Goal: Information Seeking & Learning: Find specific fact

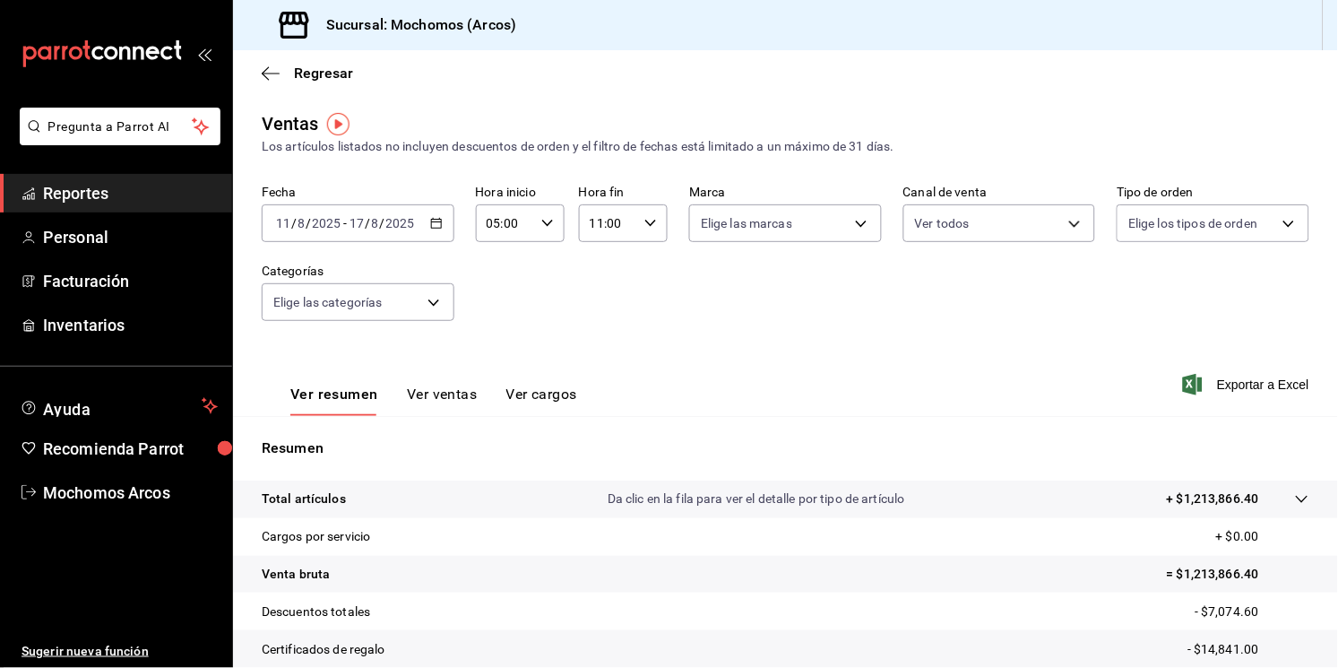
click at [430, 223] on icon "button" at bounding box center [436, 223] width 13 height 13
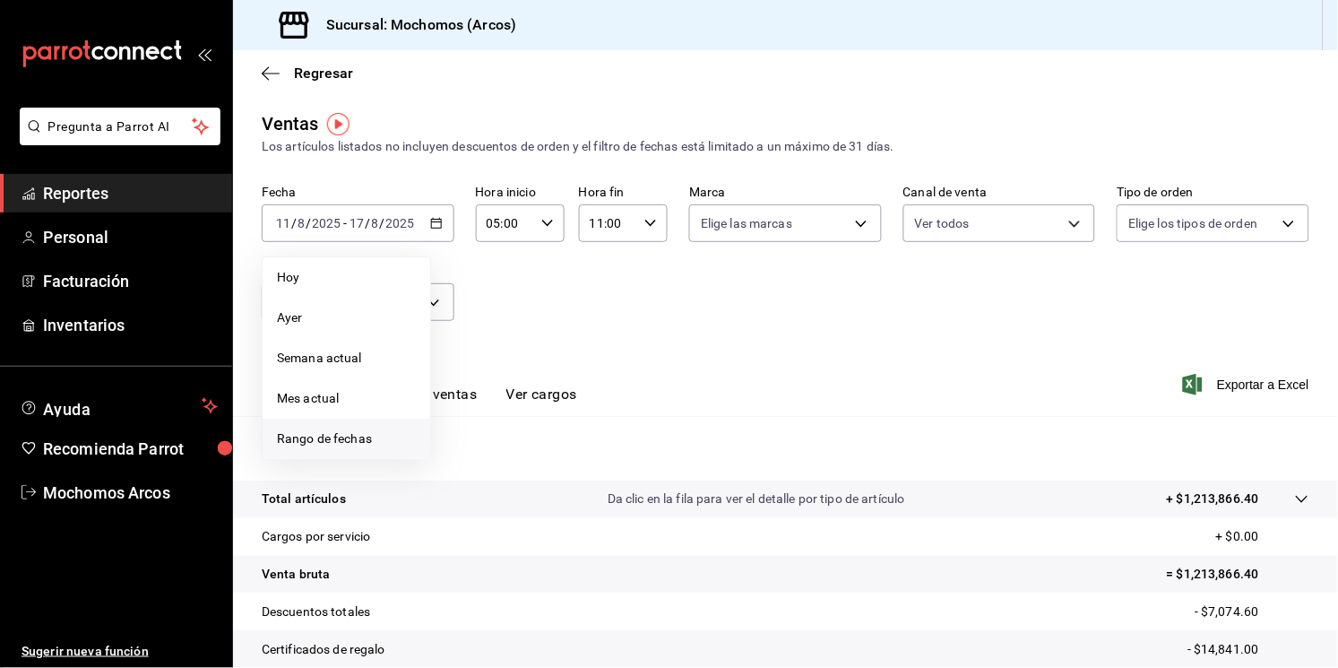
click at [375, 431] on span "Rango de fechas" at bounding box center [346, 438] width 139 height 19
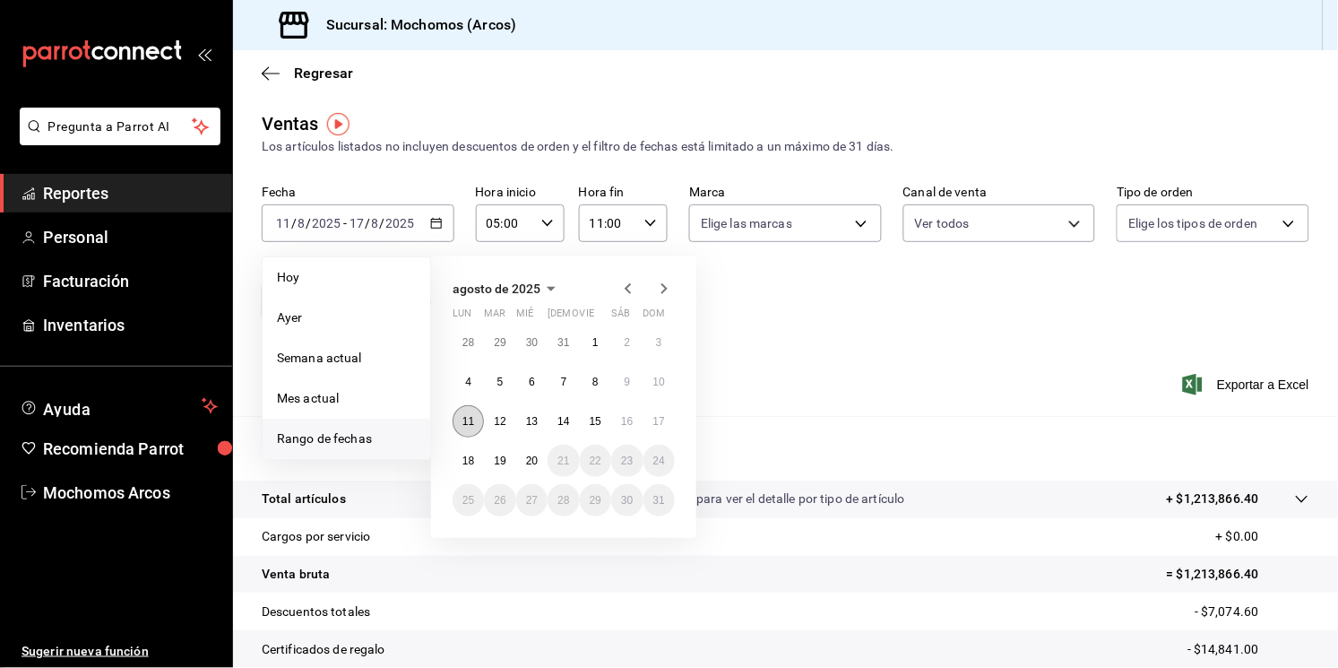
click at [472, 419] on abbr "11" at bounding box center [469, 421] width 12 height 13
click at [505, 419] on abbr "12" at bounding box center [500, 421] width 12 height 13
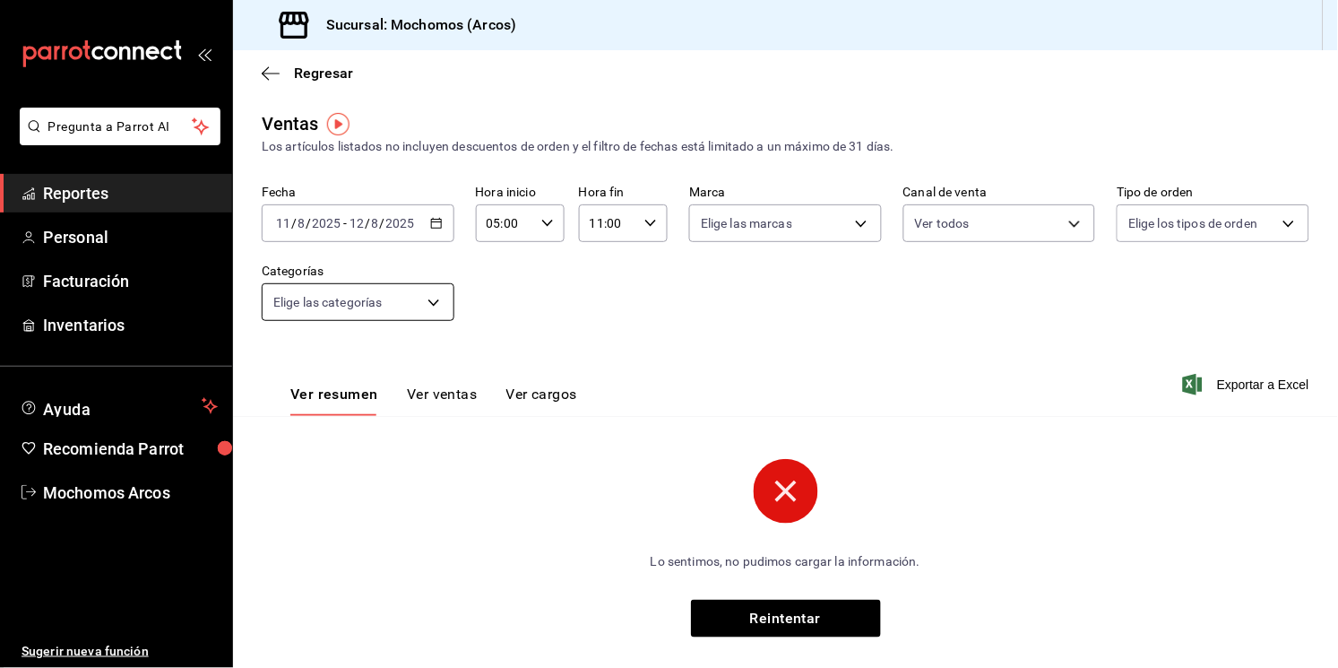
click at [440, 301] on body "Pregunta a Parrot AI Reportes Personal Facturación Inventarios Ayuda Recomienda…" at bounding box center [669, 334] width 1338 height 668
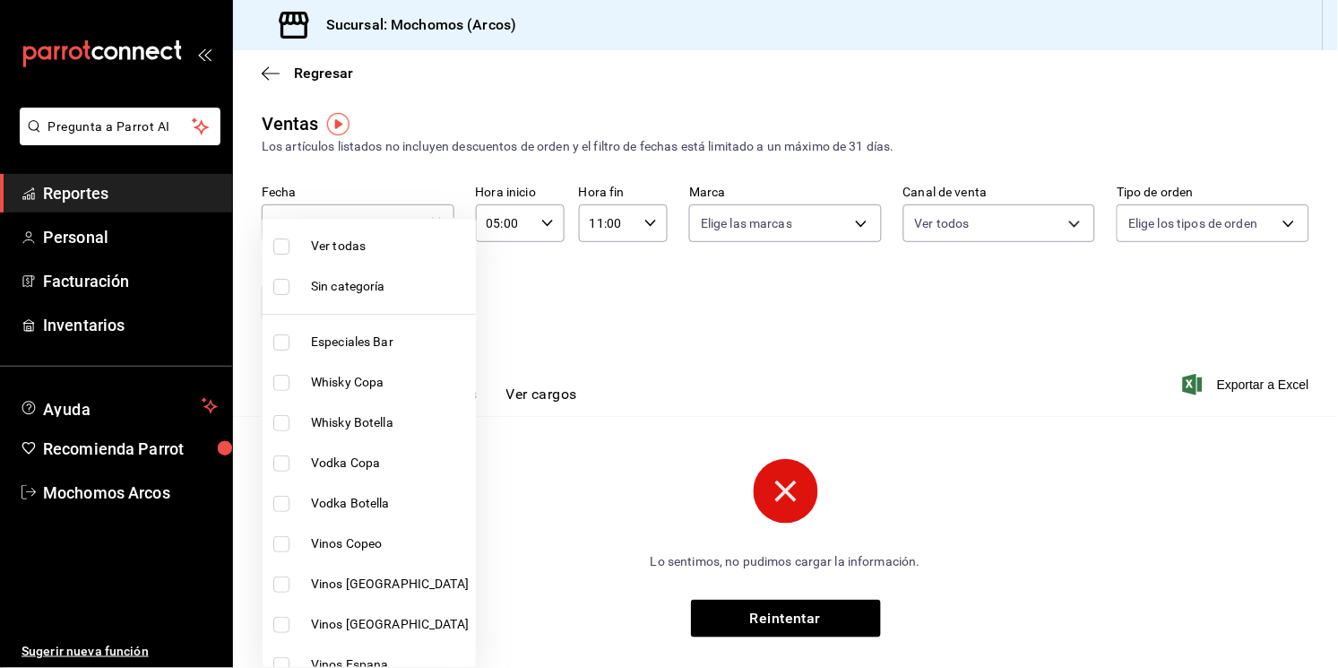
click at [342, 239] on span "Ver todas" at bounding box center [390, 246] width 158 height 19
type input "7597c5c0-c189-439a-a9b1-46cc8ee7ac78,78dcea9d-0226-4a72-8dbe-4ec0b47d6941,3e6ec…"
checkbox input "true"
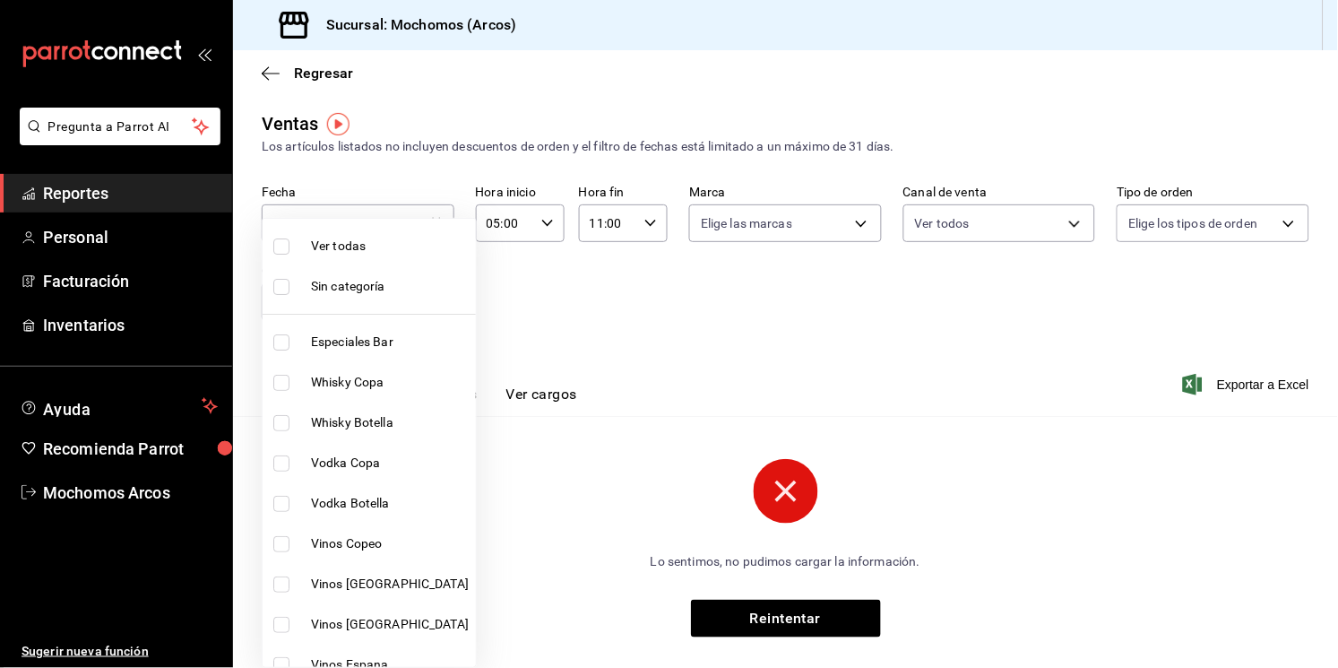
checkbox input "true"
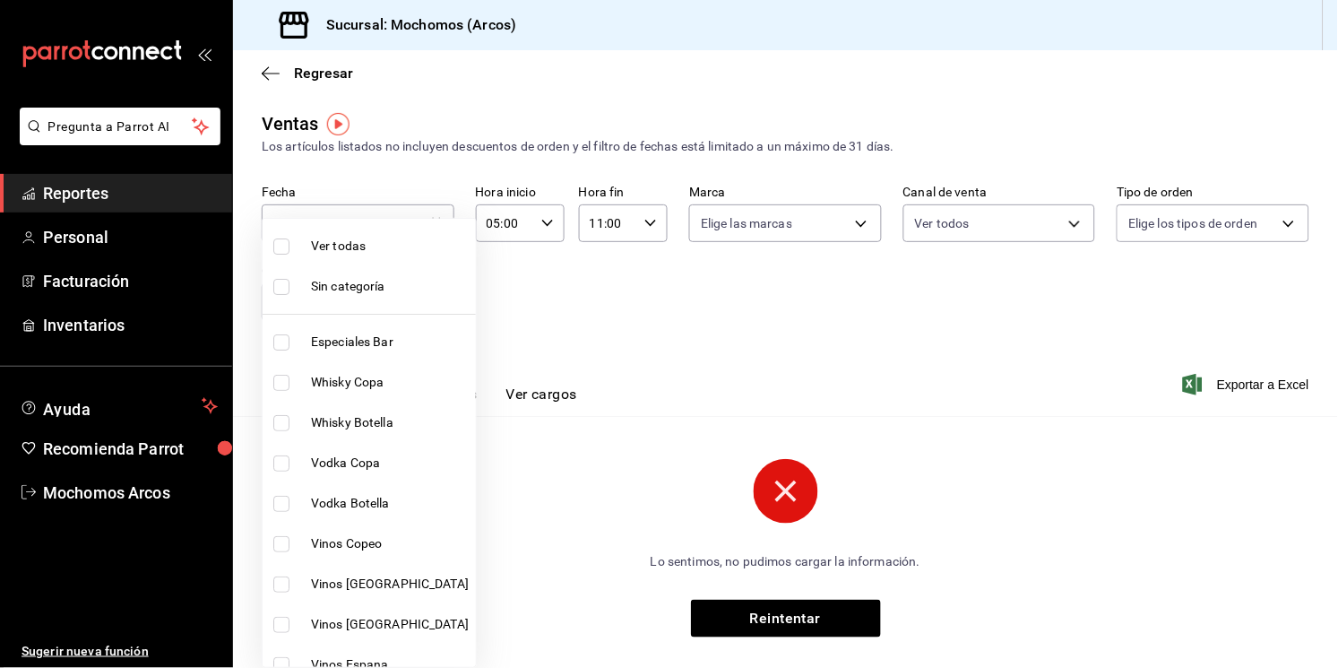
checkbox input "true"
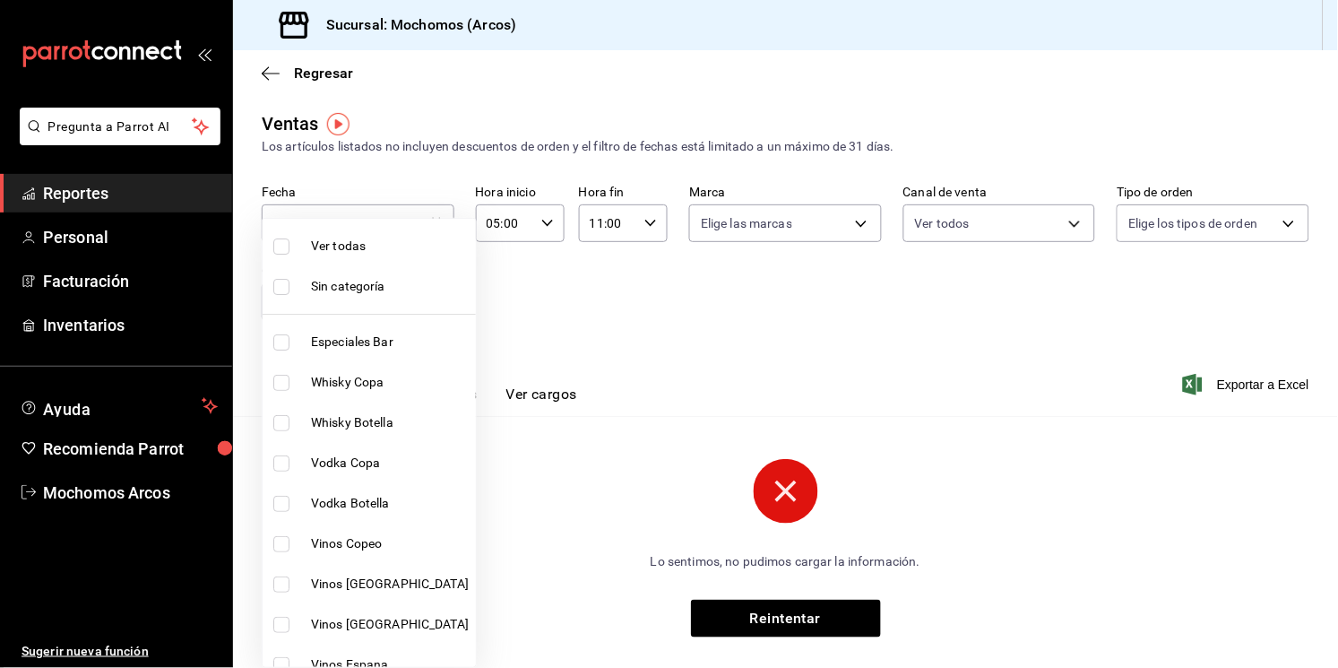
checkbox input "true"
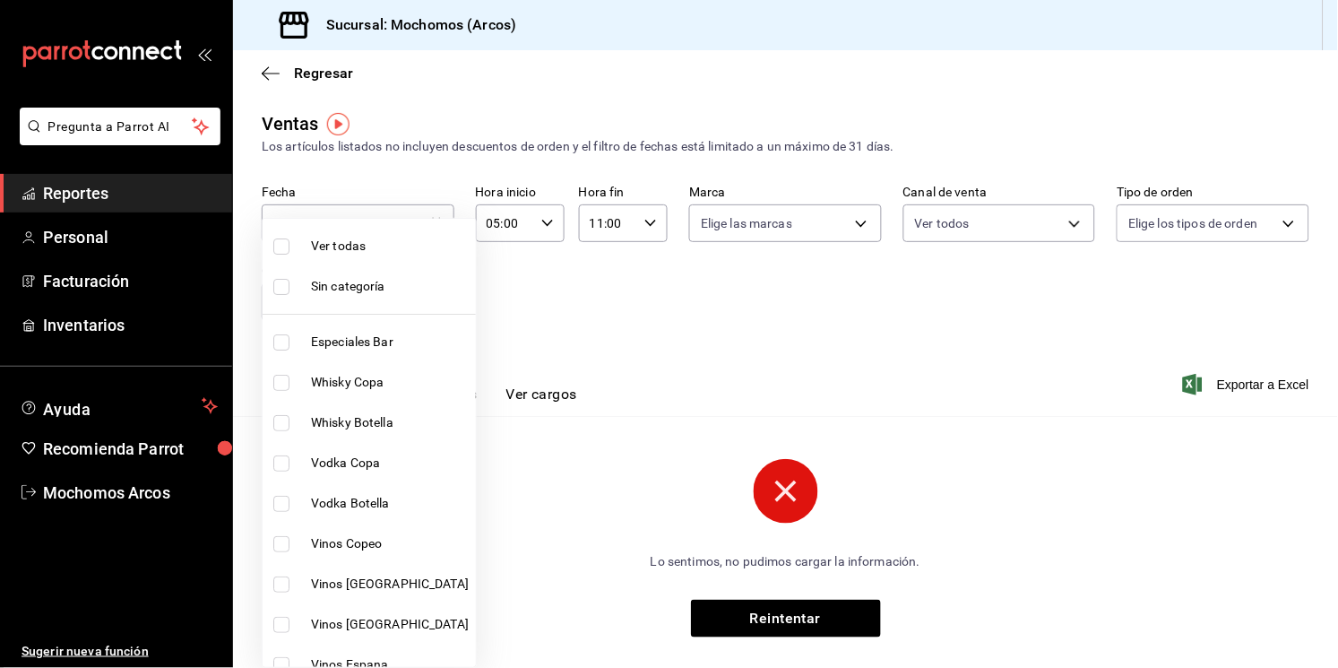
checkbox input "true"
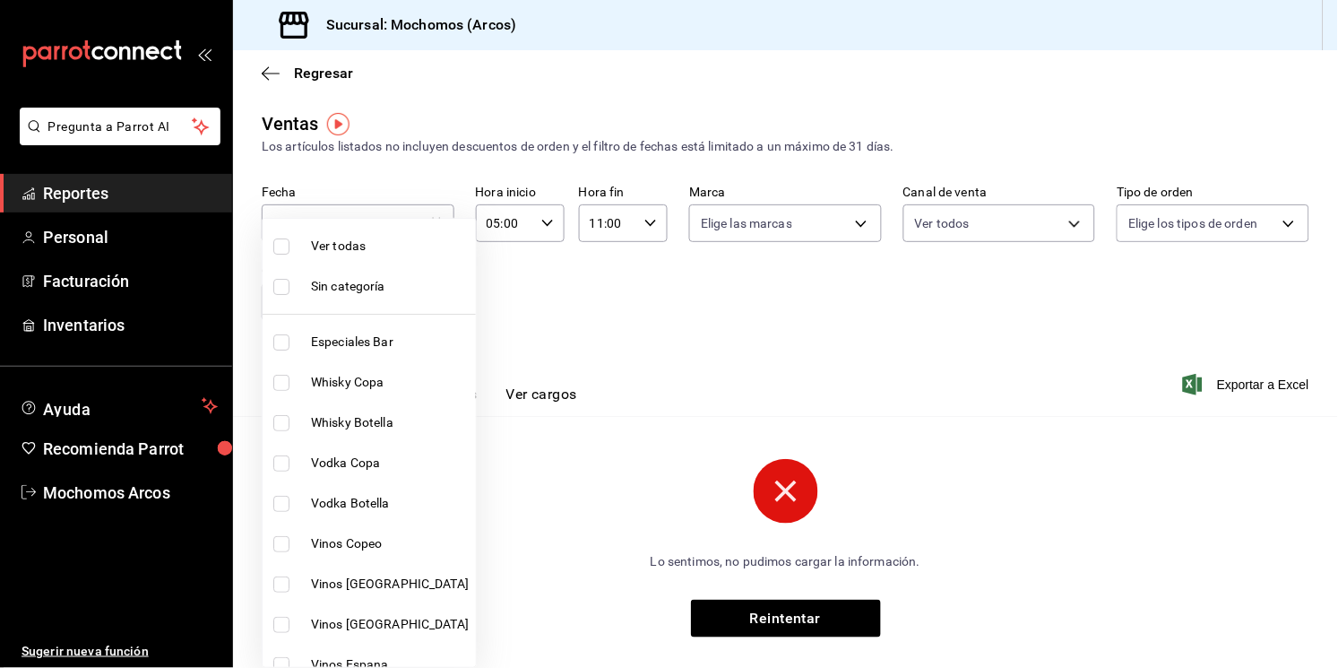
checkbox input "true"
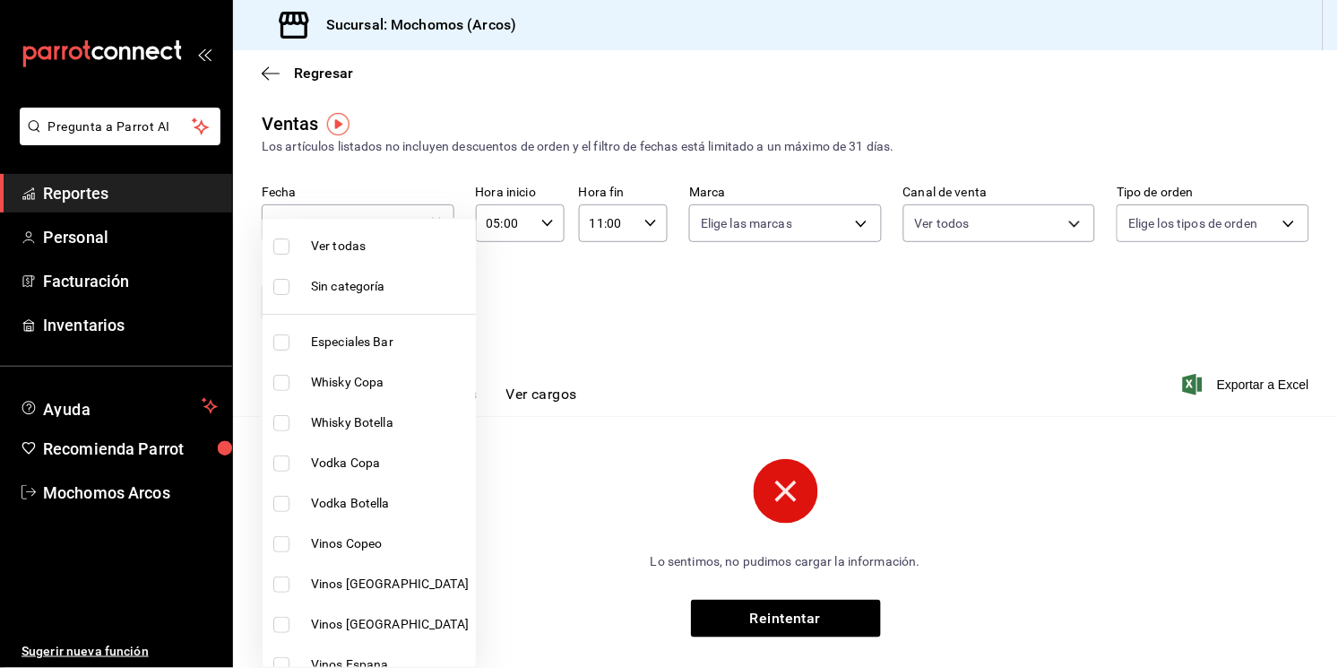
checkbox input "true"
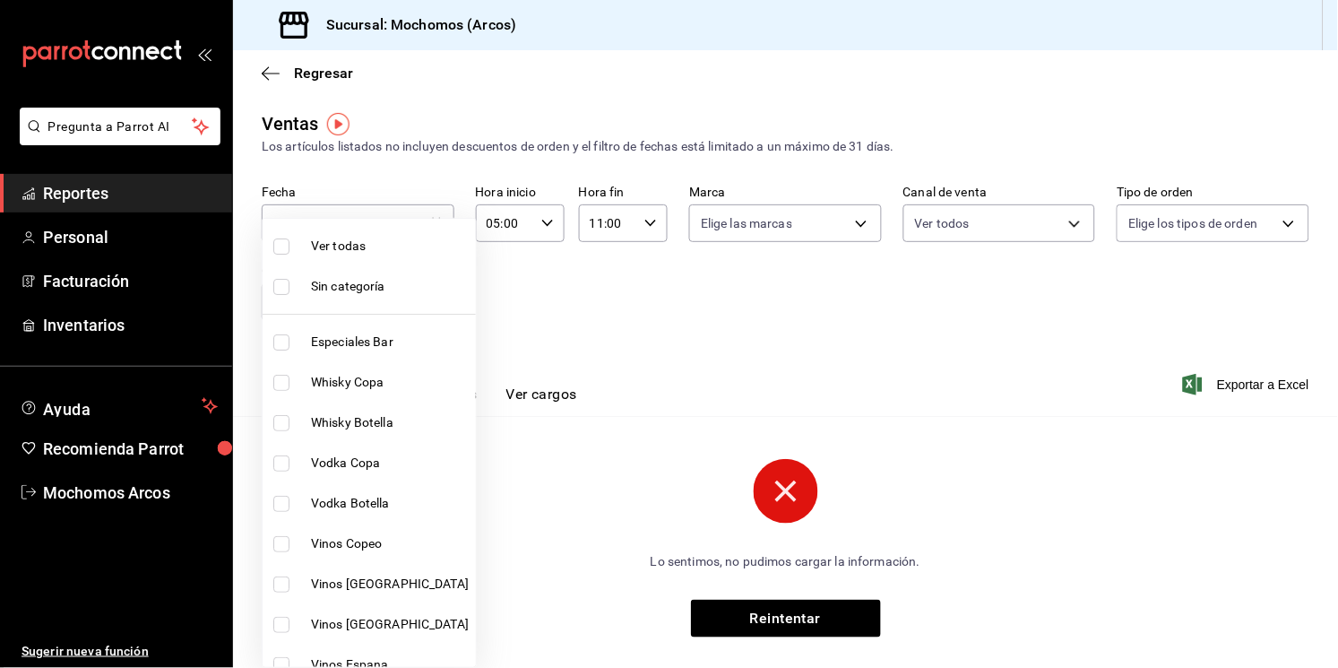
checkbox input "true"
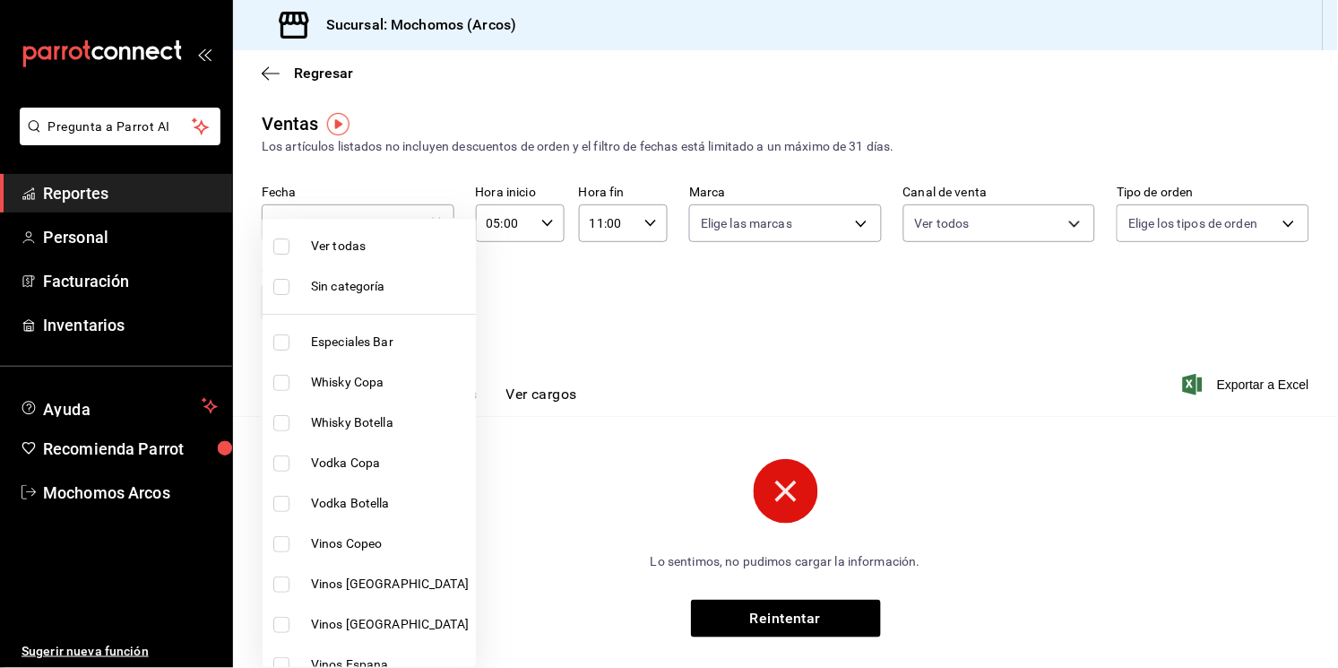
checkbox input "true"
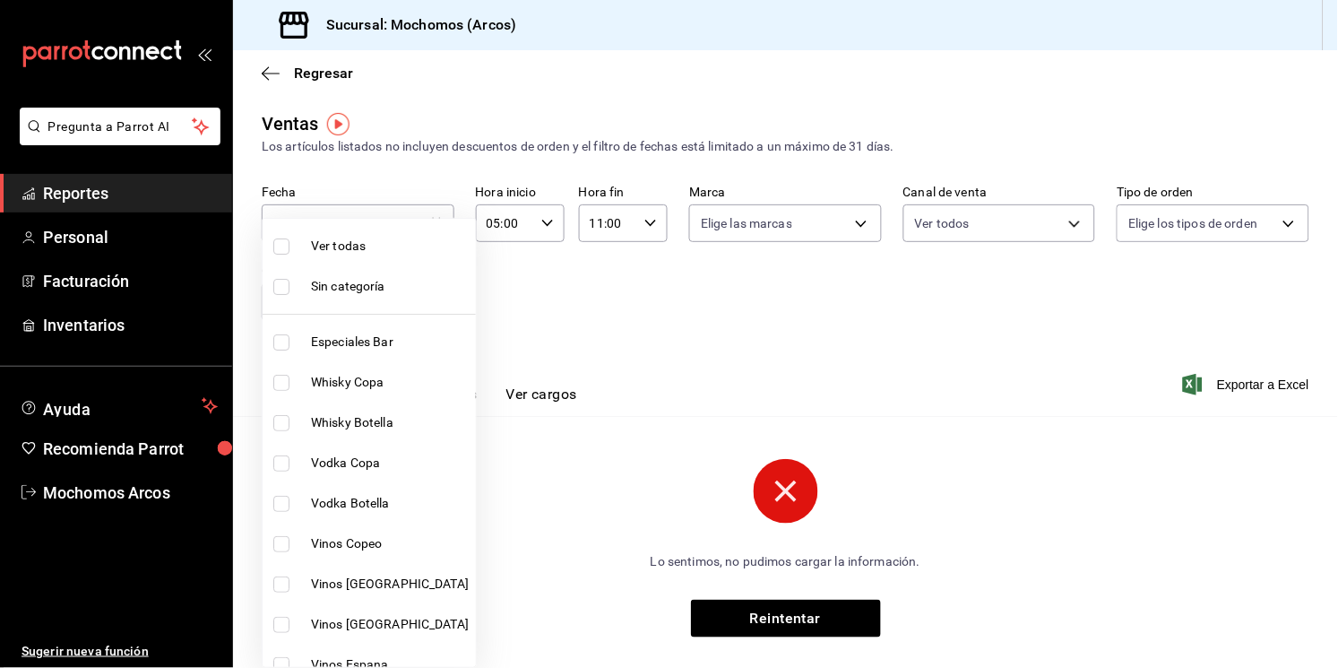
checkbox input "true"
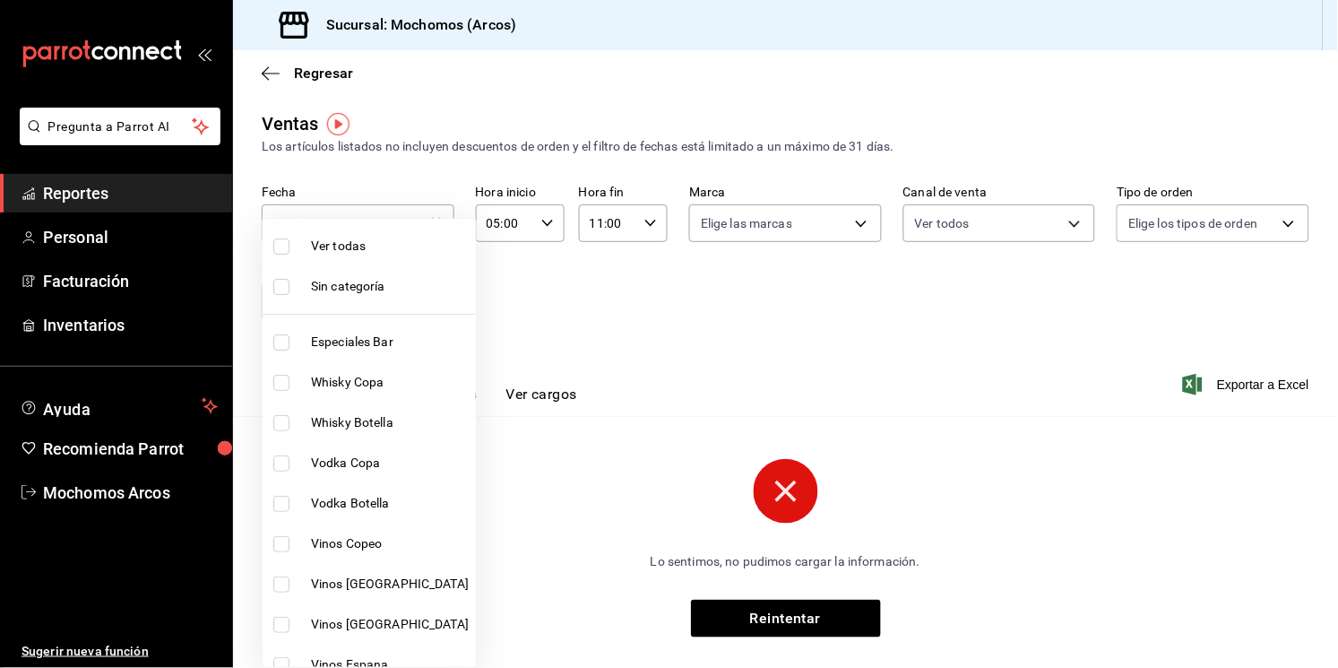
checkbox input "true"
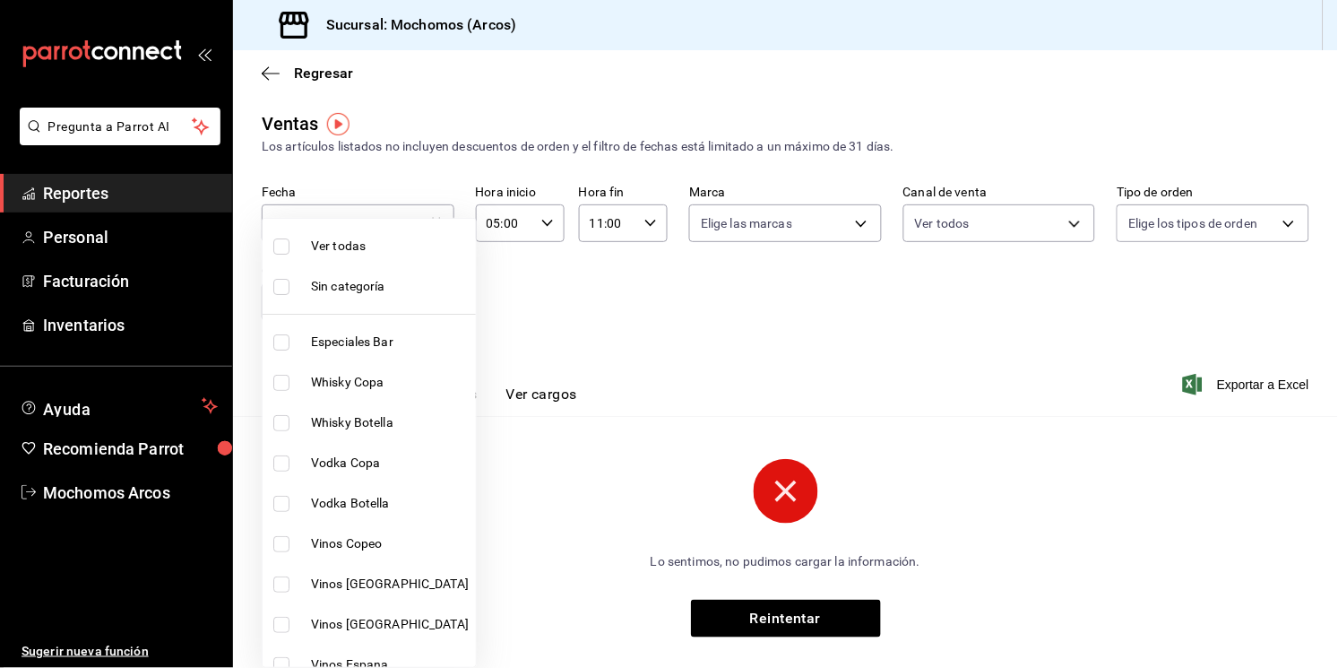
checkbox input "true"
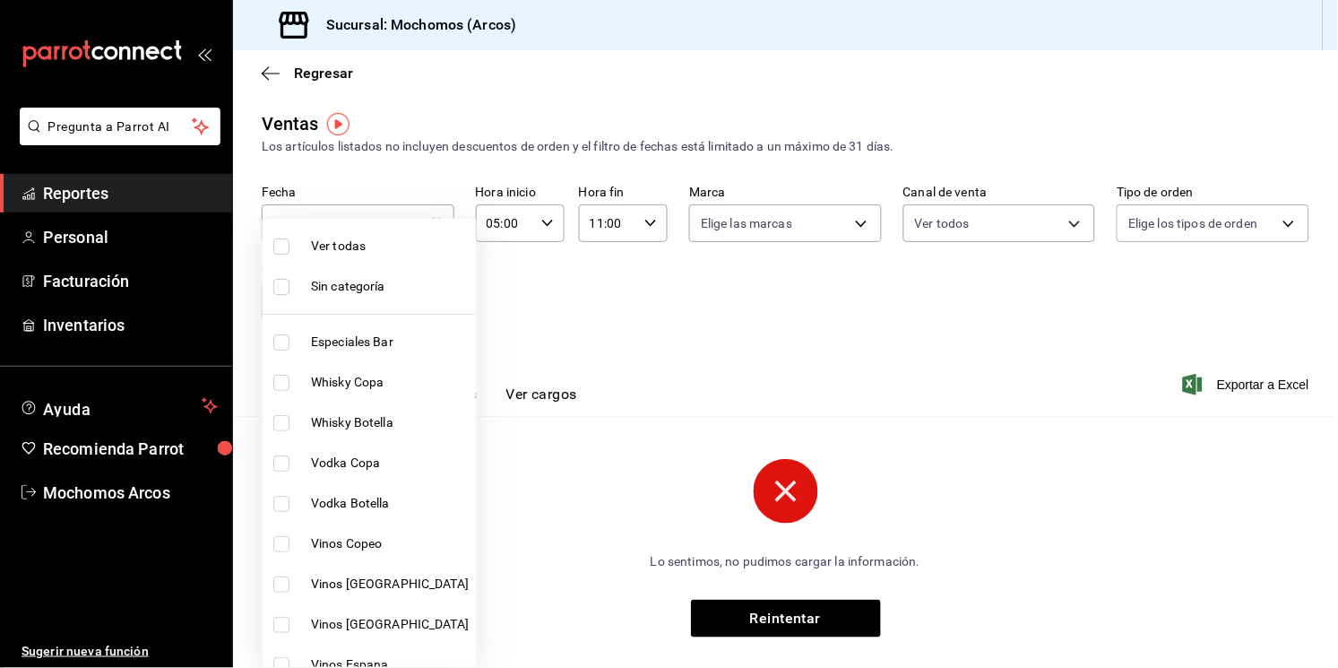
checkbox input "true"
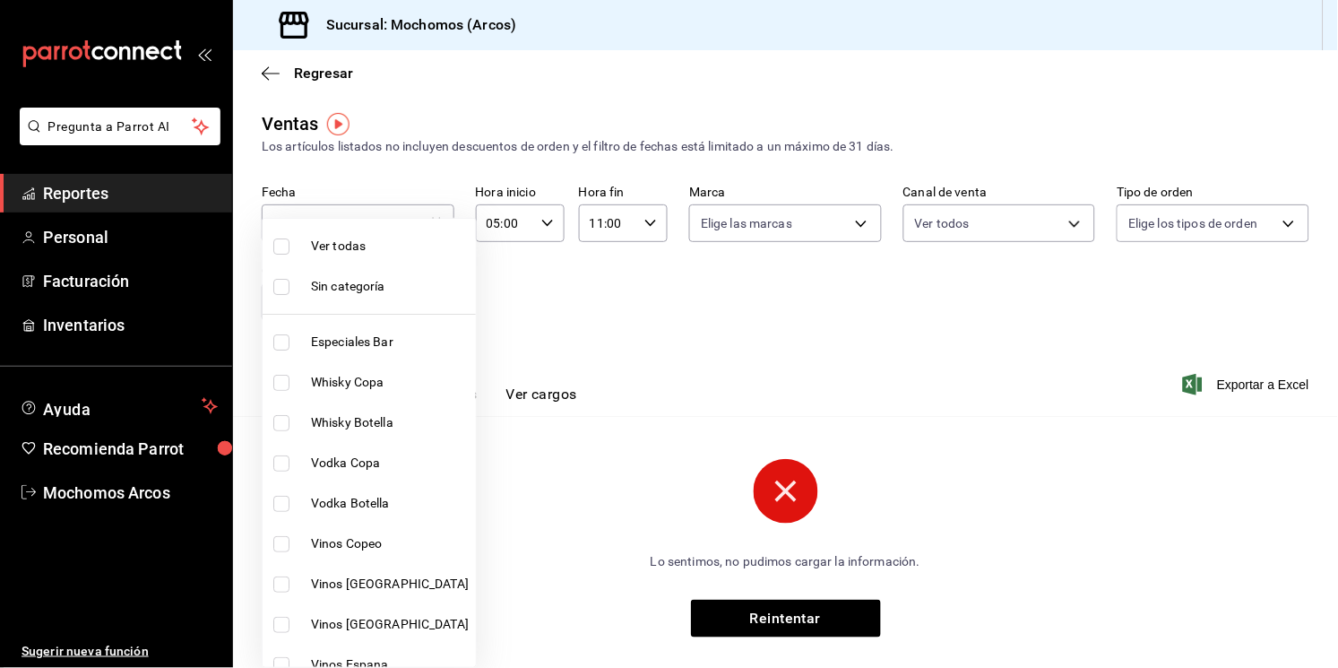
checkbox input "true"
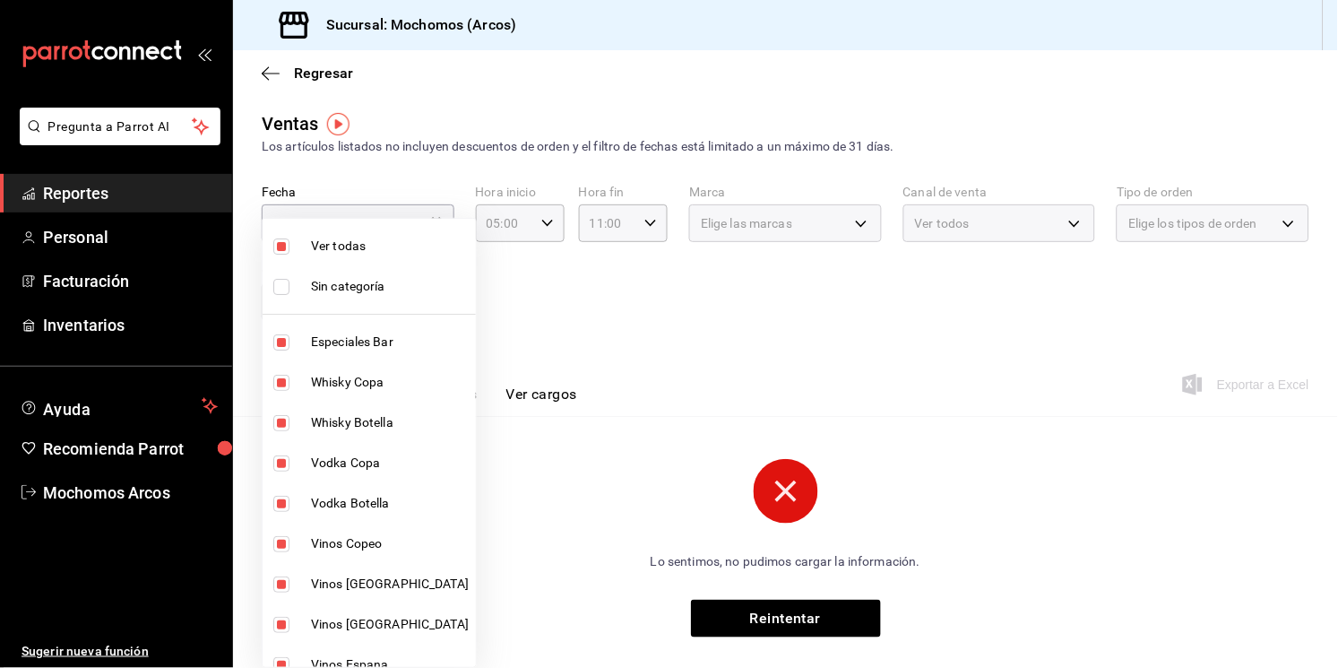
click at [342, 239] on span "Ver todas" at bounding box center [390, 246] width 158 height 19
checkbox input "false"
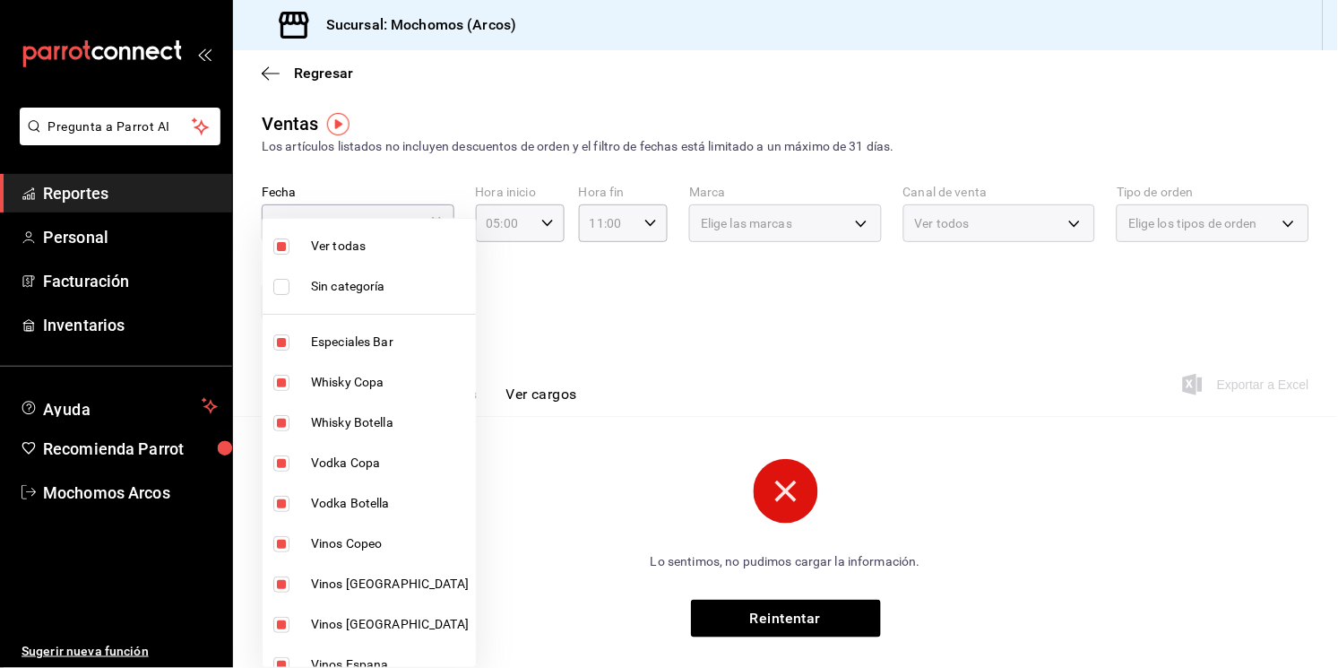
checkbox input "false"
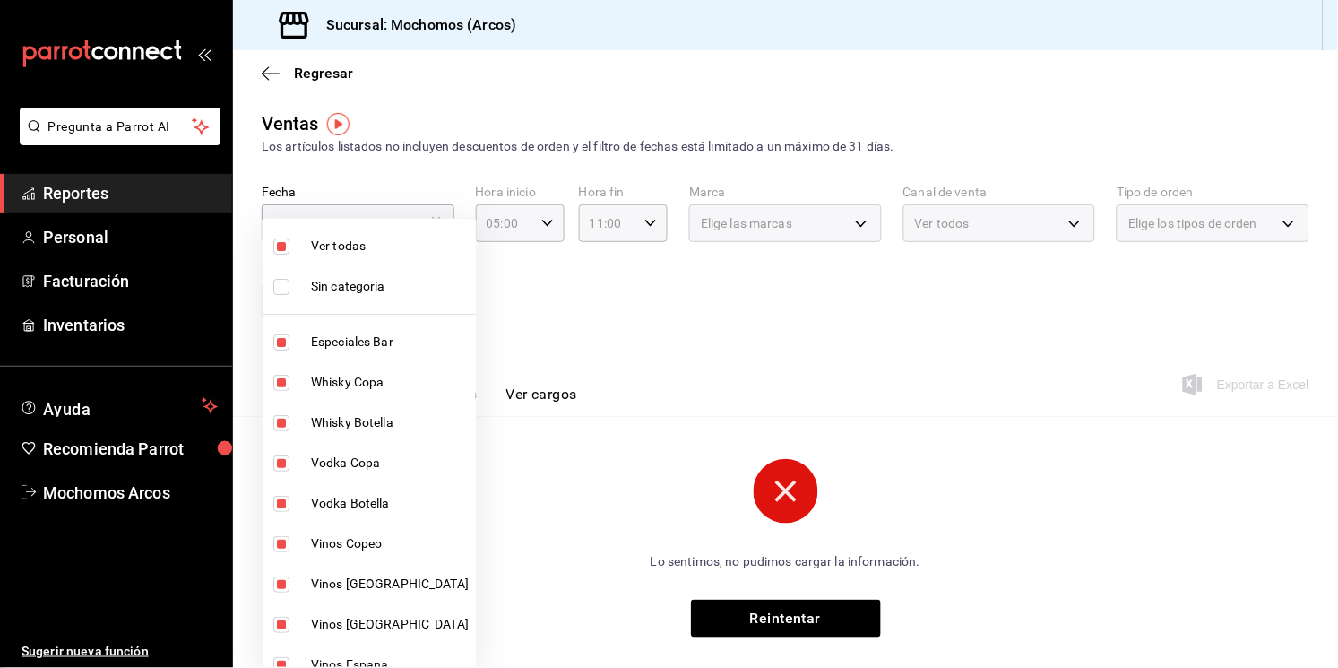
checkbox input "false"
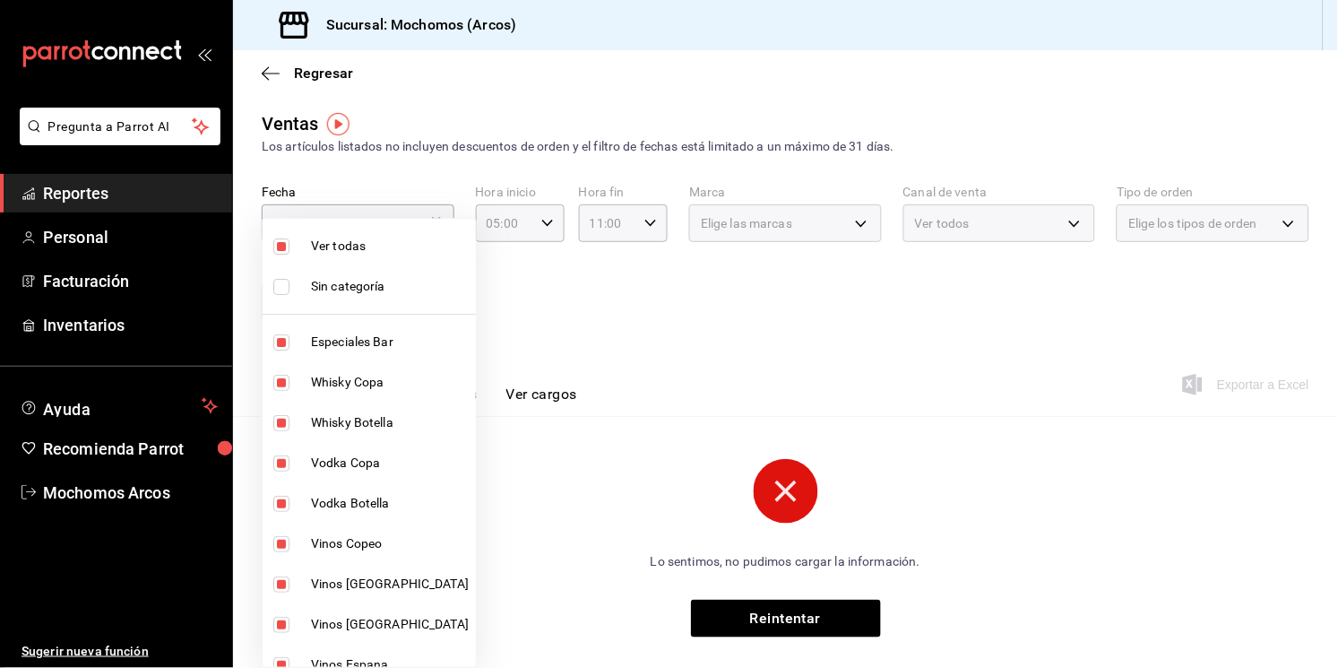
checkbox input "false"
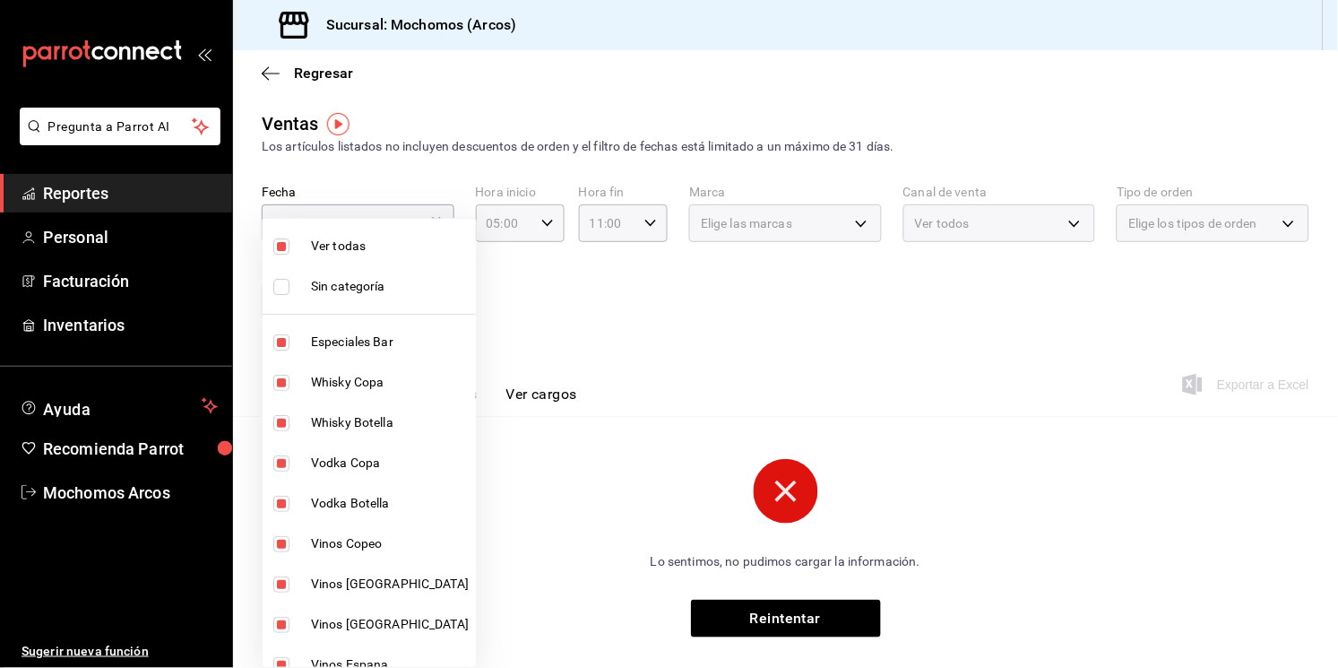
checkbox input "false"
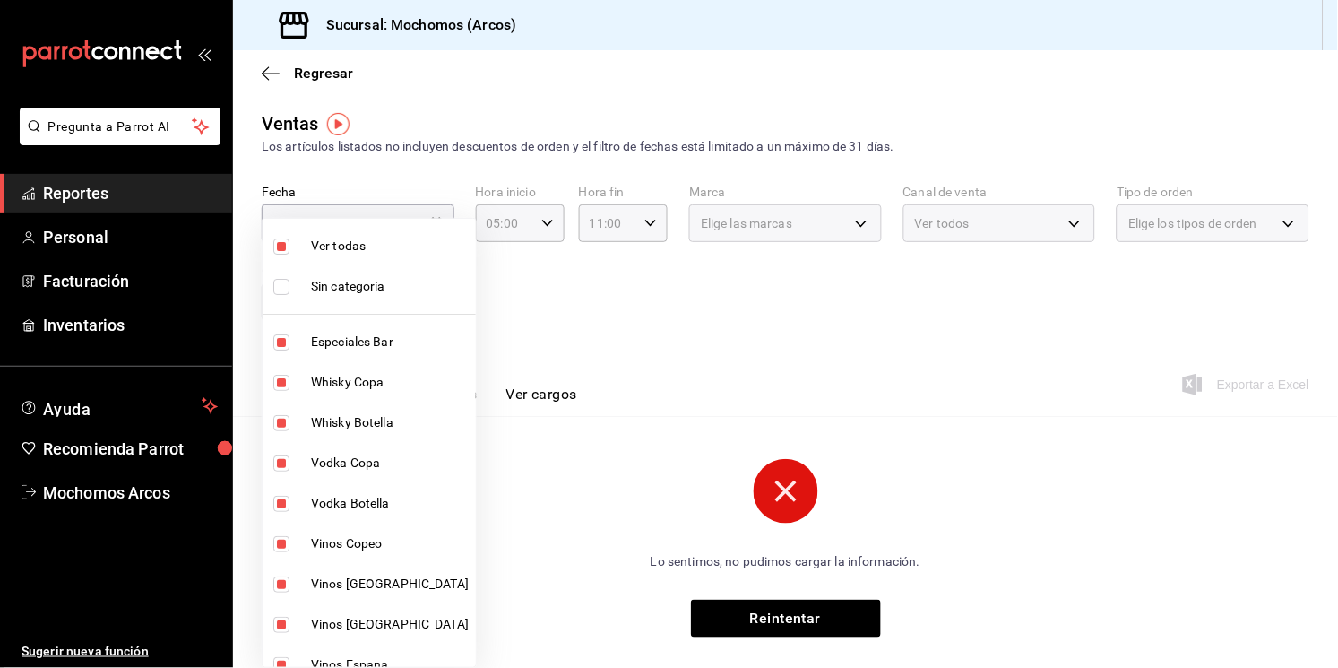
checkbox input "false"
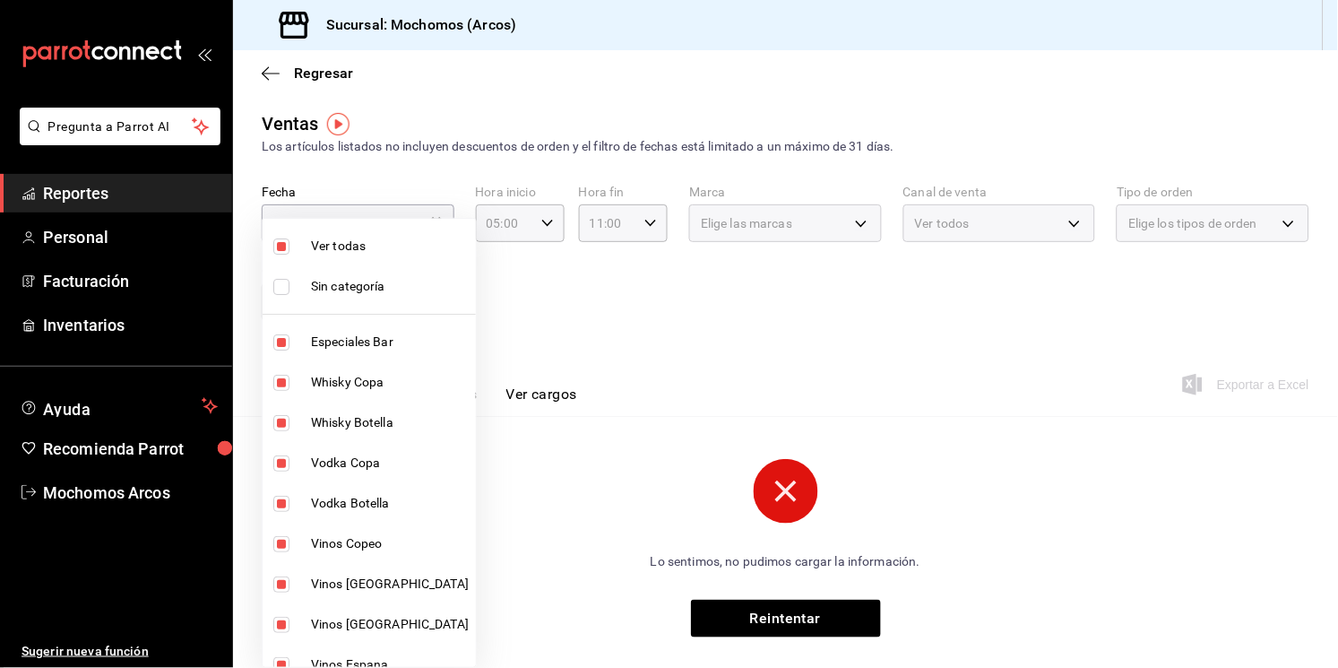
checkbox input "false"
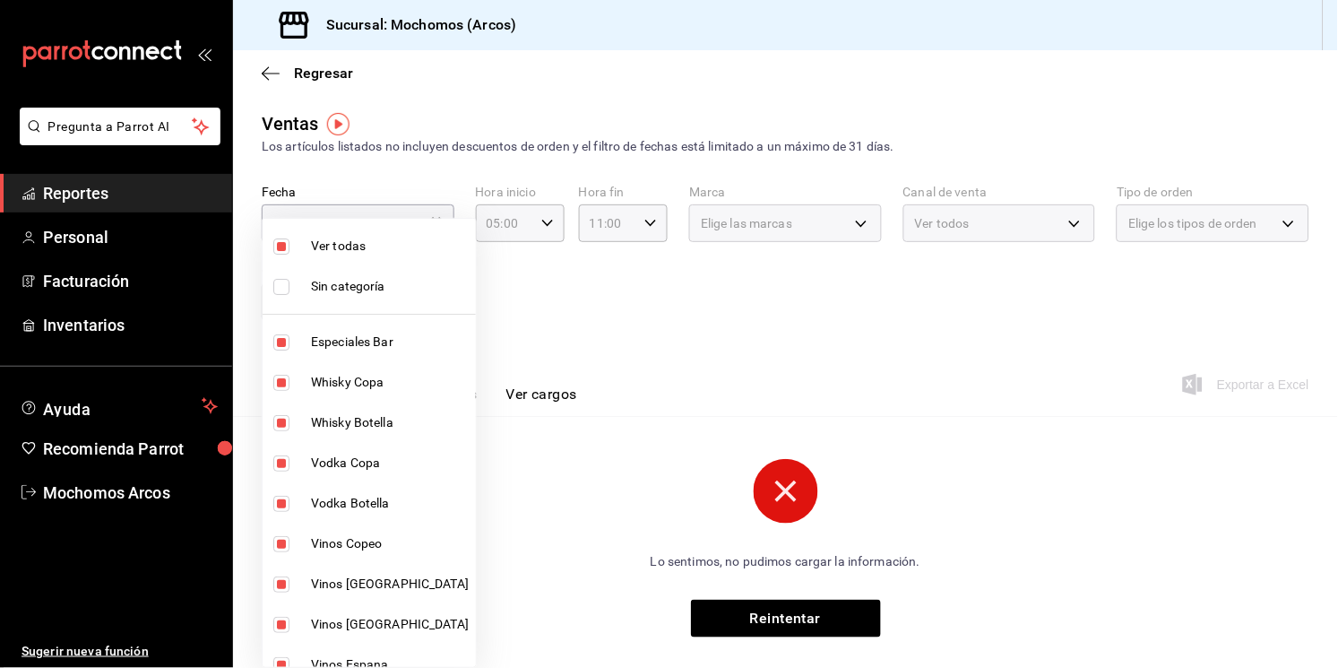
checkbox input "false"
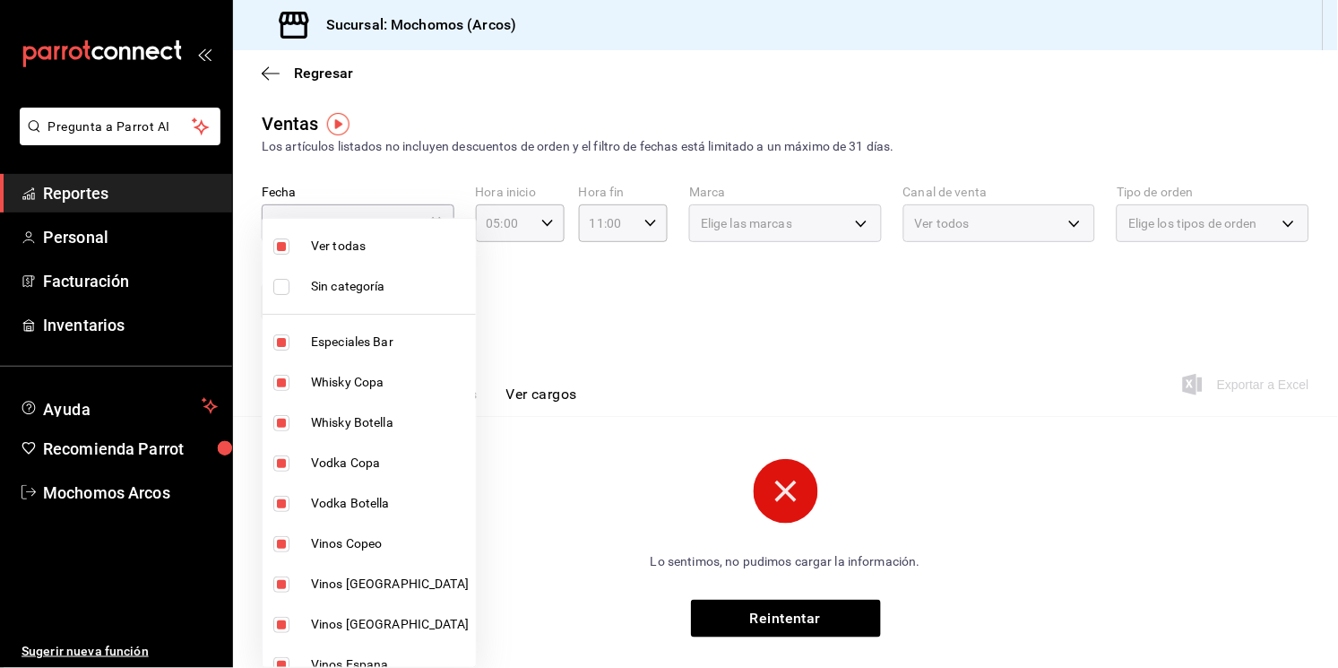
checkbox input "false"
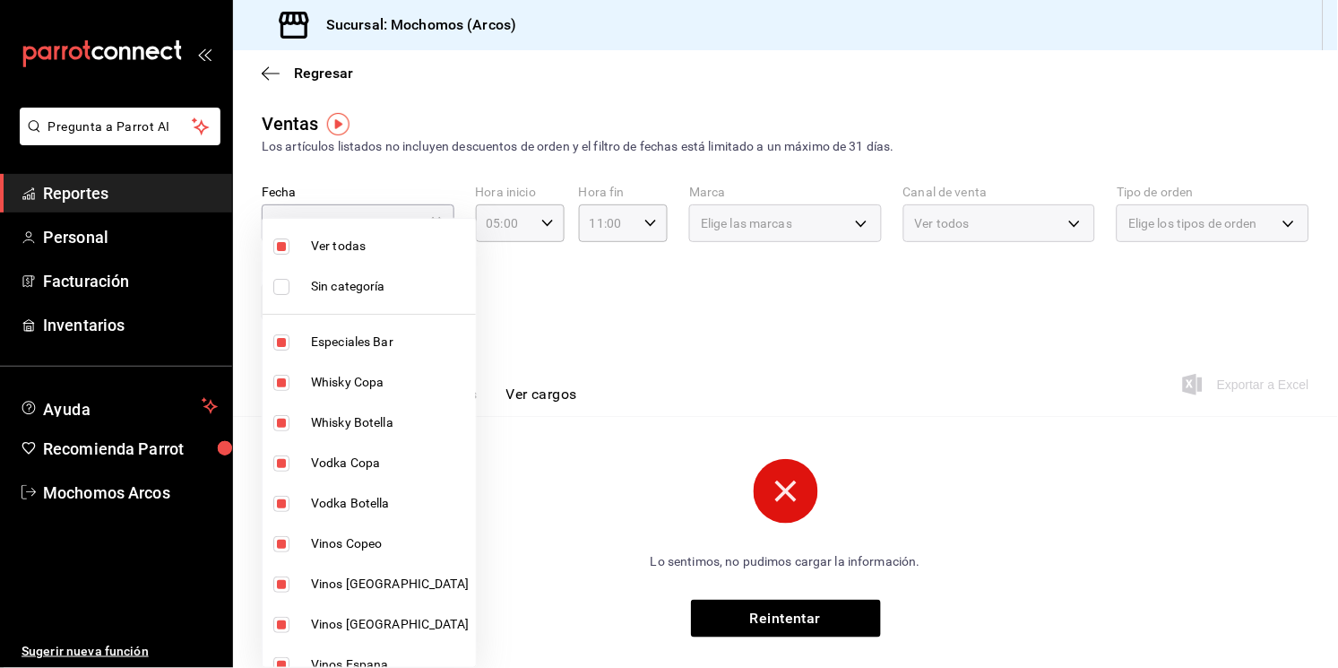
checkbox input "false"
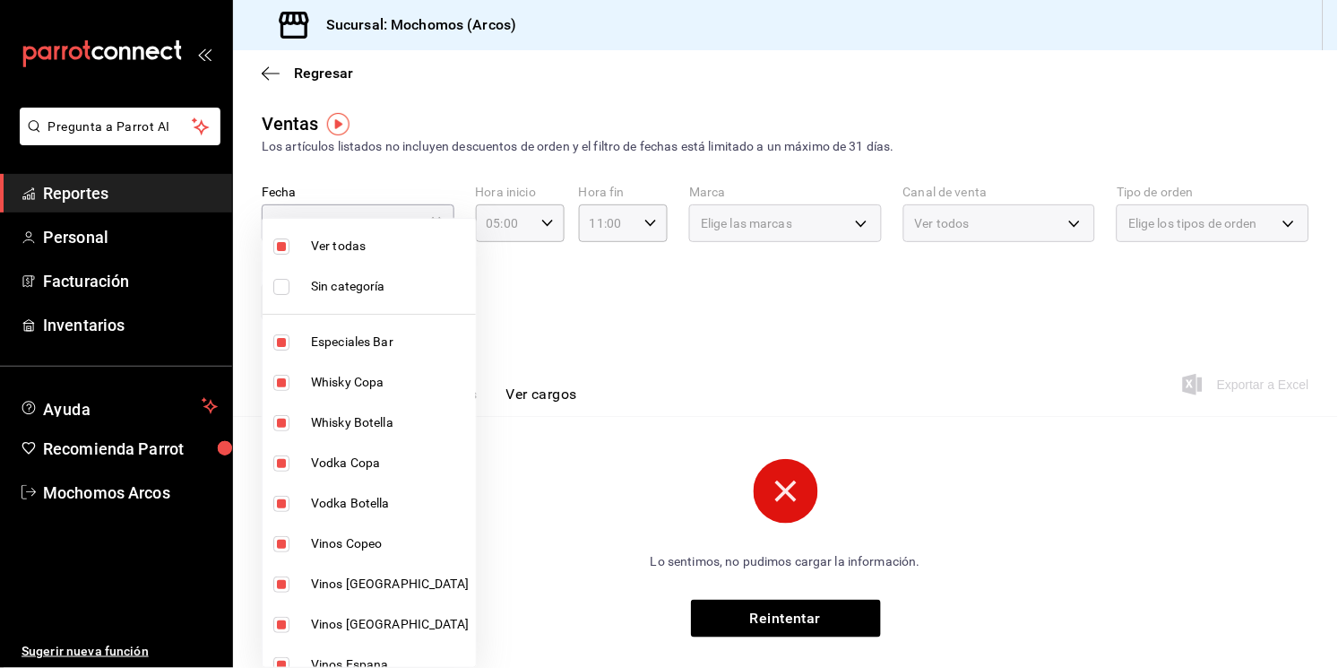
checkbox input "false"
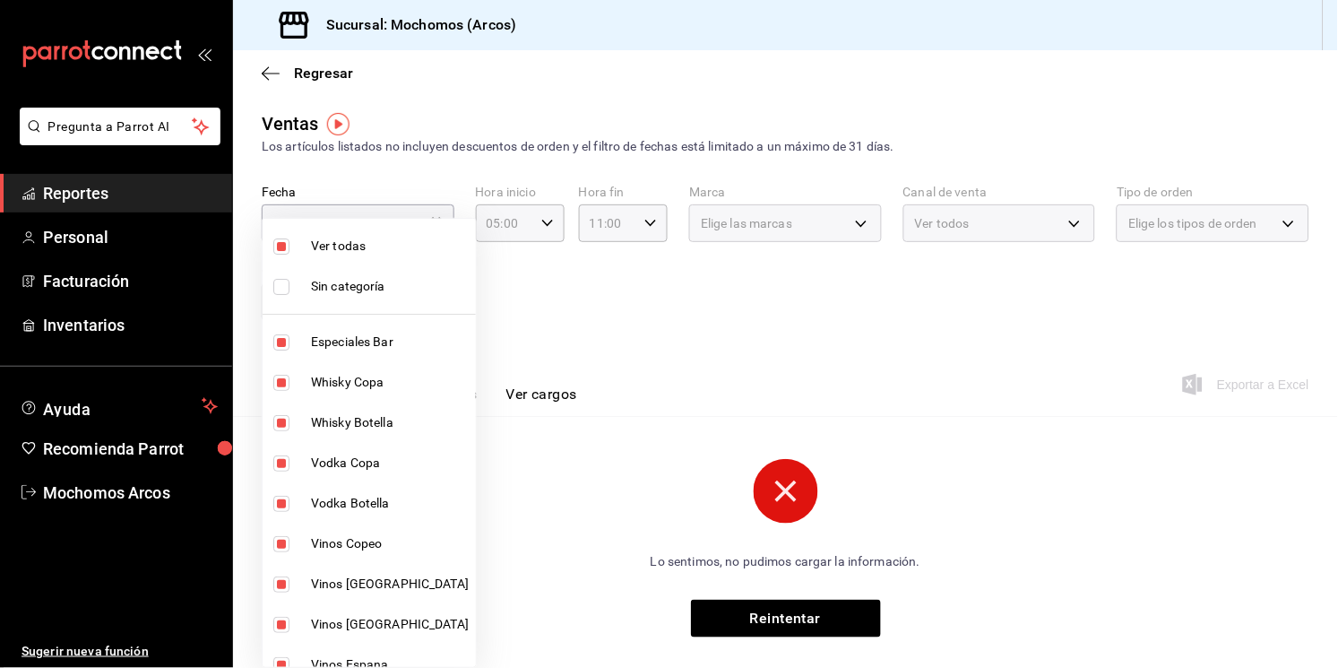
checkbox input "false"
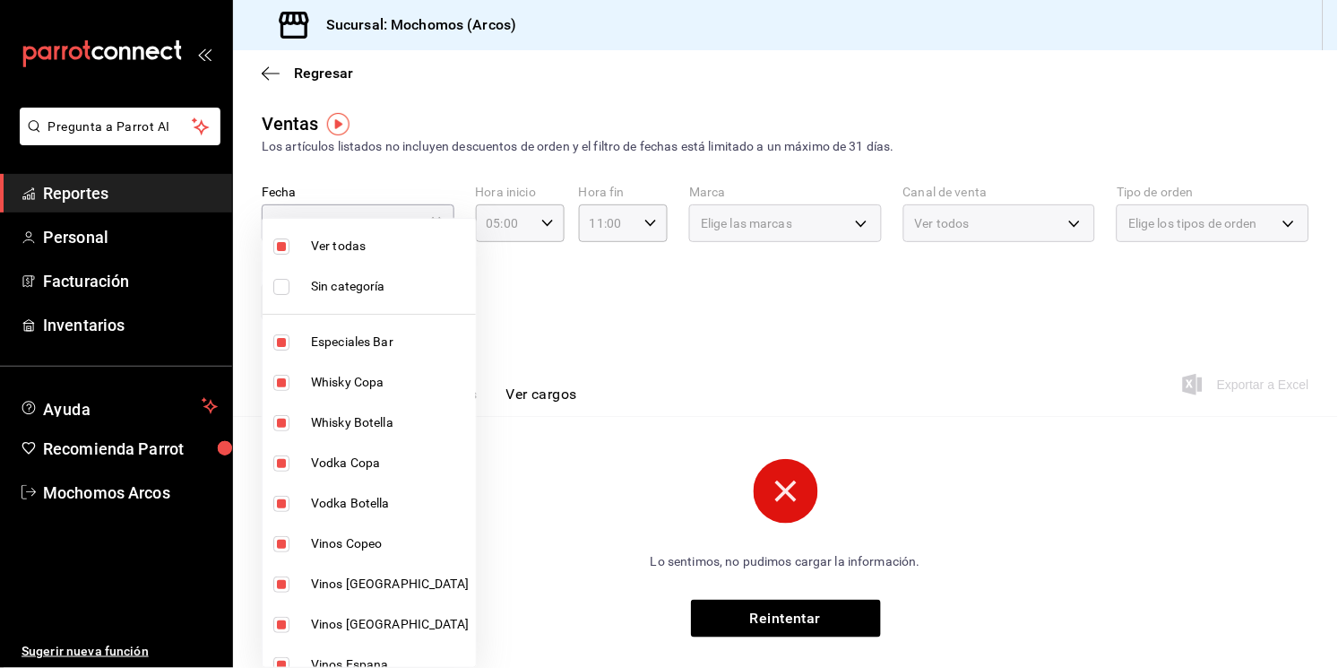
checkbox input "false"
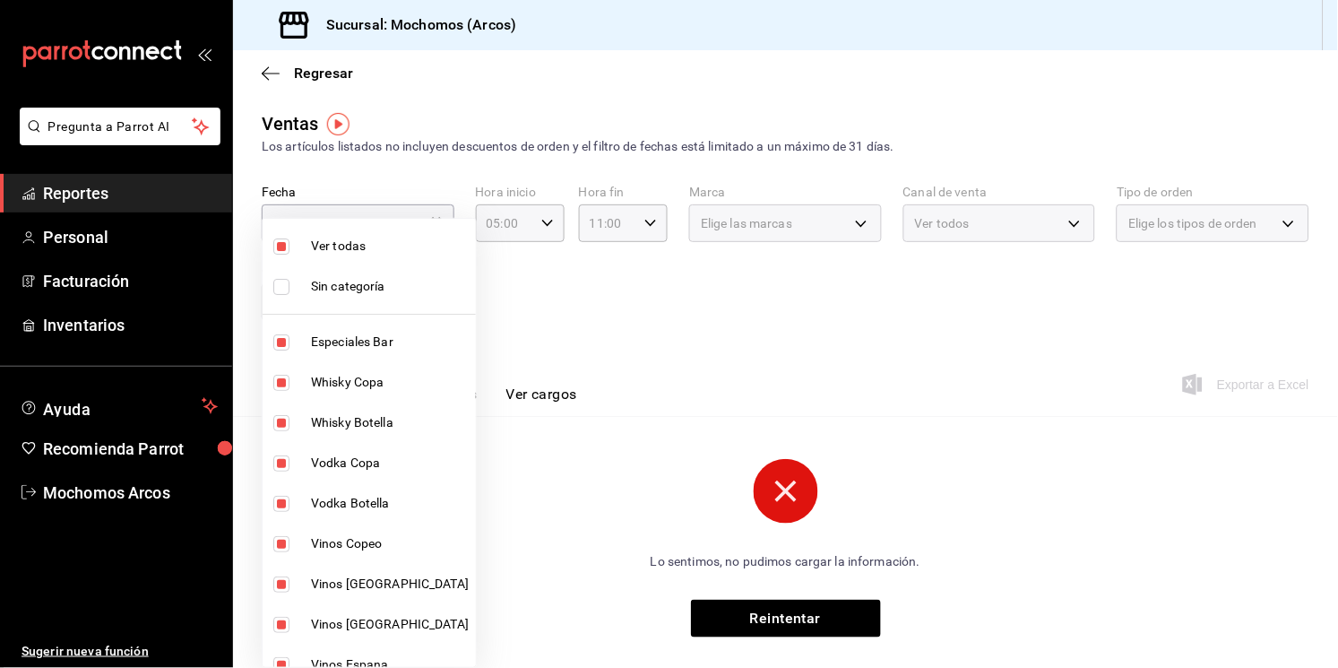
checkbox input "false"
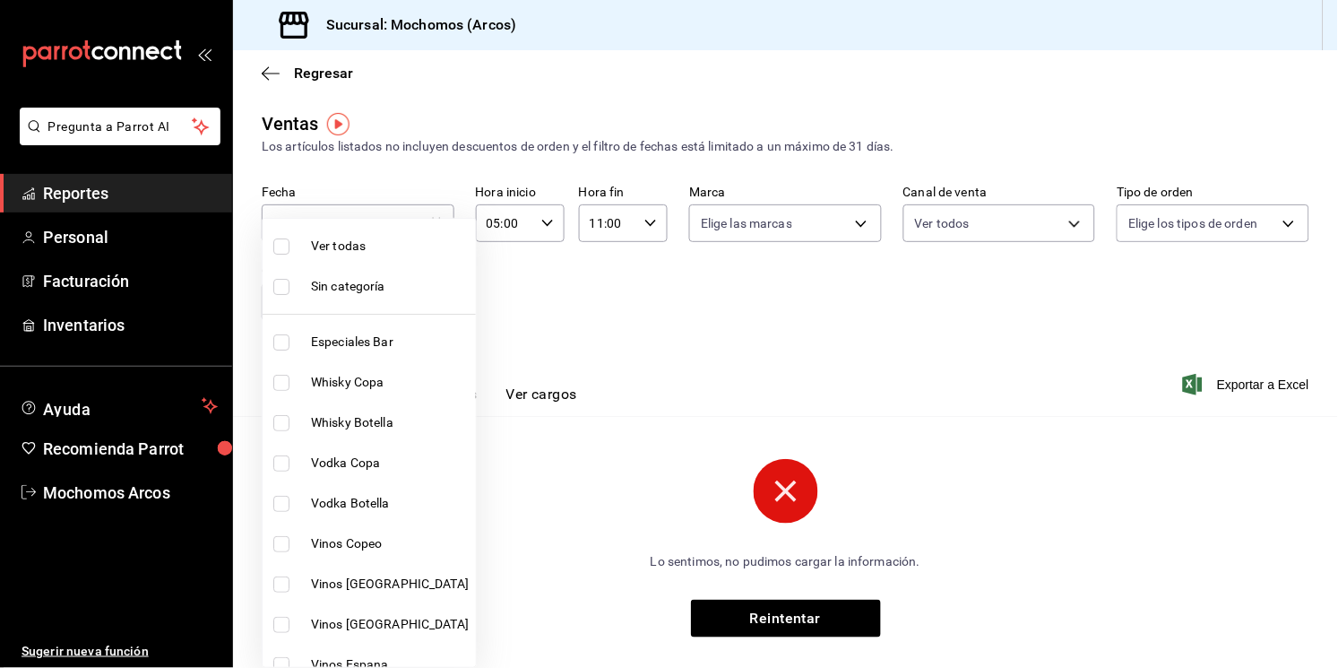
click at [688, 294] on div at bounding box center [669, 334] width 1338 height 668
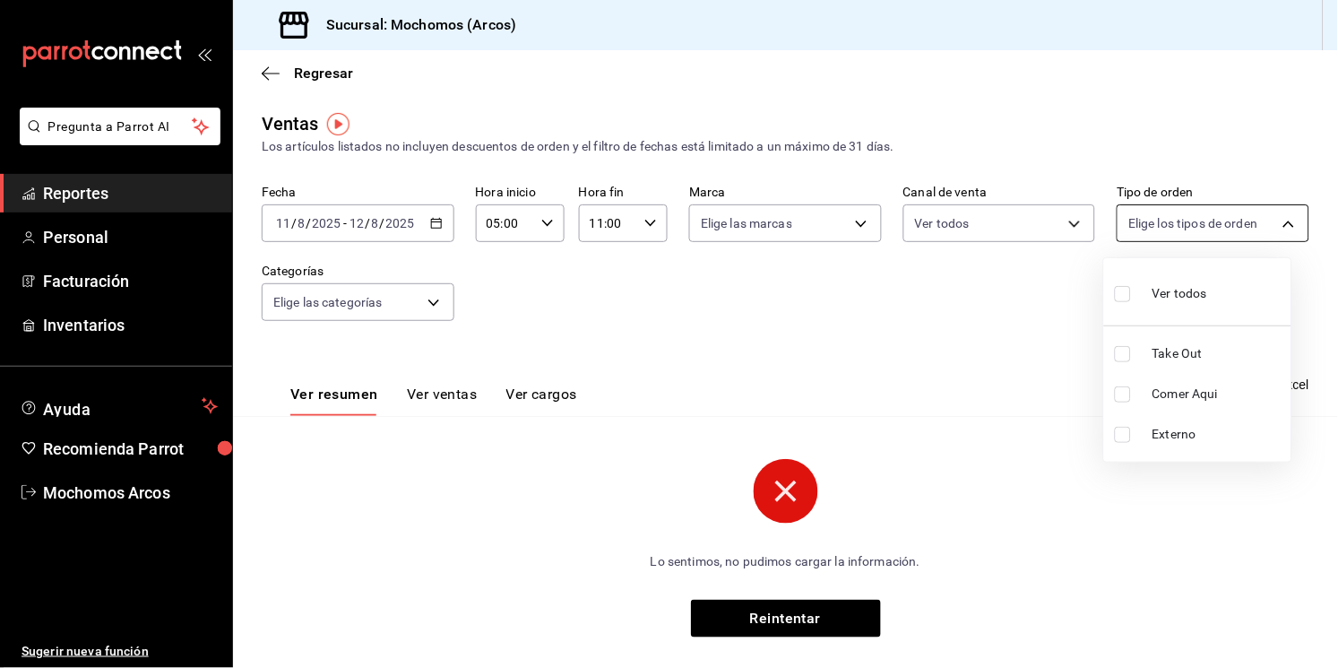
click at [1268, 225] on body "Pregunta a Parrot AI Reportes Personal Facturación Inventarios Ayuda Recomienda…" at bounding box center [669, 334] width 1338 height 668
click at [1058, 223] on div at bounding box center [669, 334] width 1338 height 668
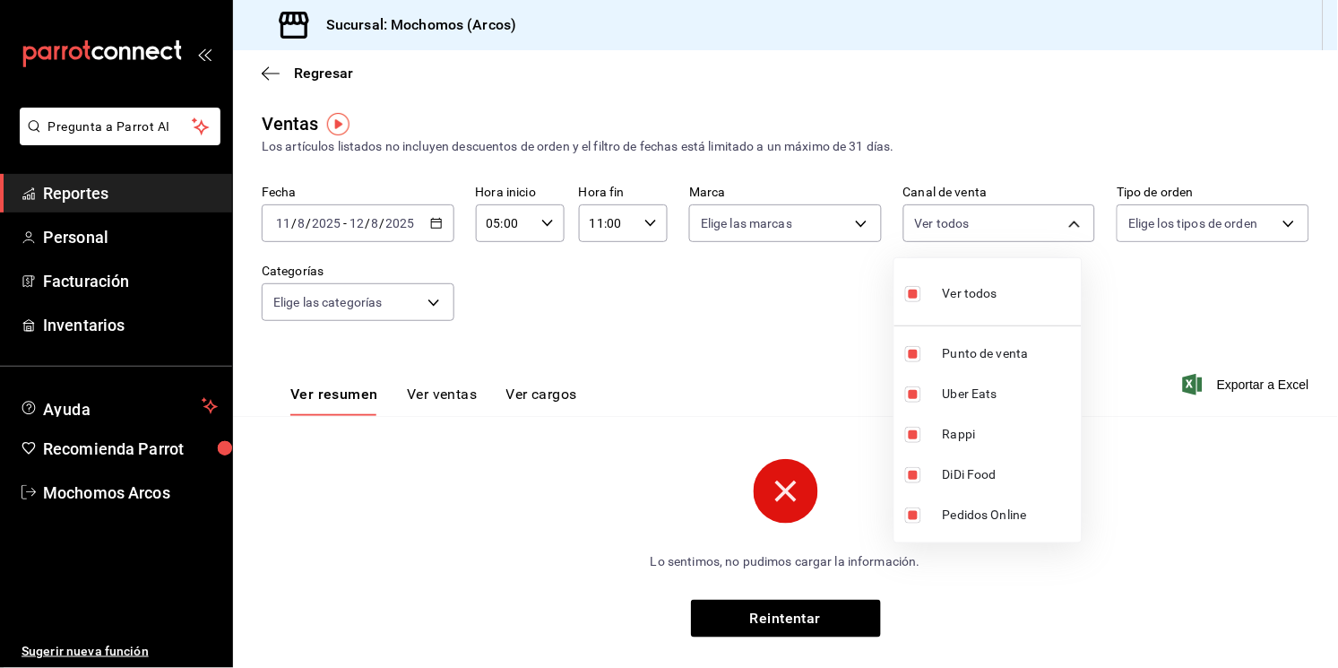
click at [1058, 223] on body "Pregunta a Parrot AI Reportes Personal Facturación Inventarios Ayuda Recomienda…" at bounding box center [669, 334] width 1338 height 668
click at [440, 304] on div at bounding box center [669, 334] width 1338 height 668
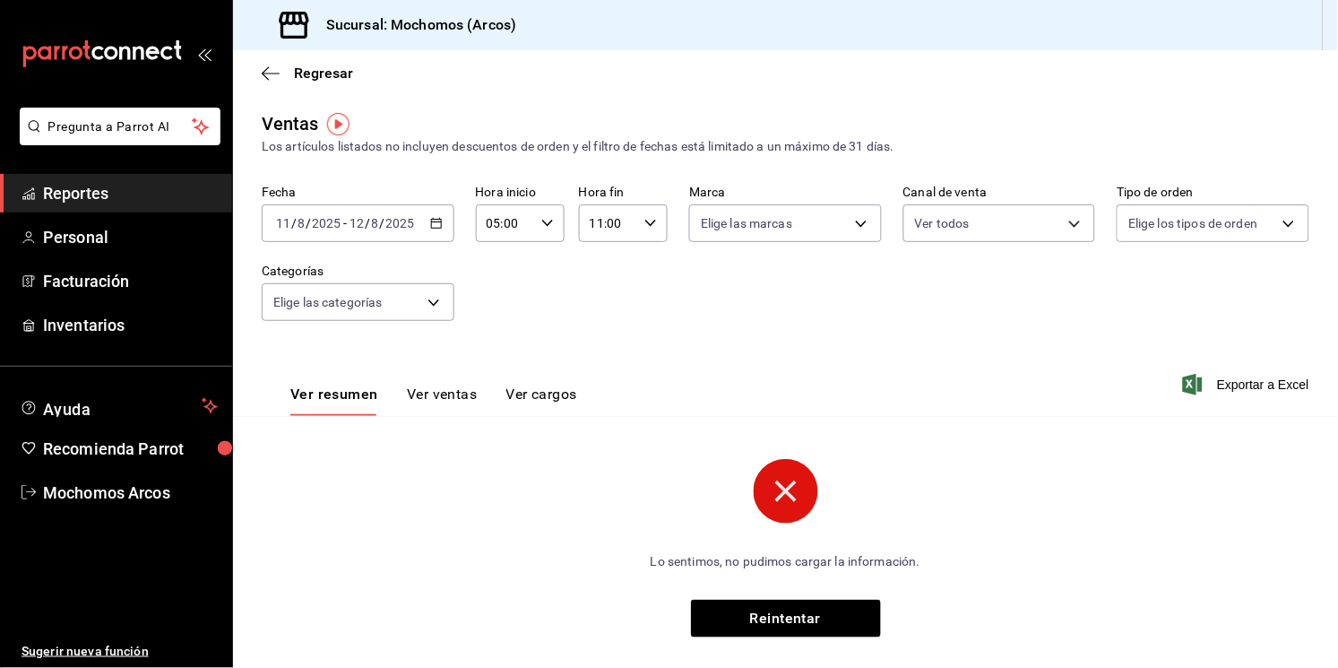
click at [440, 304] on body "Pregunta a Parrot AI Reportes Personal Facturación Inventarios Ayuda Recomienda…" at bounding box center [669, 334] width 1338 height 668
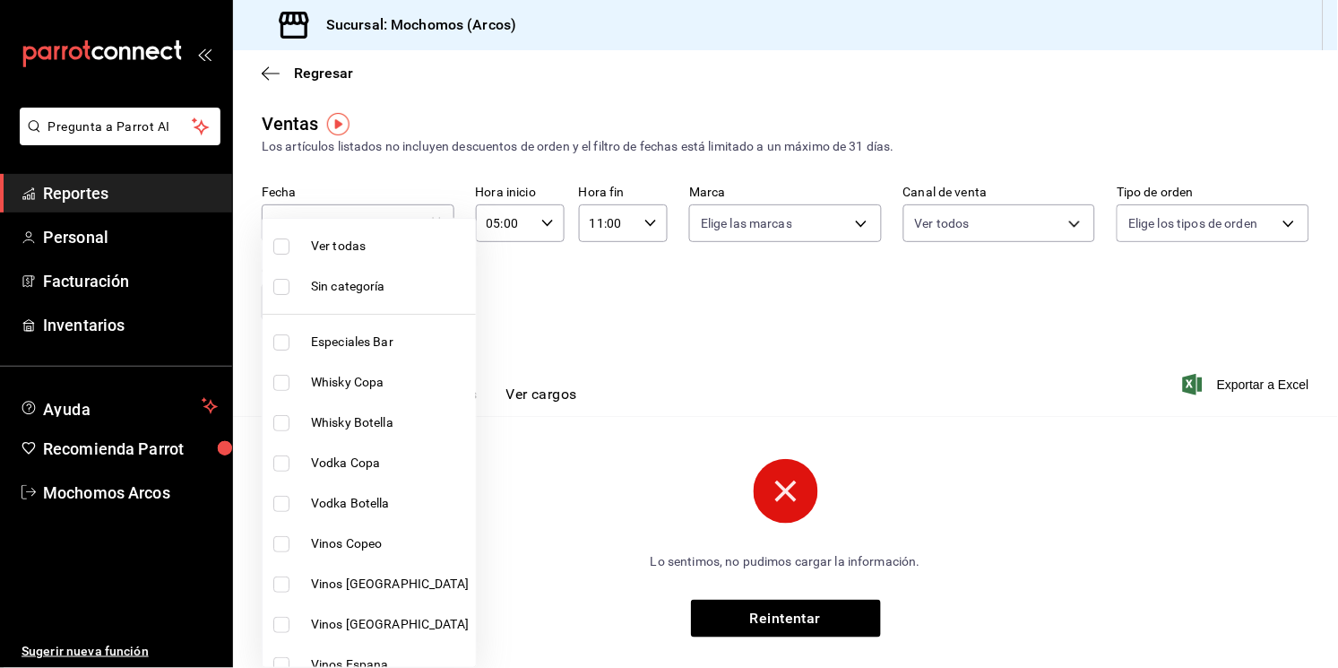
click at [1277, 221] on div at bounding box center [669, 334] width 1338 height 668
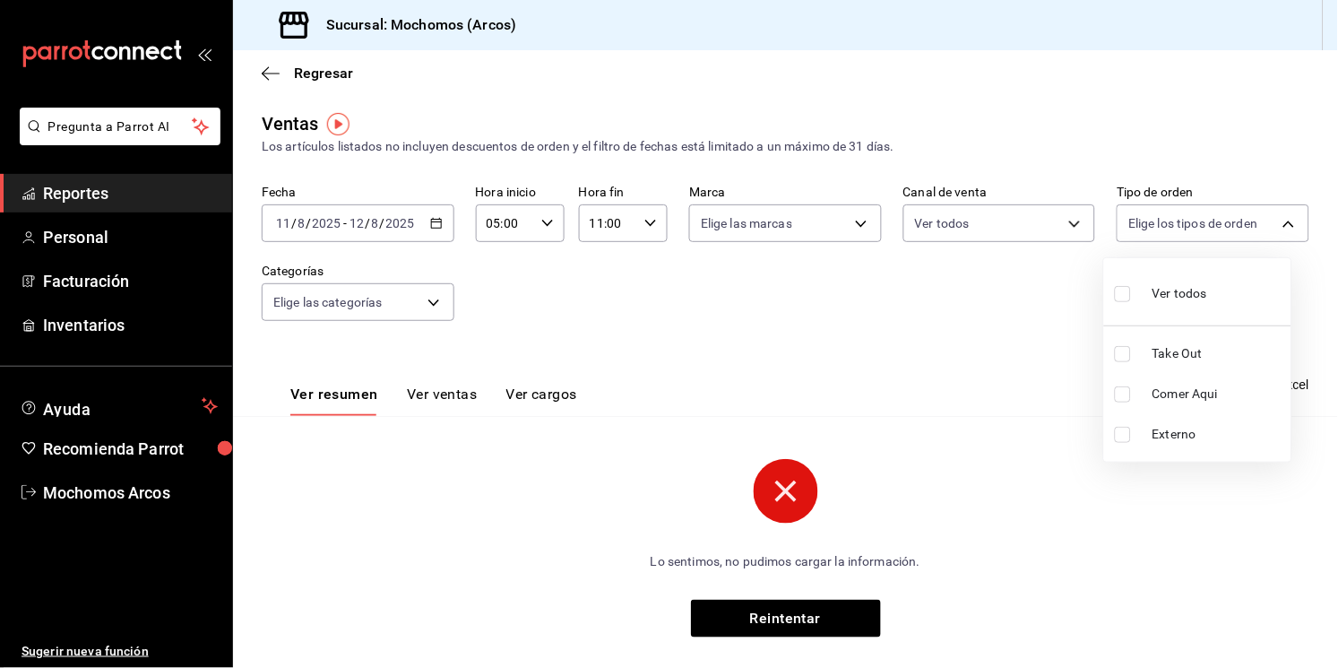
click at [1277, 221] on body "Pregunta a Parrot AI Reportes Personal Facturación Inventarios Ayuda Recomienda…" at bounding box center [669, 334] width 1338 height 668
click at [855, 219] on div at bounding box center [669, 334] width 1338 height 668
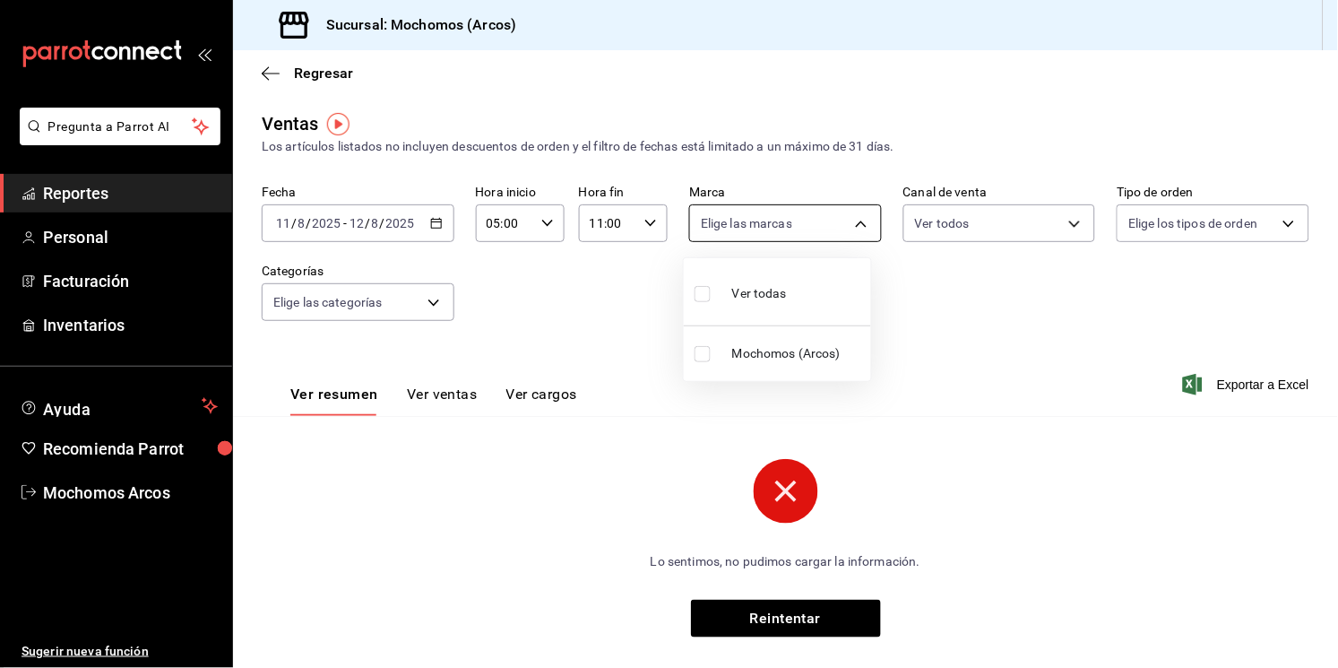
click at [856, 219] on body "Pregunta a Parrot AI Reportes Personal Facturación Inventarios Ayuda Recomienda…" at bounding box center [669, 334] width 1338 height 668
click at [79, 244] on div at bounding box center [669, 334] width 1338 height 668
click at [91, 231] on span "Personal" at bounding box center [130, 237] width 175 height 24
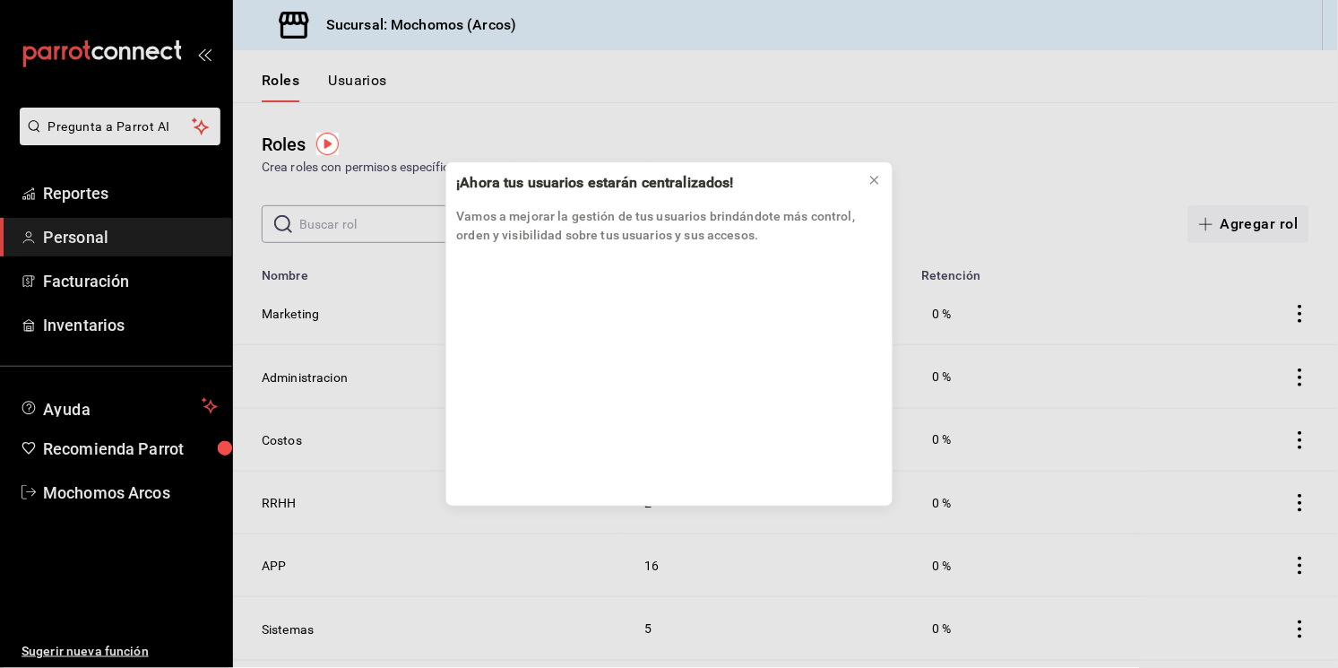
click at [90, 193] on div "¡Ahora tus usuarios estarán centralizados! Vamos a mejorar la gestión de tus us…" at bounding box center [669, 334] width 1338 height 668
click at [872, 176] on icon at bounding box center [875, 180] width 14 height 14
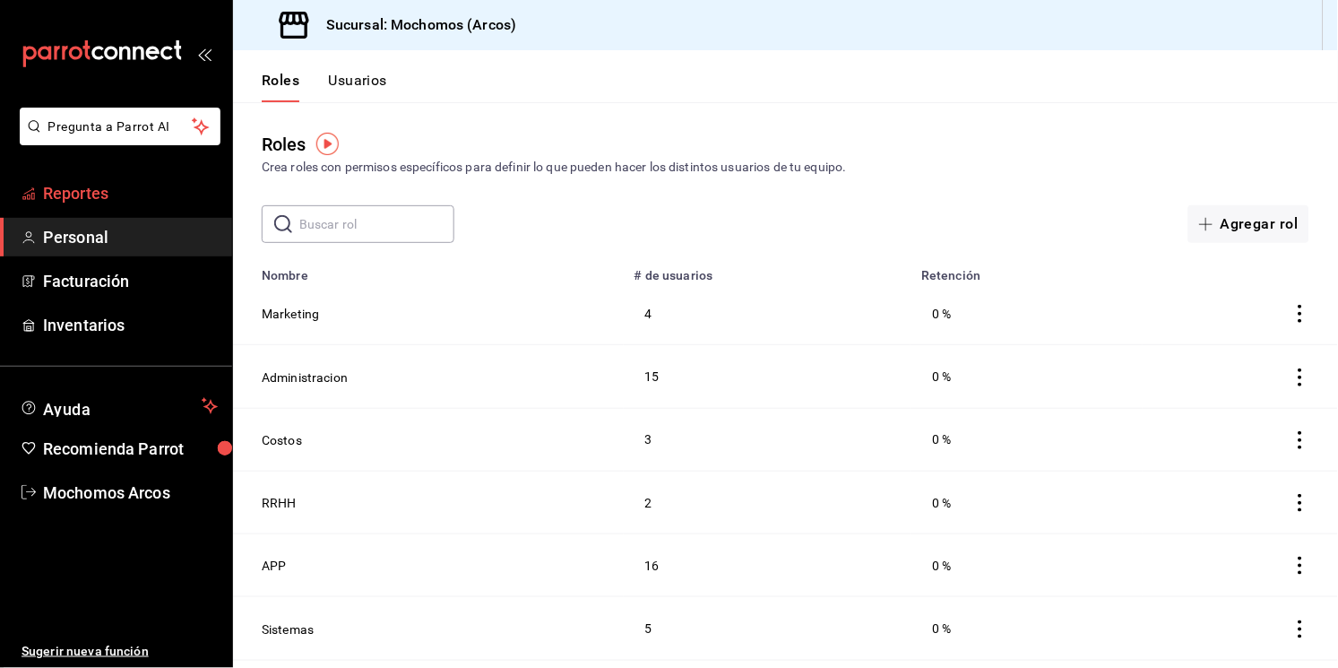
click at [77, 194] on span "Reportes" at bounding box center [130, 193] width 175 height 24
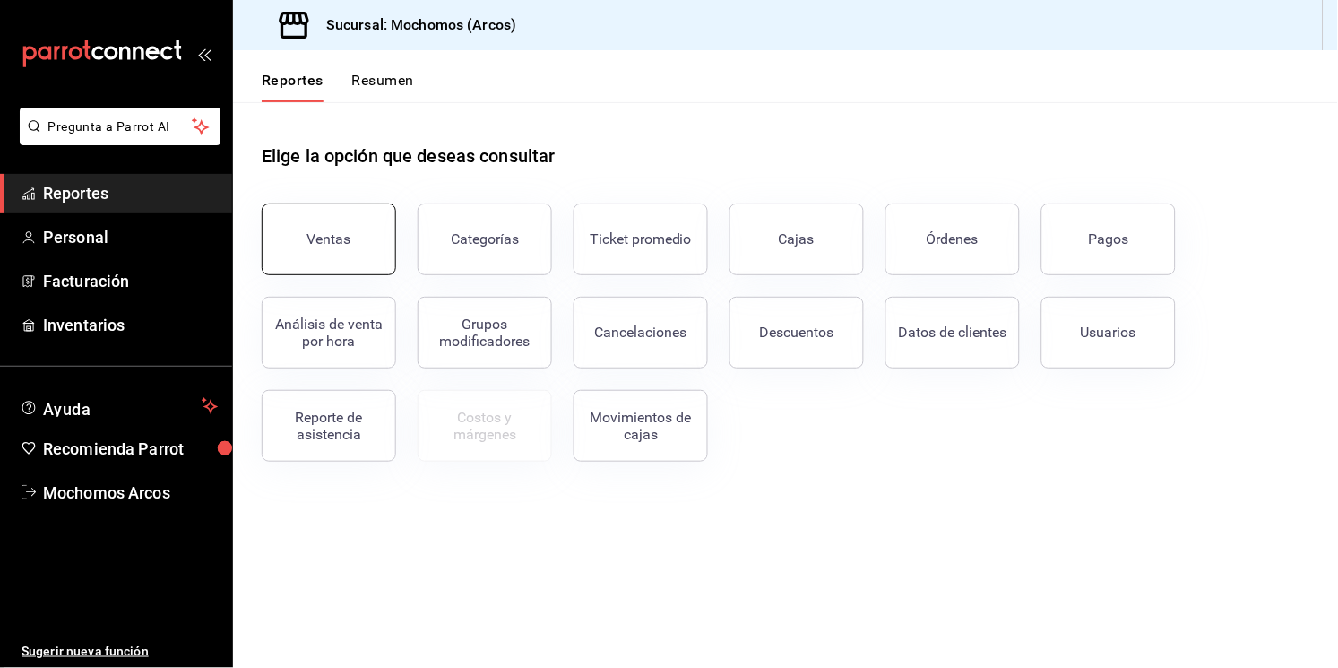
click at [282, 256] on button "Ventas" at bounding box center [329, 239] width 134 height 72
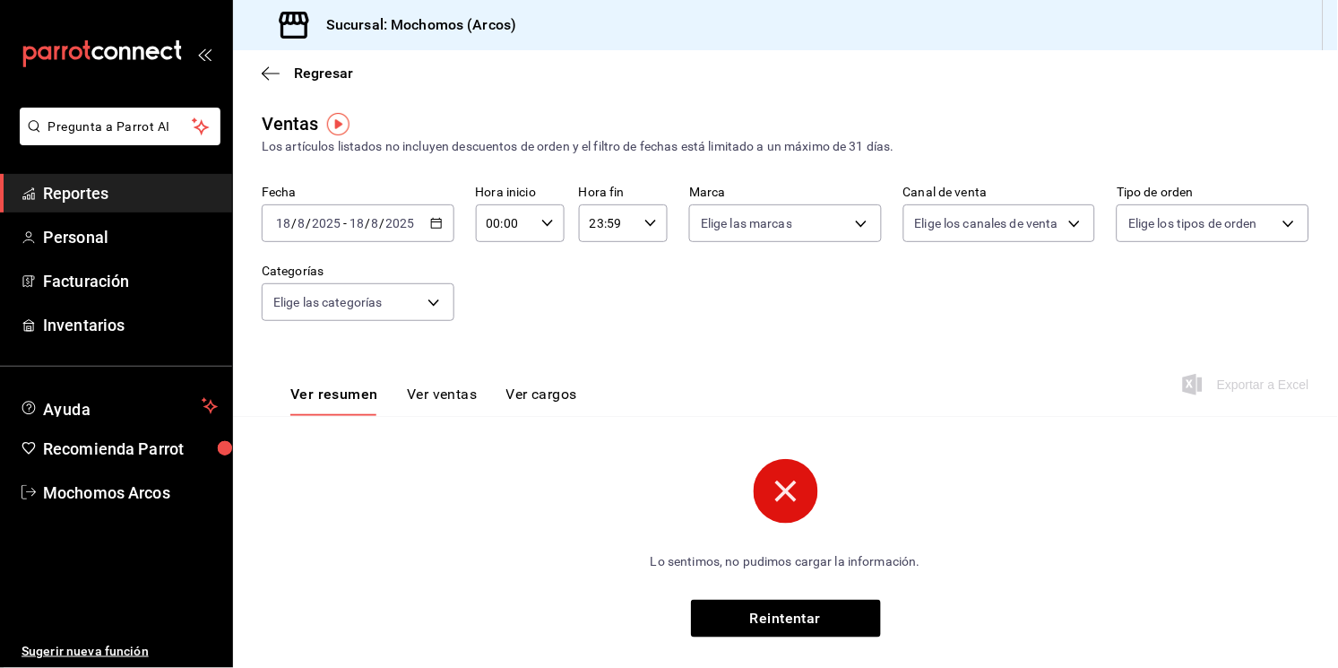
click at [433, 235] on div "2025-08-18 18 / 8 / 2025 - 2025-08-18 18 / 8 / 2025" at bounding box center [358, 223] width 193 height 38
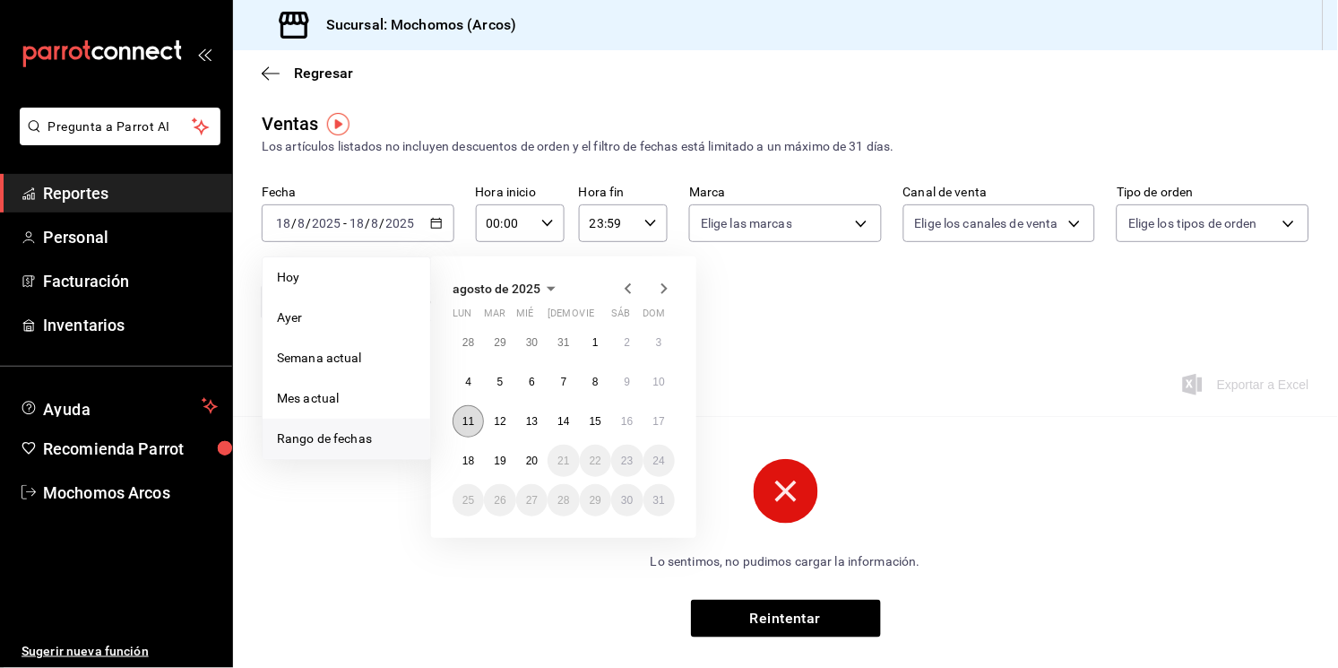
click at [471, 421] on abbr "11" at bounding box center [469, 421] width 12 height 13
click at [494, 424] on abbr "12" at bounding box center [500, 421] width 12 height 13
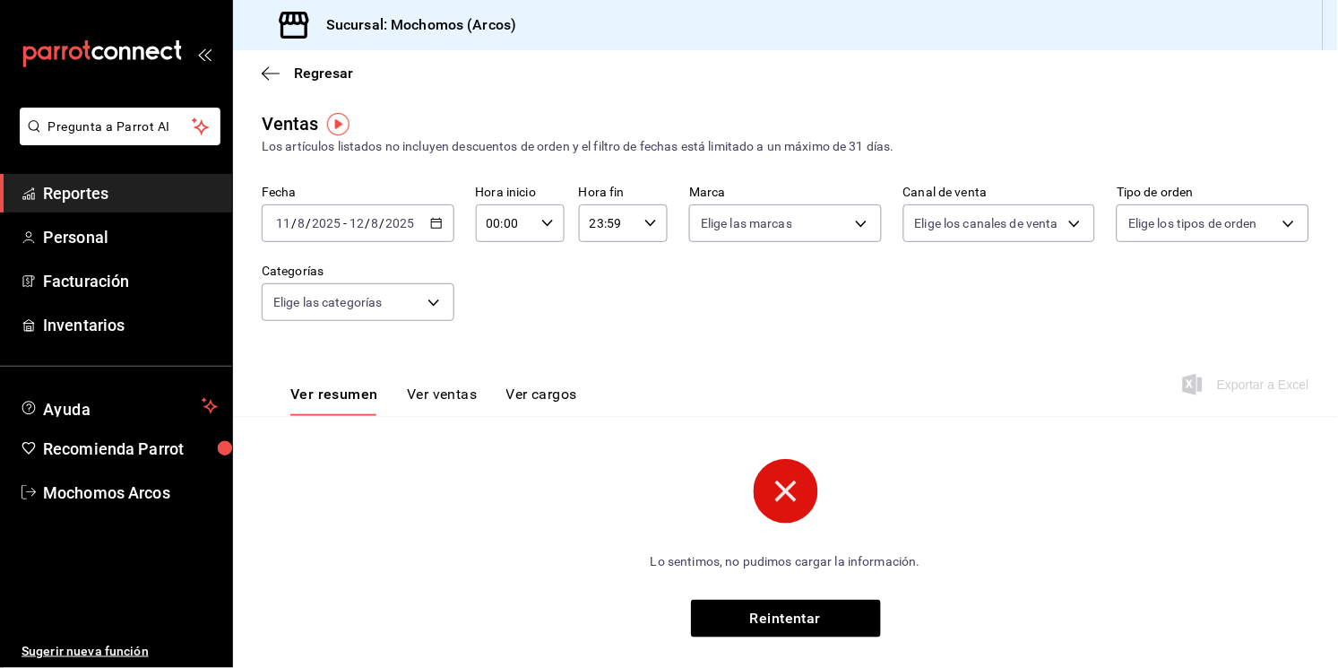
click at [442, 396] on button "Ver ventas" at bounding box center [442, 400] width 71 height 30
click at [792, 629] on button "Reintentar" at bounding box center [786, 619] width 190 height 38
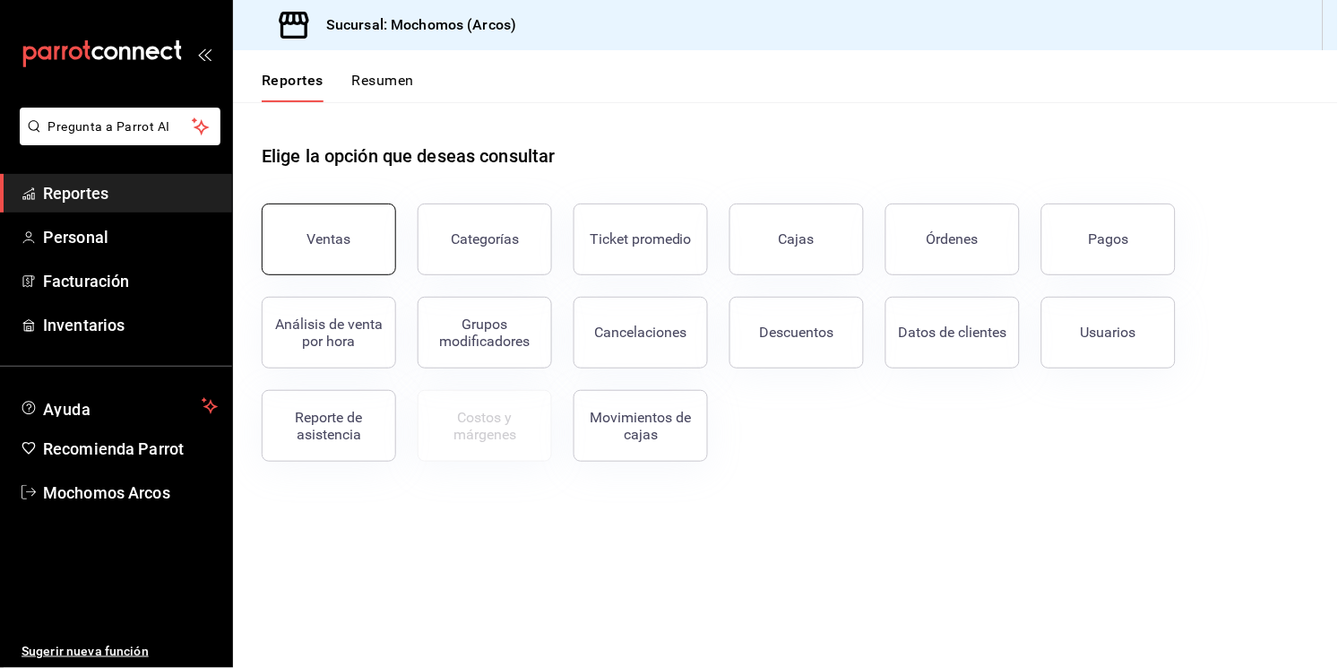
click at [320, 218] on button "Ventas" at bounding box center [329, 239] width 134 height 72
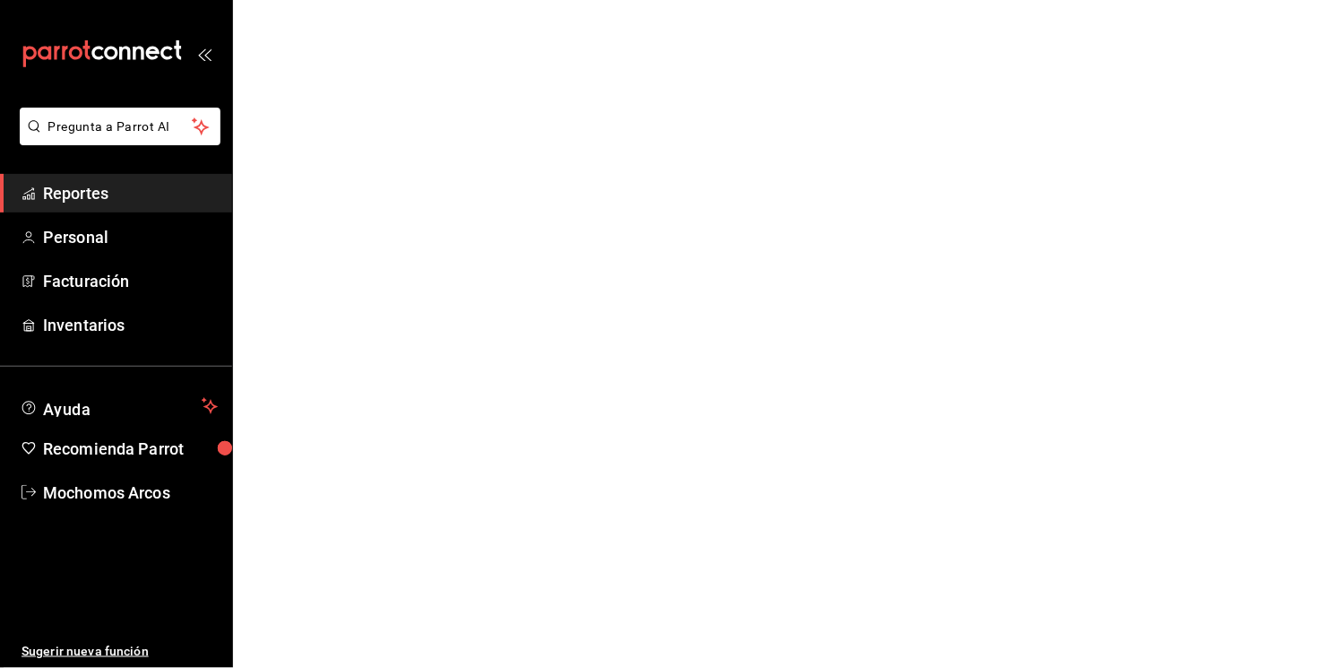
click at [320, 0] on html "Pregunta a Parrot AI Reportes Personal Facturación Inventarios Ayuda Recomienda…" at bounding box center [669, 0] width 1338 height 0
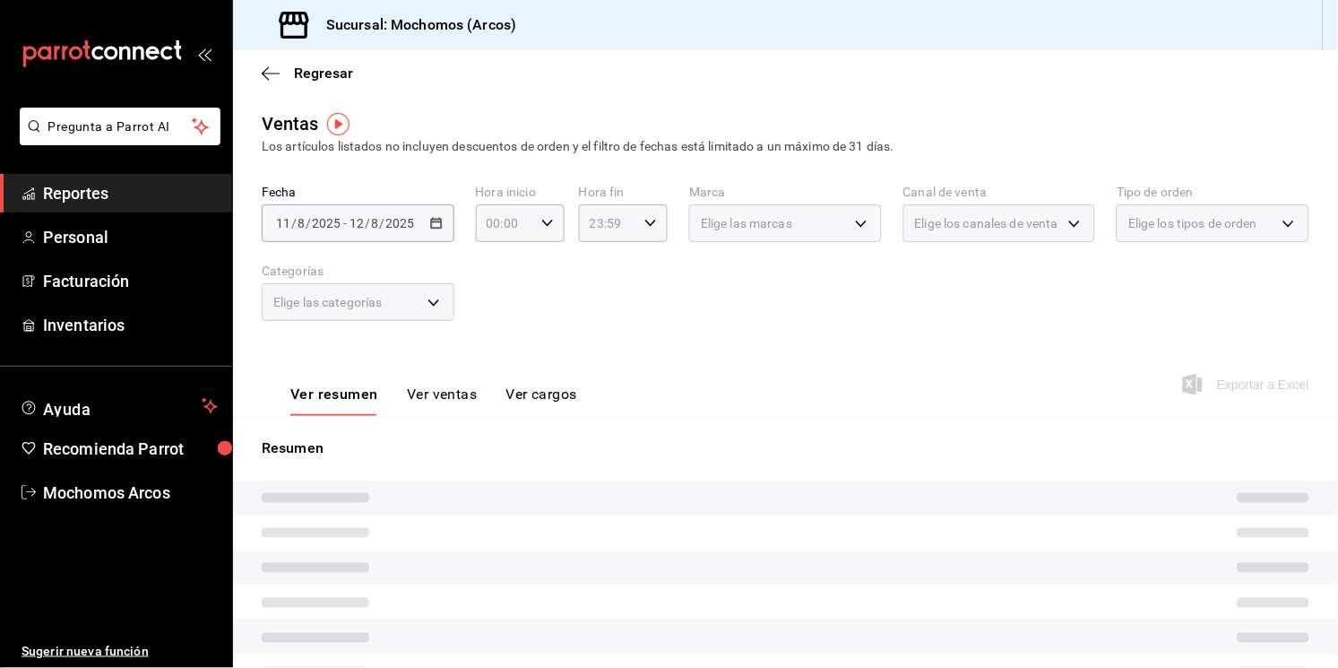
click at [440, 221] on div "[DATE] [DATE] - [DATE] [DATE]" at bounding box center [358, 223] width 193 height 38
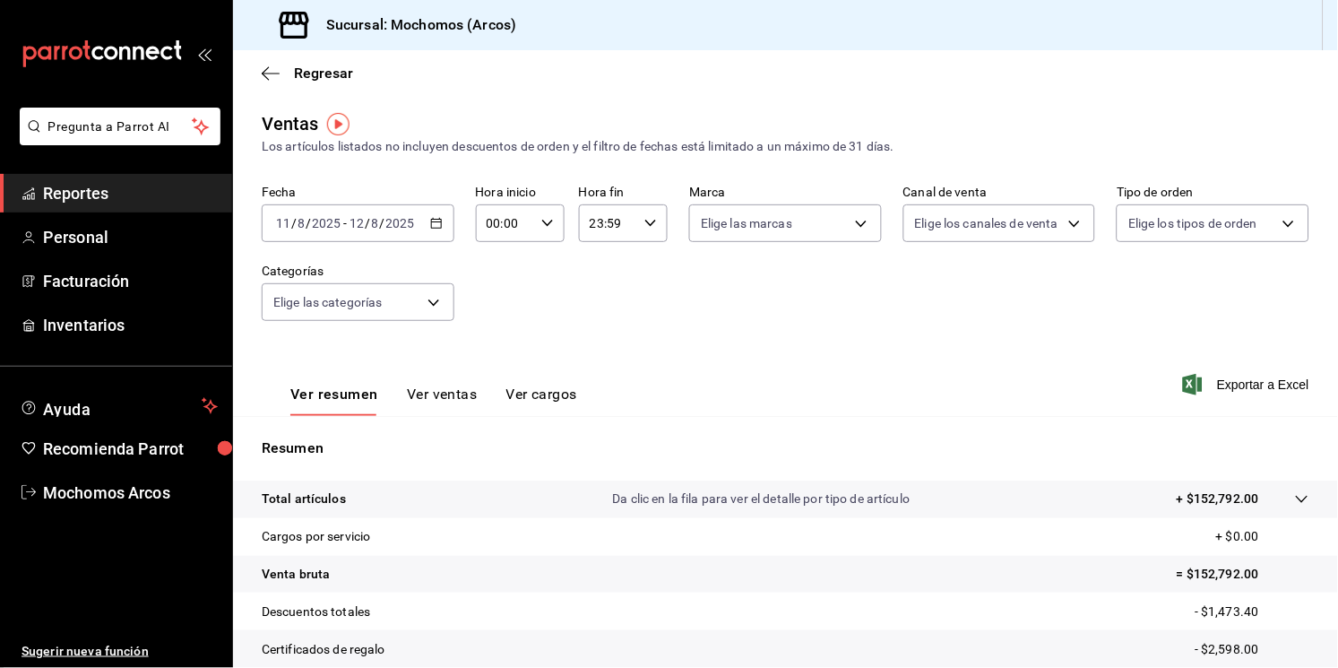
click at [440, 221] on div "[DATE] [DATE] - [DATE] [DATE]" at bounding box center [358, 223] width 193 height 38
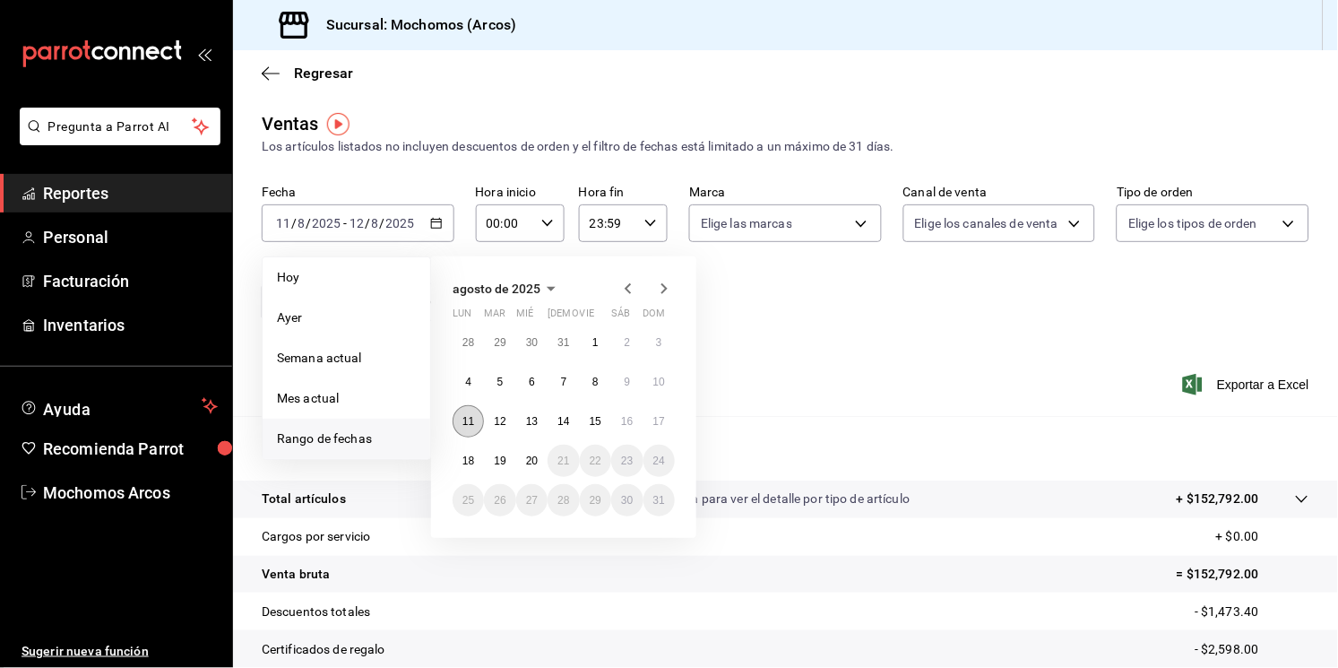
click at [463, 424] on abbr "11" at bounding box center [469, 421] width 12 height 13
click at [500, 419] on abbr "12" at bounding box center [500, 421] width 12 height 13
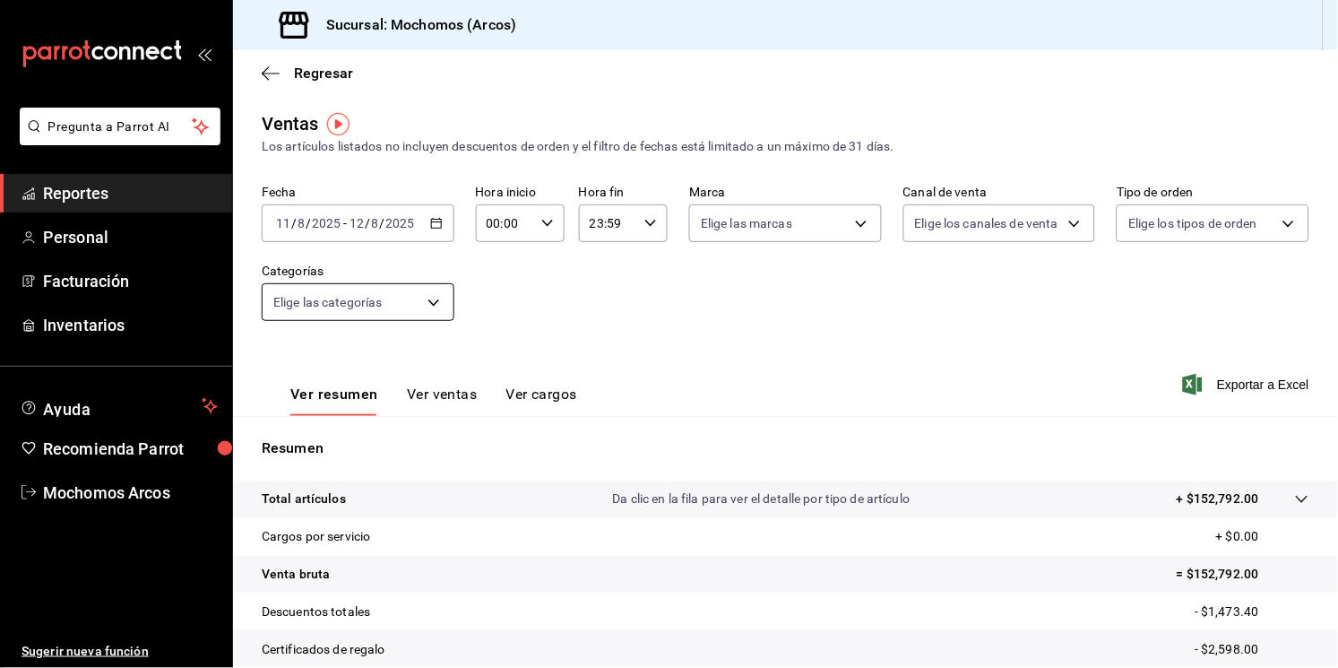
click at [437, 320] on body "Pregunta a Parrot AI Reportes Personal Facturación Inventarios Ayuda Recomienda…" at bounding box center [669, 334] width 1338 height 668
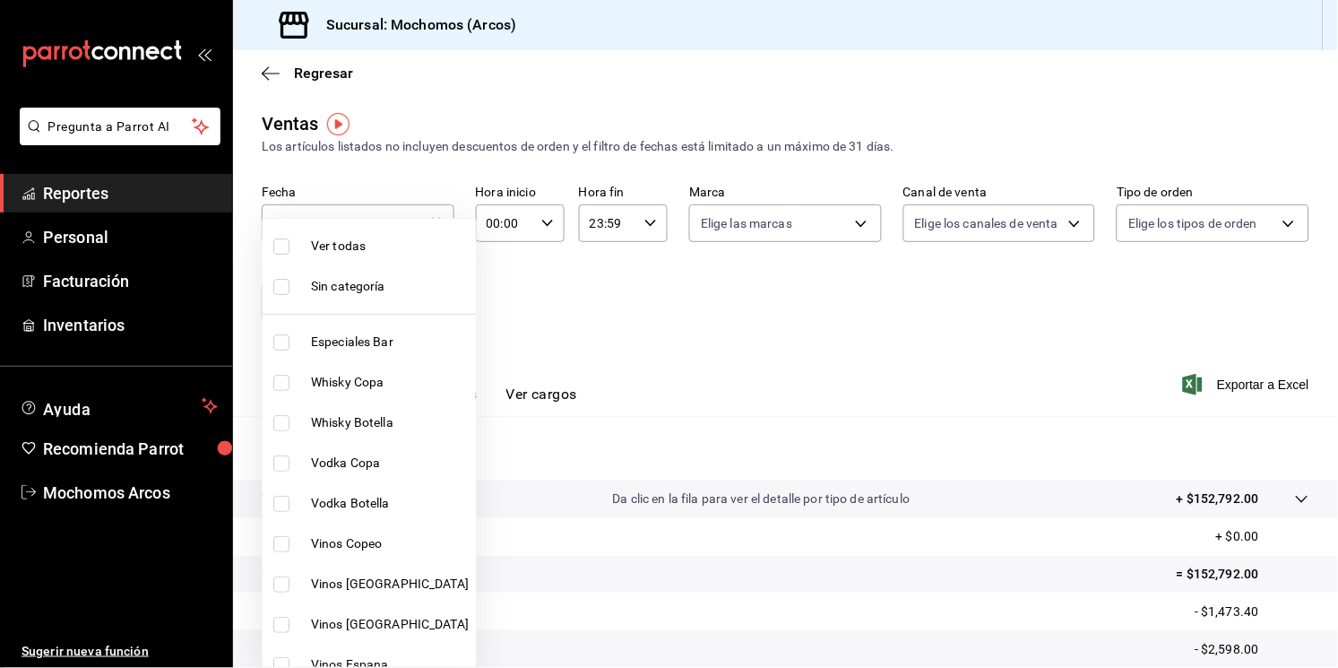
click at [736, 338] on div at bounding box center [669, 334] width 1338 height 668
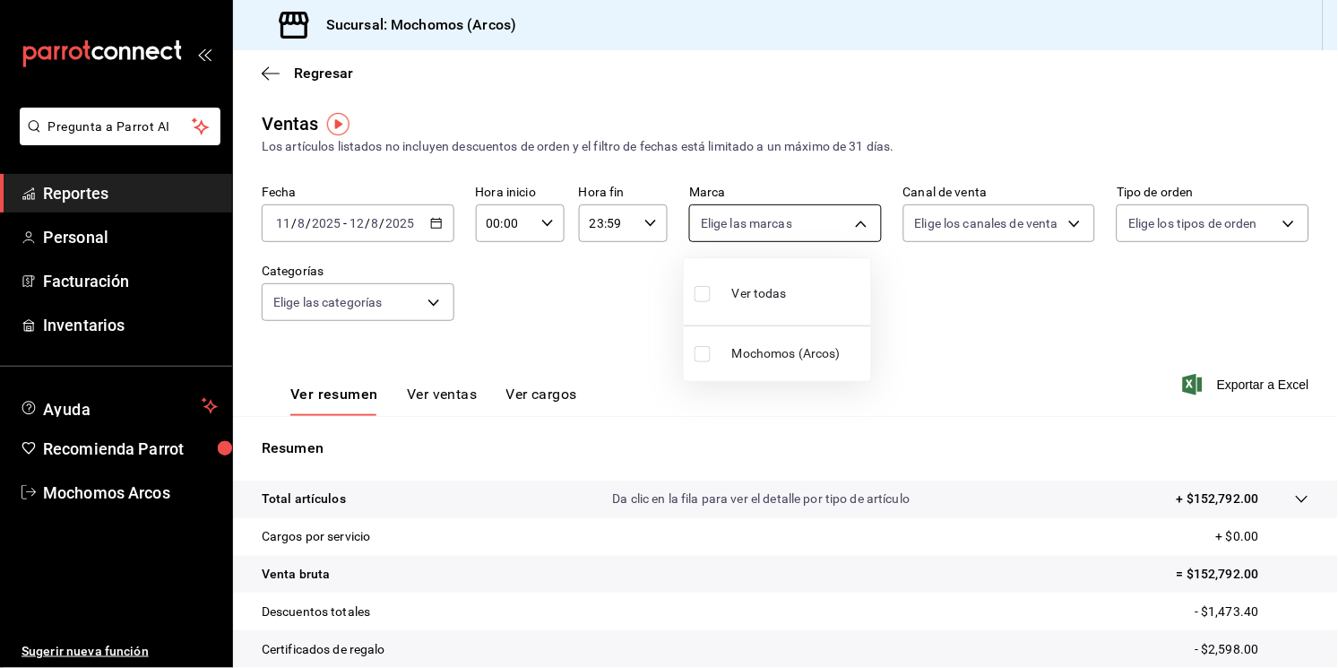
click at [858, 219] on body "Pregunta a Parrot AI Reportes Personal Facturación Inventarios Ayuda Recomienda…" at bounding box center [669, 334] width 1338 height 668
click at [1051, 229] on div at bounding box center [669, 334] width 1338 height 668
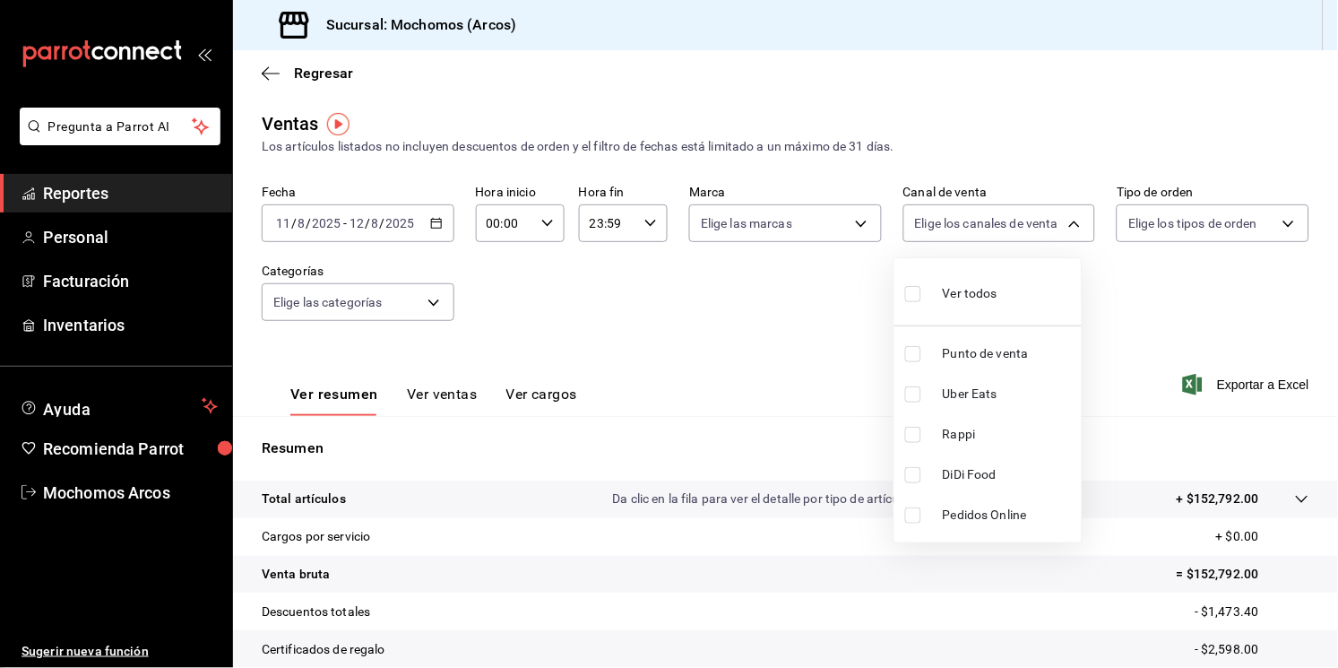
click at [1051, 229] on body "Pregunta a Parrot AI Reportes Personal Facturación Inventarios Ayuda Recomienda…" at bounding box center [669, 334] width 1338 height 668
click at [1266, 234] on div at bounding box center [669, 334] width 1338 height 668
click at [1266, 234] on body "Pregunta a Parrot AI Reportes Personal Facturación Inventarios Ayuda Recomienda…" at bounding box center [669, 334] width 1338 height 668
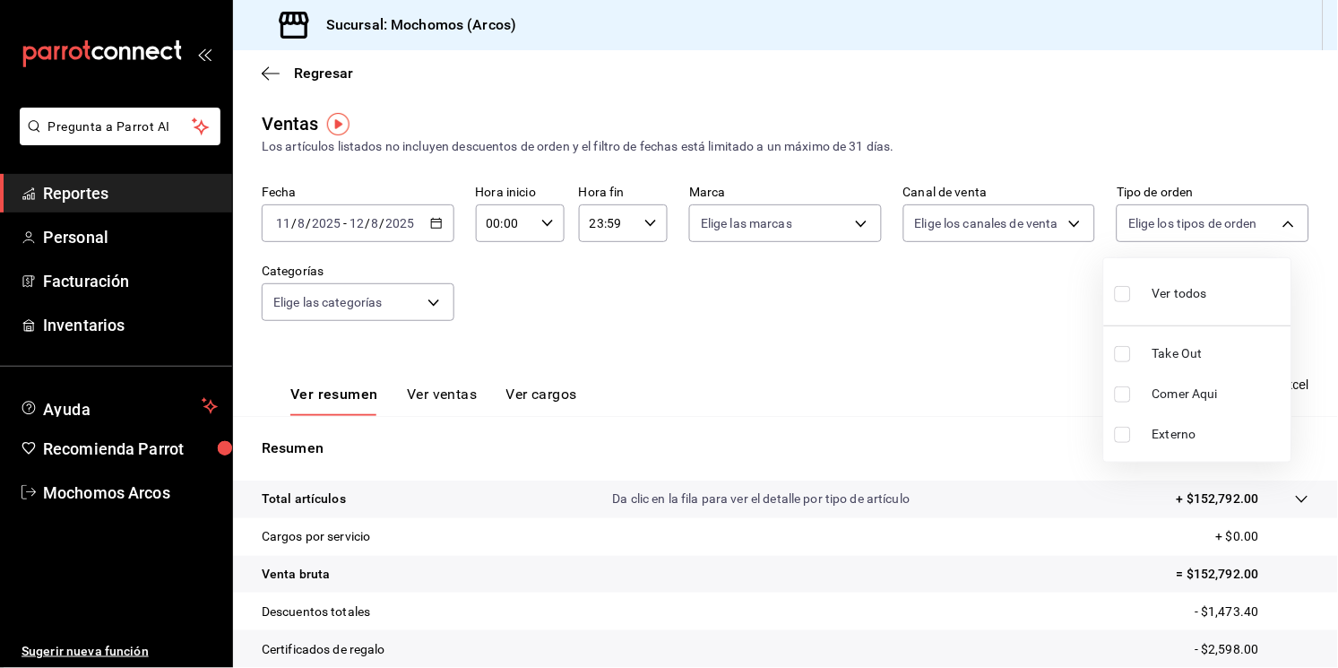
click at [444, 391] on div at bounding box center [669, 334] width 1338 height 668
click at [444, 391] on button "Ver ventas" at bounding box center [442, 400] width 71 height 30
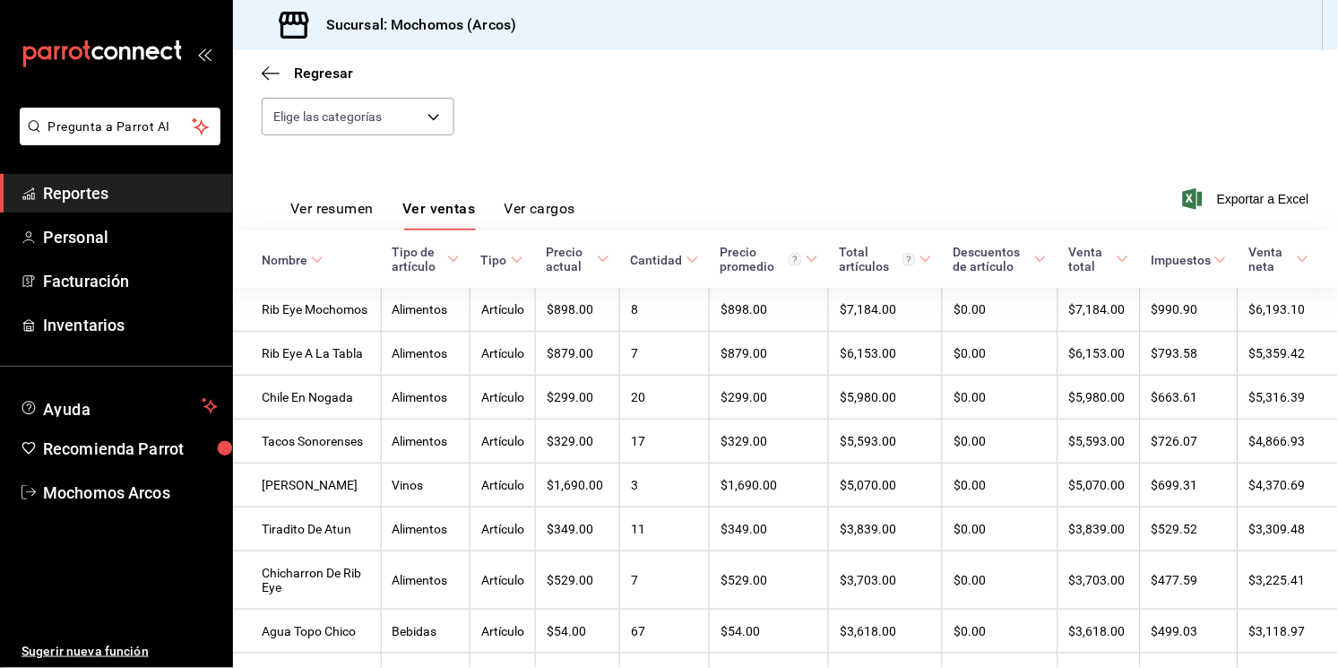
scroll to position [183, 0]
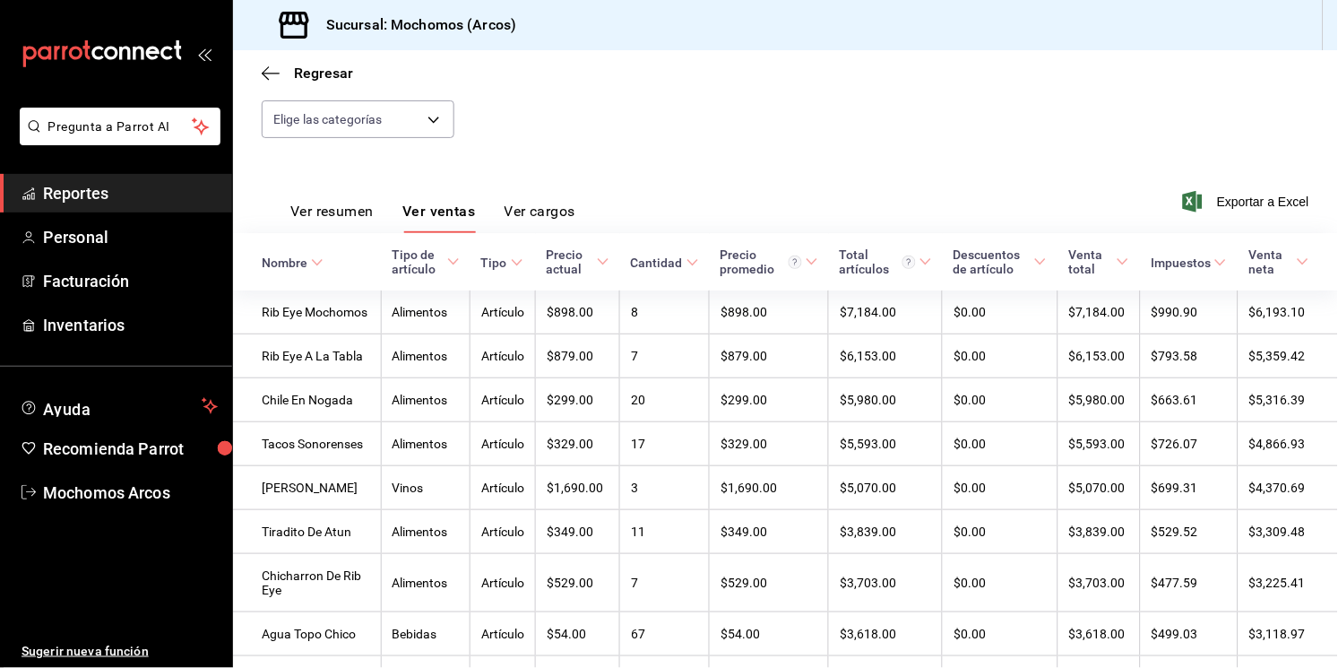
click at [447, 259] on icon at bounding box center [453, 261] width 13 height 13
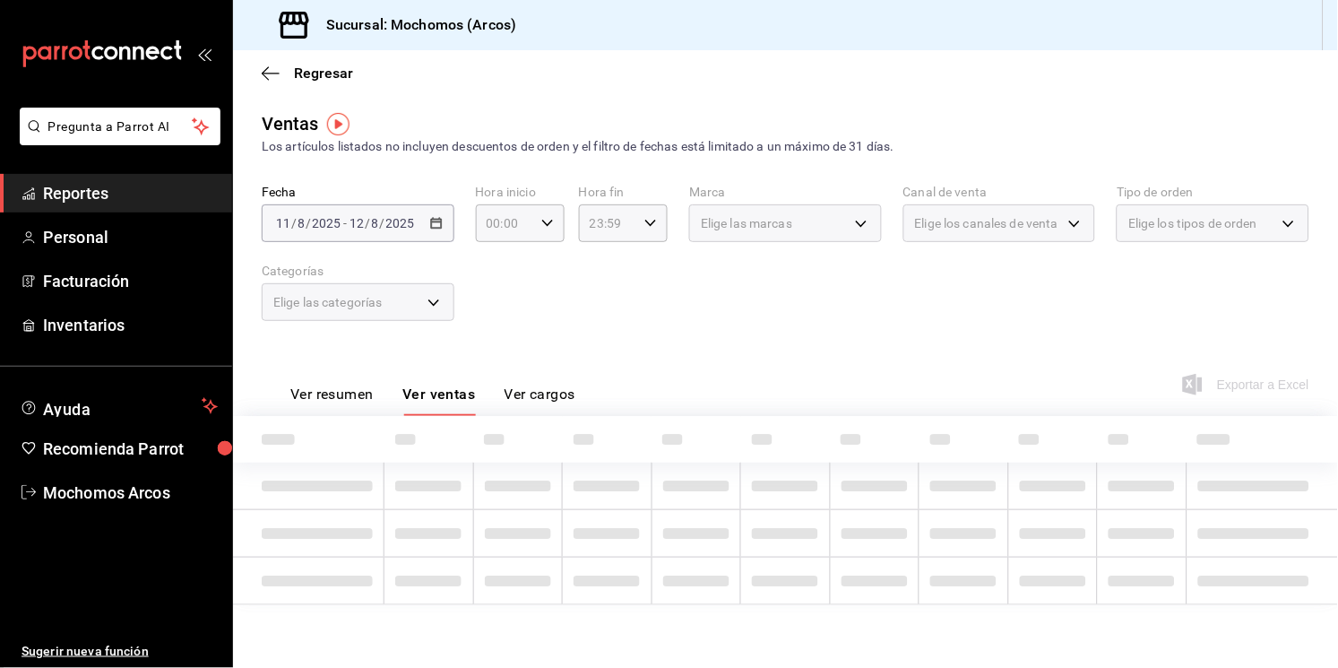
scroll to position [0, 0]
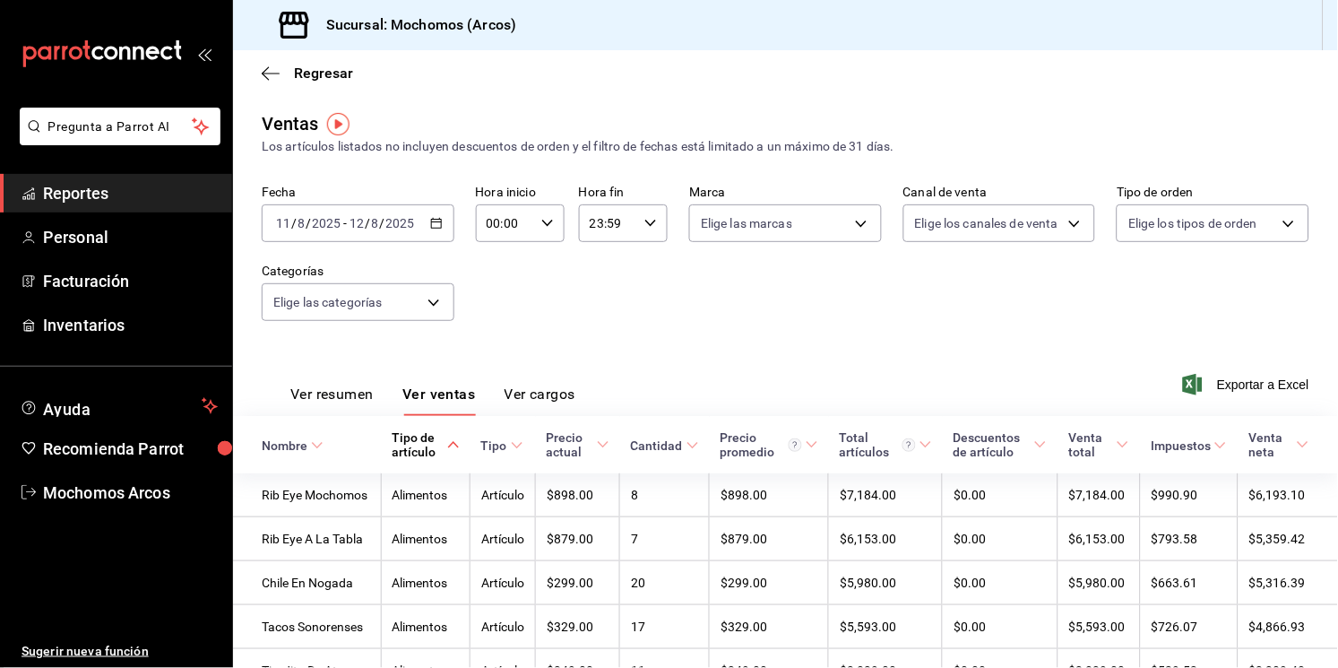
click at [419, 450] on span "Tipo de artículo" at bounding box center [425, 444] width 67 height 29
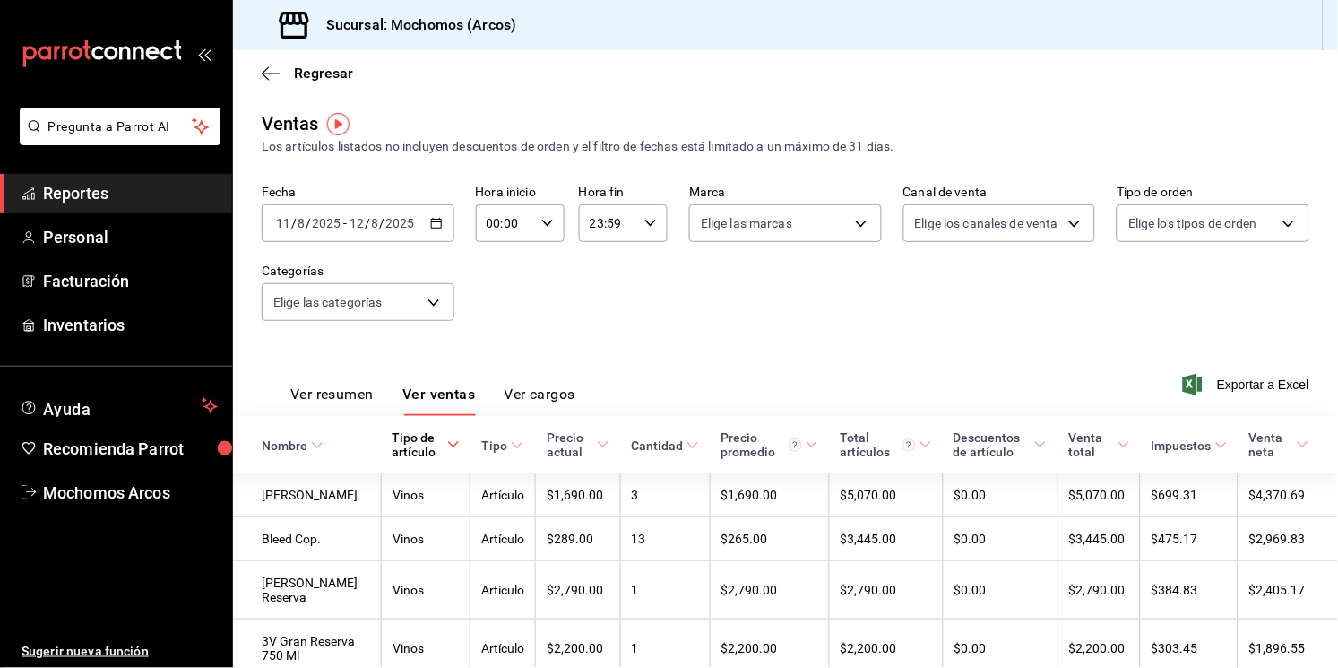
click at [347, 394] on button "Ver resumen" at bounding box center [331, 400] width 83 height 30
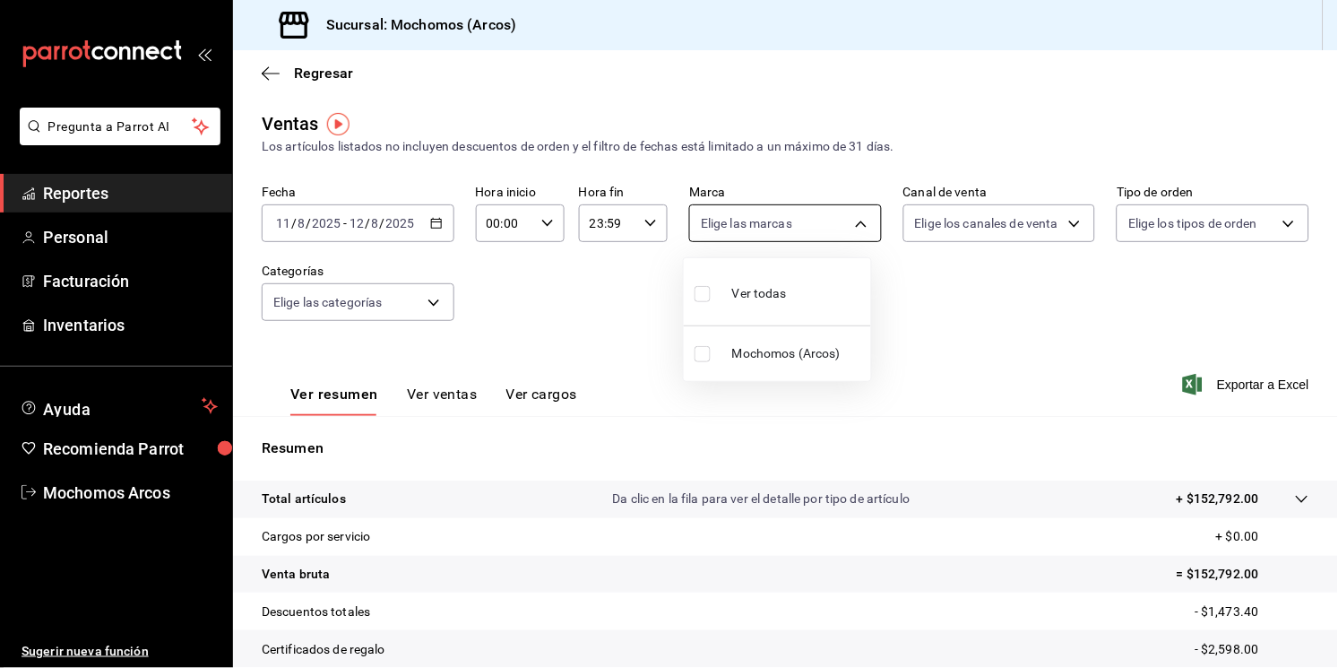
click at [845, 224] on body "Pregunta a Parrot AI Reportes Personal Facturación Inventarios Ayuda Recomienda…" at bounding box center [669, 334] width 1338 height 668
click at [996, 302] on div at bounding box center [669, 334] width 1338 height 668
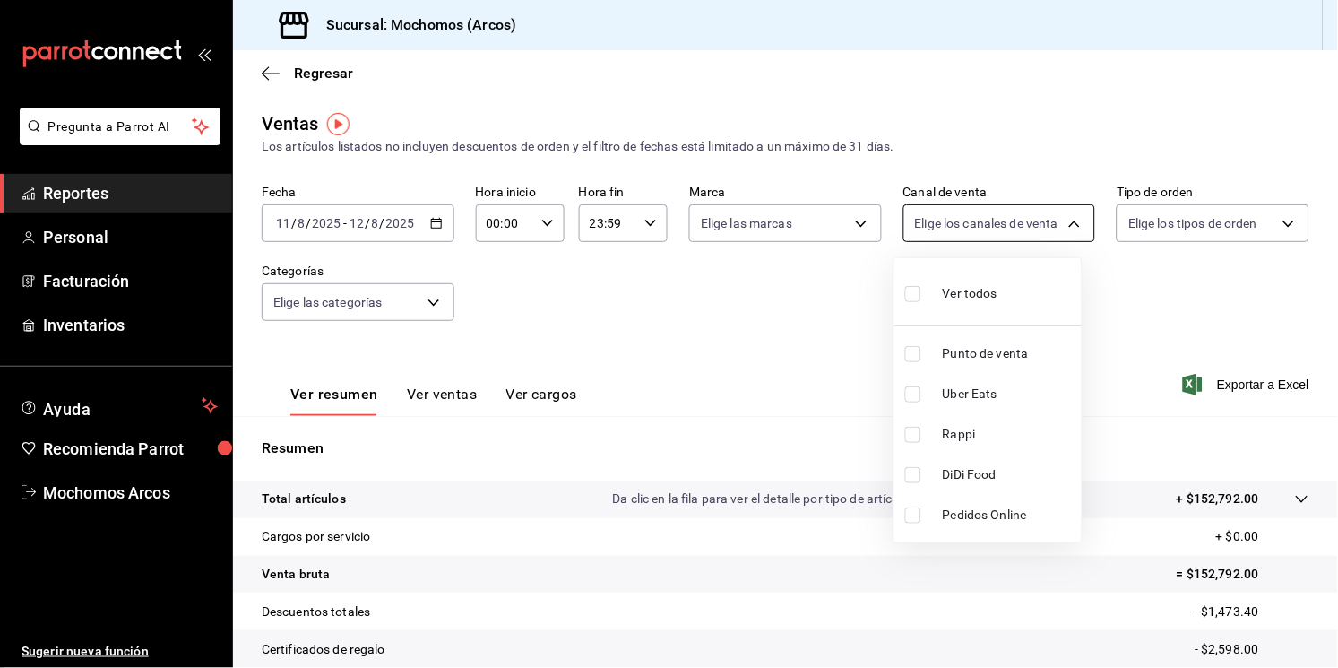
click at [1055, 224] on body "Pregunta a Parrot AI Reportes Personal Facturación Inventarios Ayuda Recomienda…" at bounding box center [669, 334] width 1338 height 668
click at [1275, 227] on div at bounding box center [669, 334] width 1338 height 668
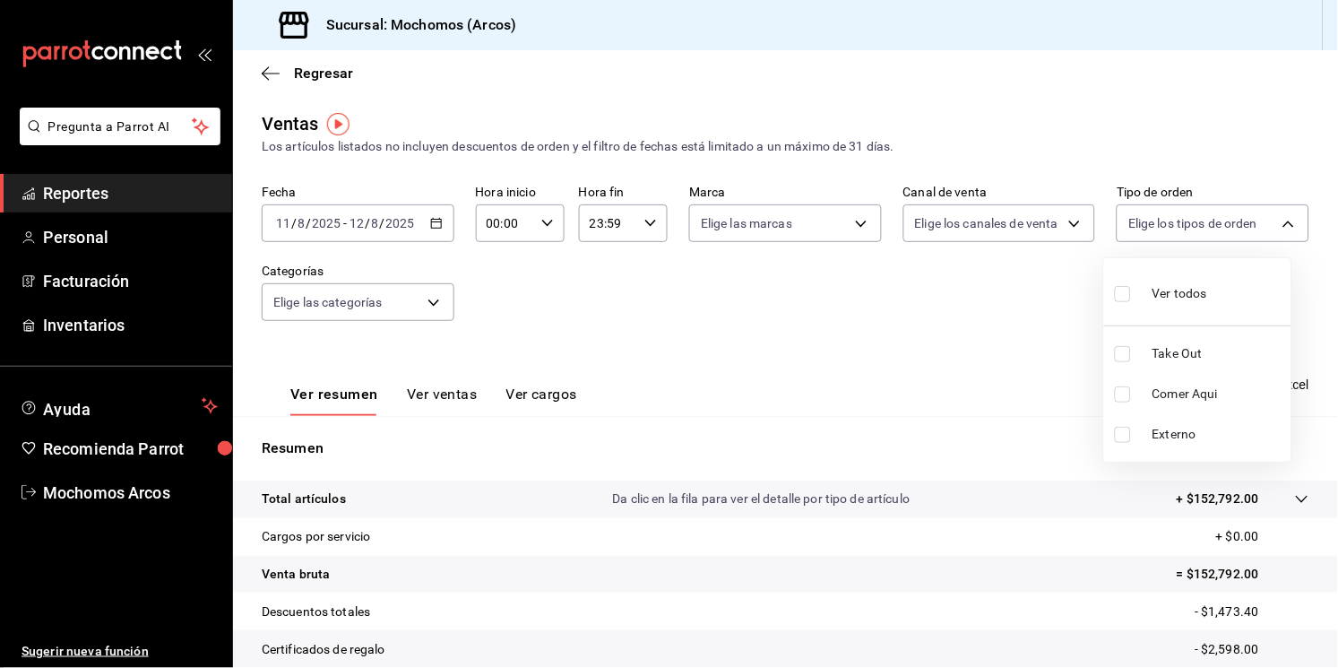
click at [1275, 227] on body "Pregunta a Parrot AI Reportes Personal Facturación Inventarios Ayuda Recomienda…" at bounding box center [669, 334] width 1338 height 668
click at [433, 303] on div at bounding box center [669, 334] width 1338 height 668
click at [433, 303] on body "Pregunta a Parrot AI Reportes Personal Facturación Inventarios Ayuda Recomienda…" at bounding box center [669, 334] width 1338 height 668
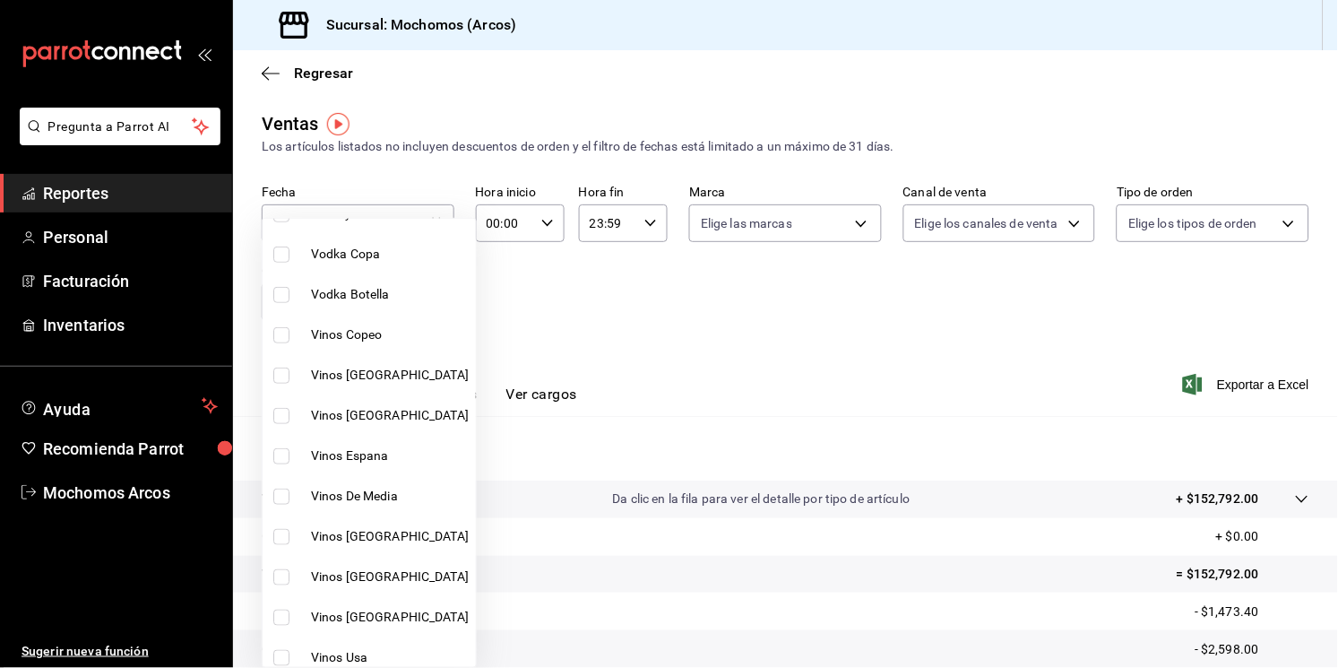
scroll to position [191, 0]
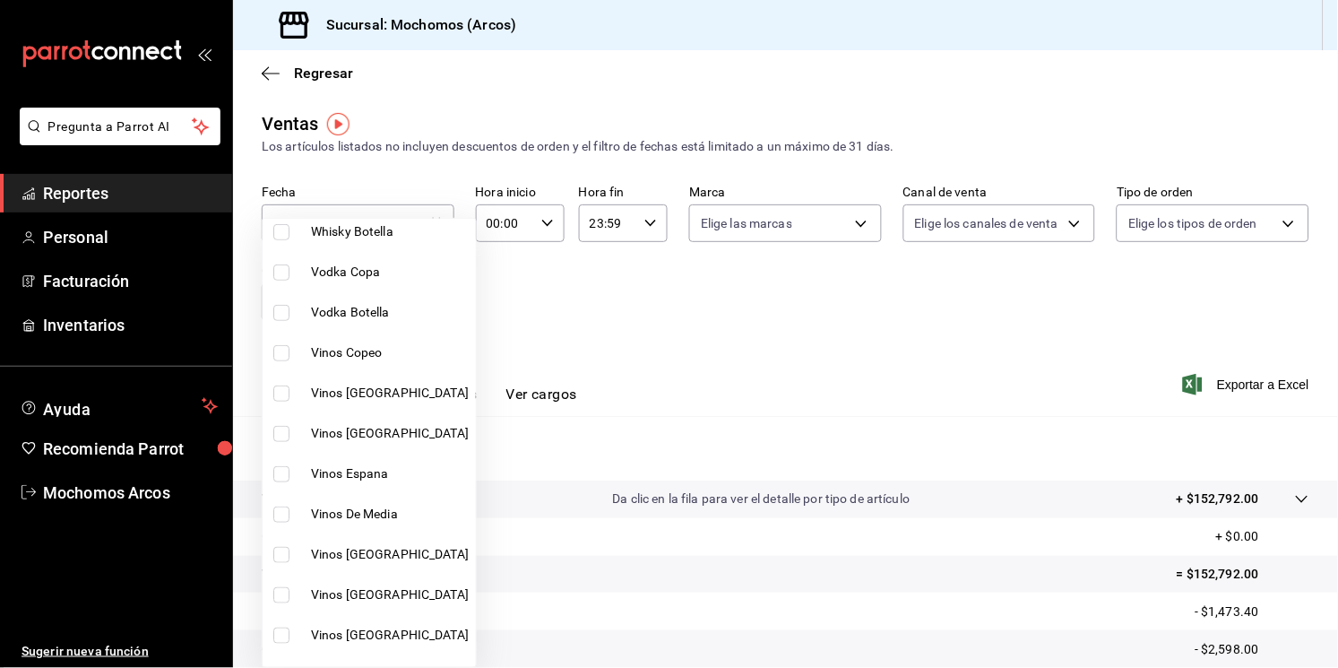
click at [568, 307] on div at bounding box center [669, 334] width 1338 height 668
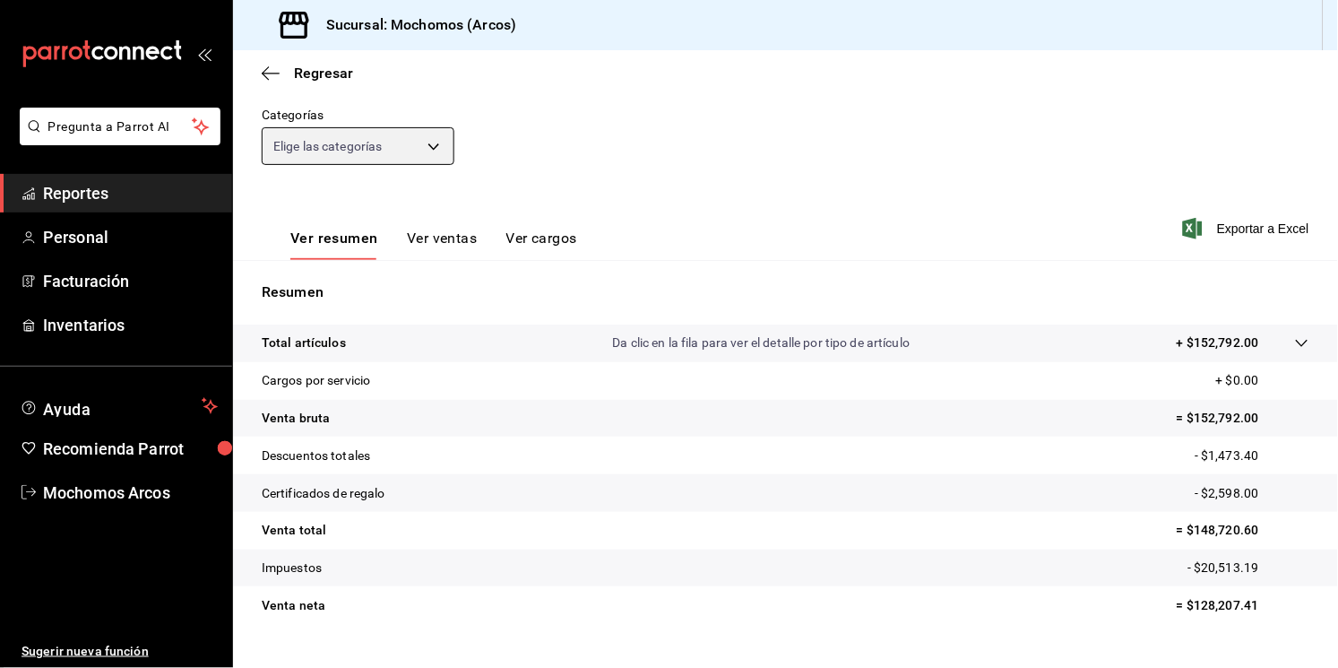
scroll to position [157, 0]
click at [288, 608] on p "Venta neta" at bounding box center [294, 604] width 64 height 19
click at [445, 246] on button "Ver ventas" at bounding box center [442, 244] width 71 height 30
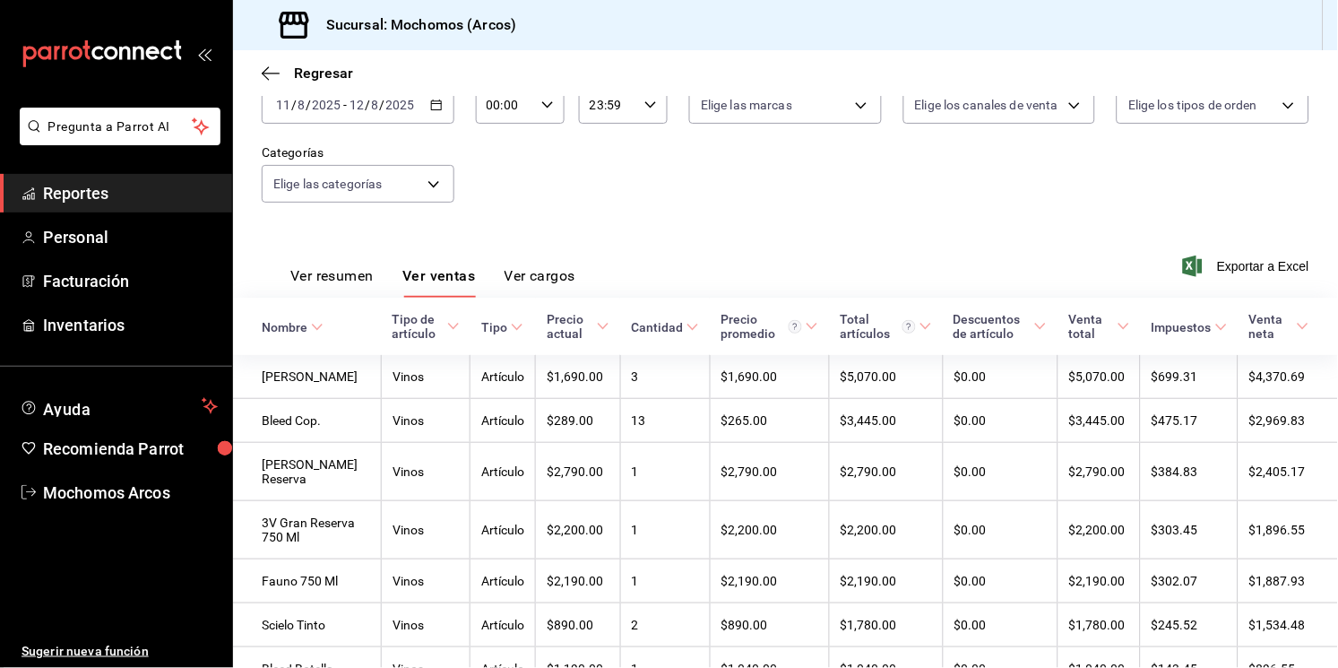
scroll to position [115, 0]
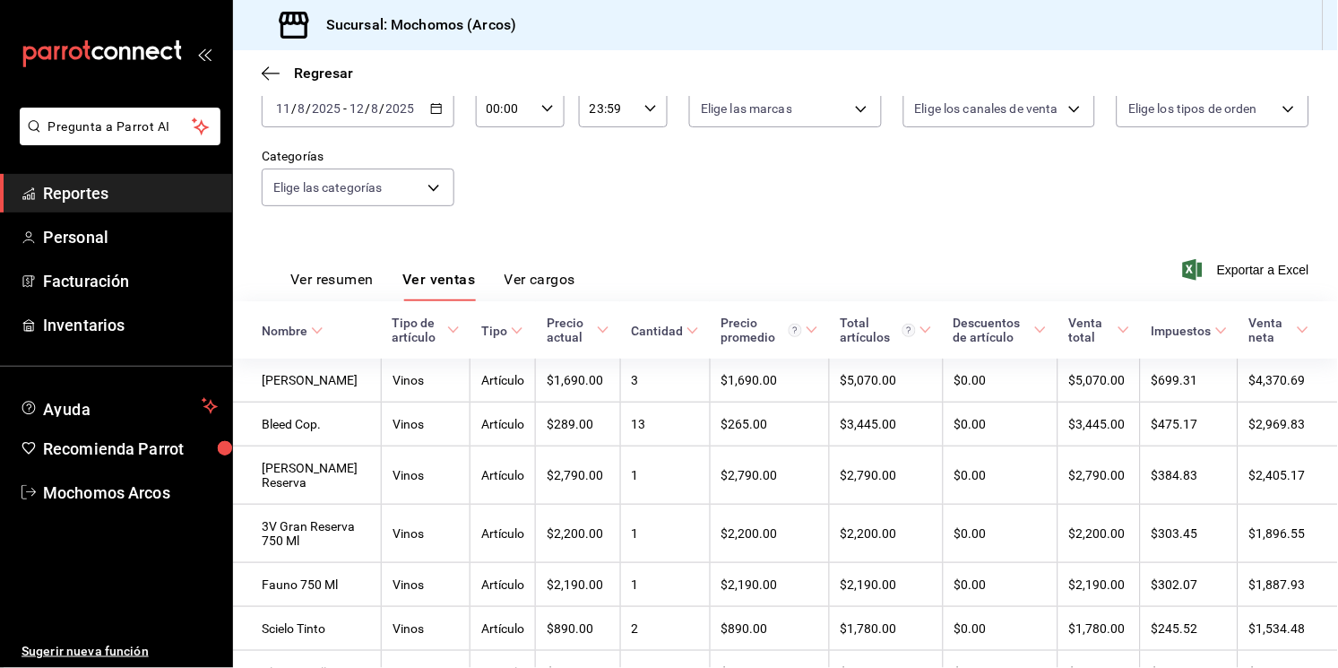
click at [324, 271] on button "Ver resumen" at bounding box center [331, 286] width 83 height 30
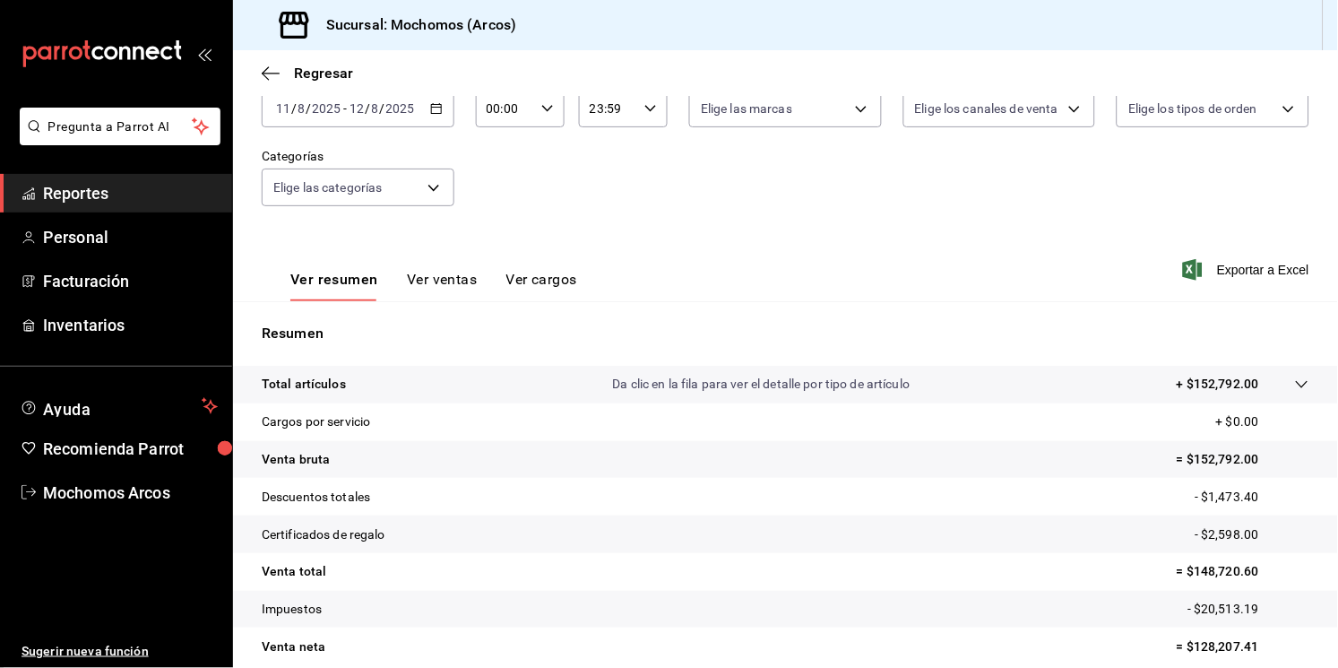
scroll to position [191, 0]
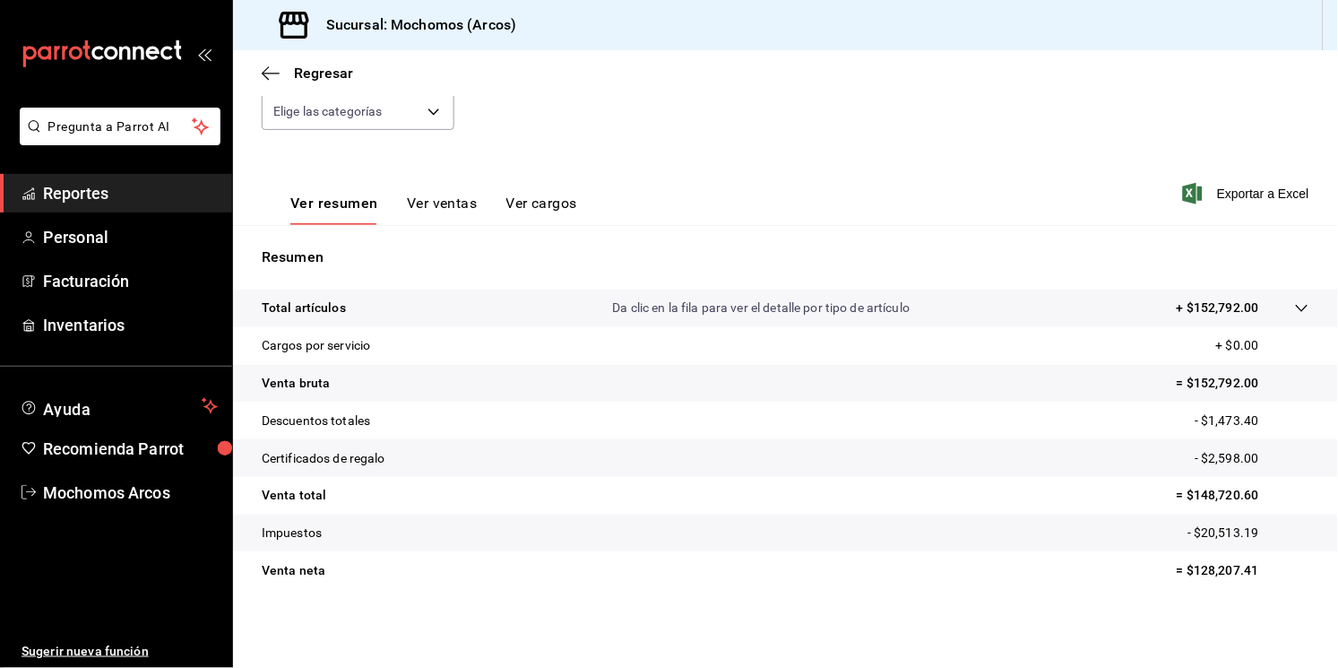
click at [1295, 302] on icon at bounding box center [1302, 308] width 14 height 14
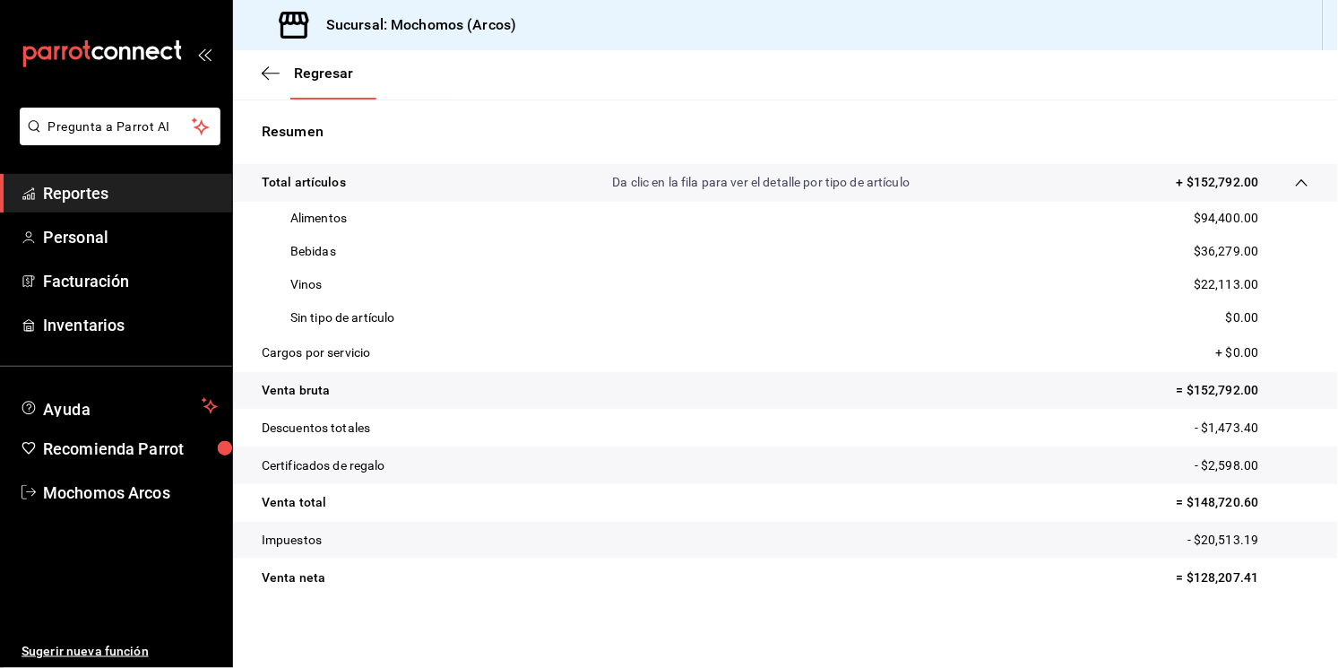
scroll to position [324, 0]
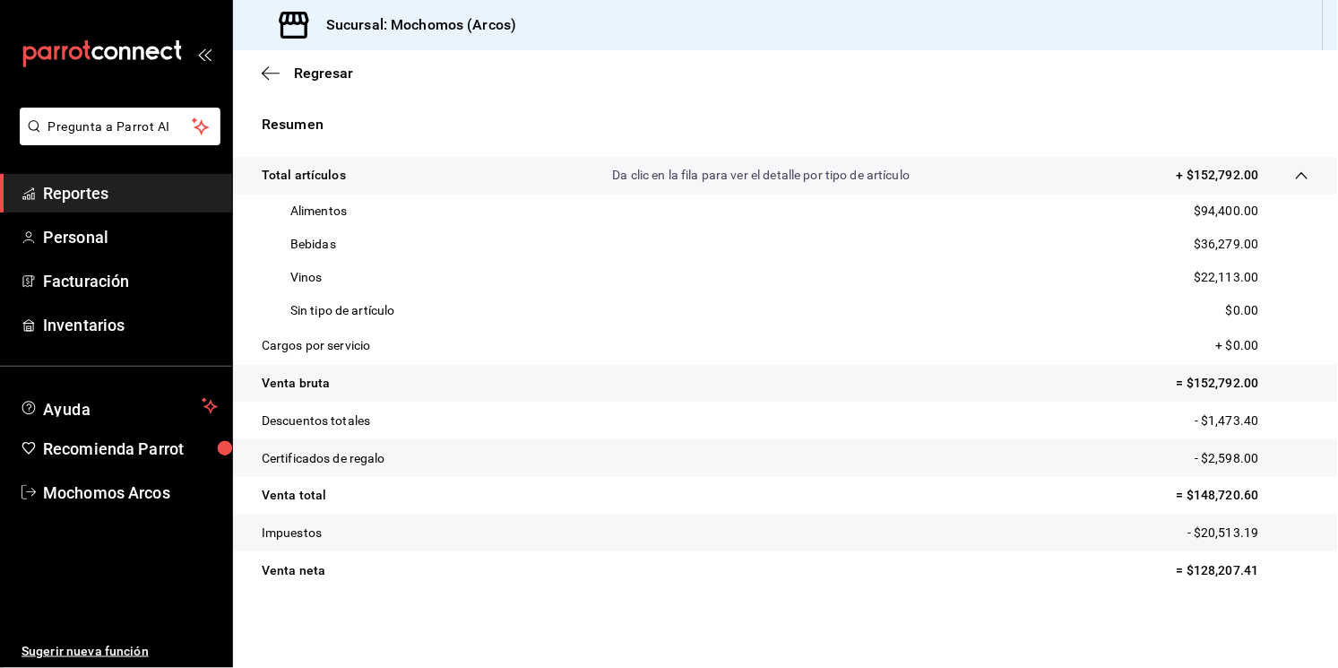
click at [1296, 177] on icon at bounding box center [1302, 175] width 12 height 7
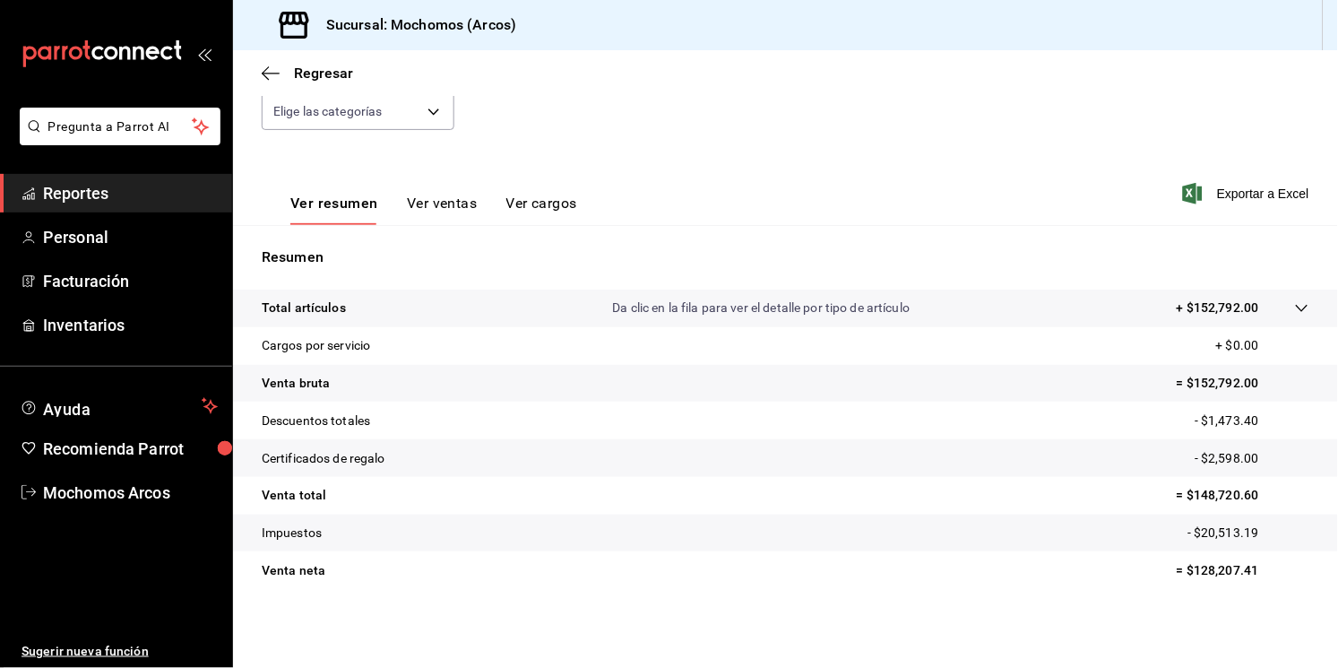
scroll to position [191, 0]
click at [1281, 316] on div at bounding box center [1284, 307] width 50 height 19
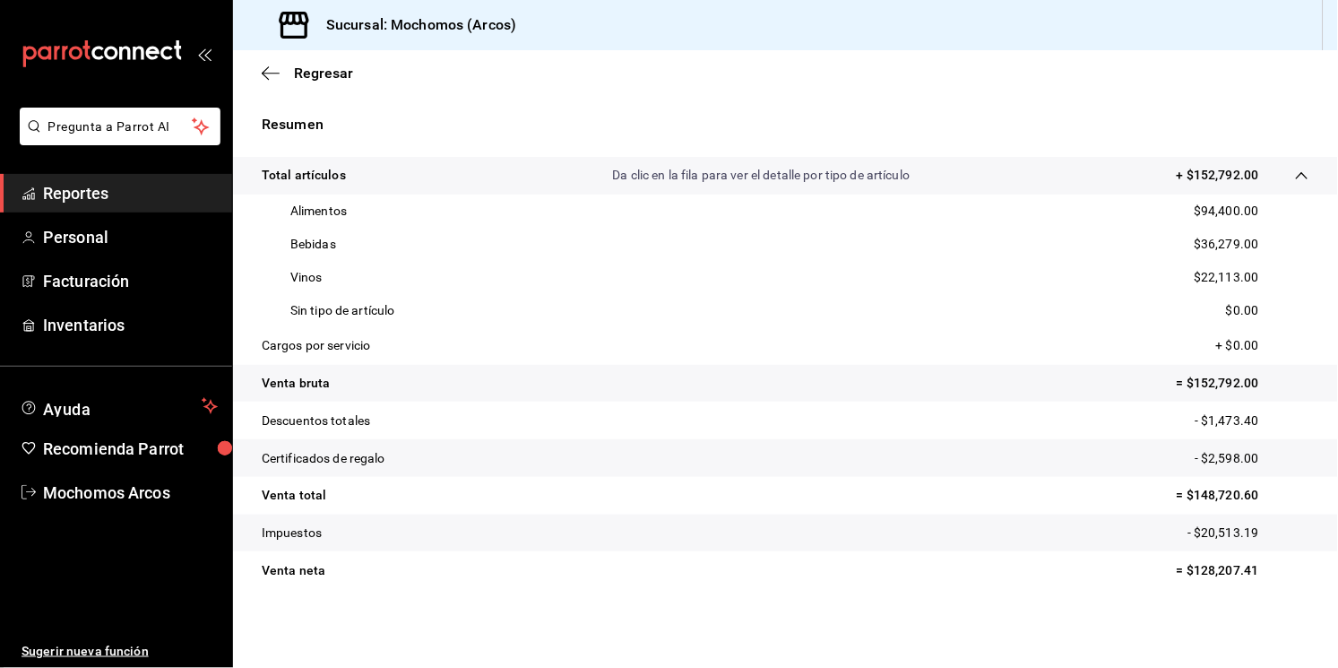
scroll to position [0, 0]
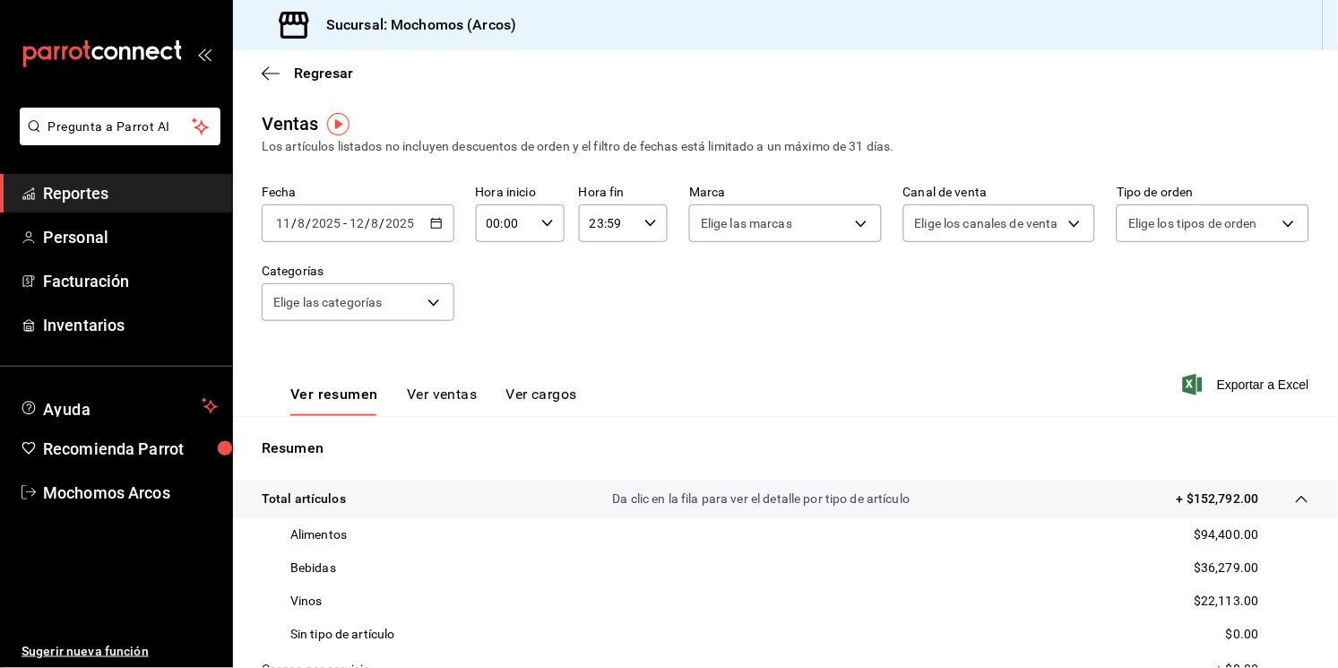
click at [543, 226] on icon "button" at bounding box center [547, 223] width 13 height 13
click at [493, 281] on span "05" at bounding box center [494, 275] width 15 height 14
type input "05:00"
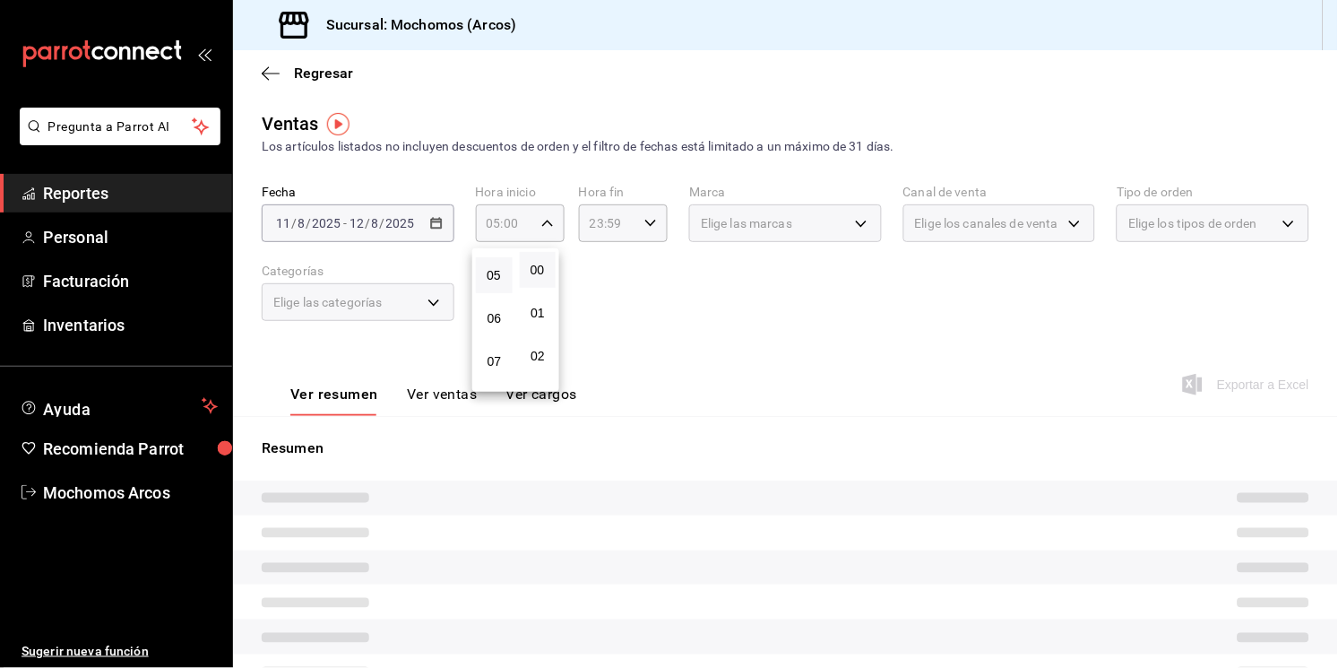
click at [642, 220] on div at bounding box center [669, 334] width 1338 height 668
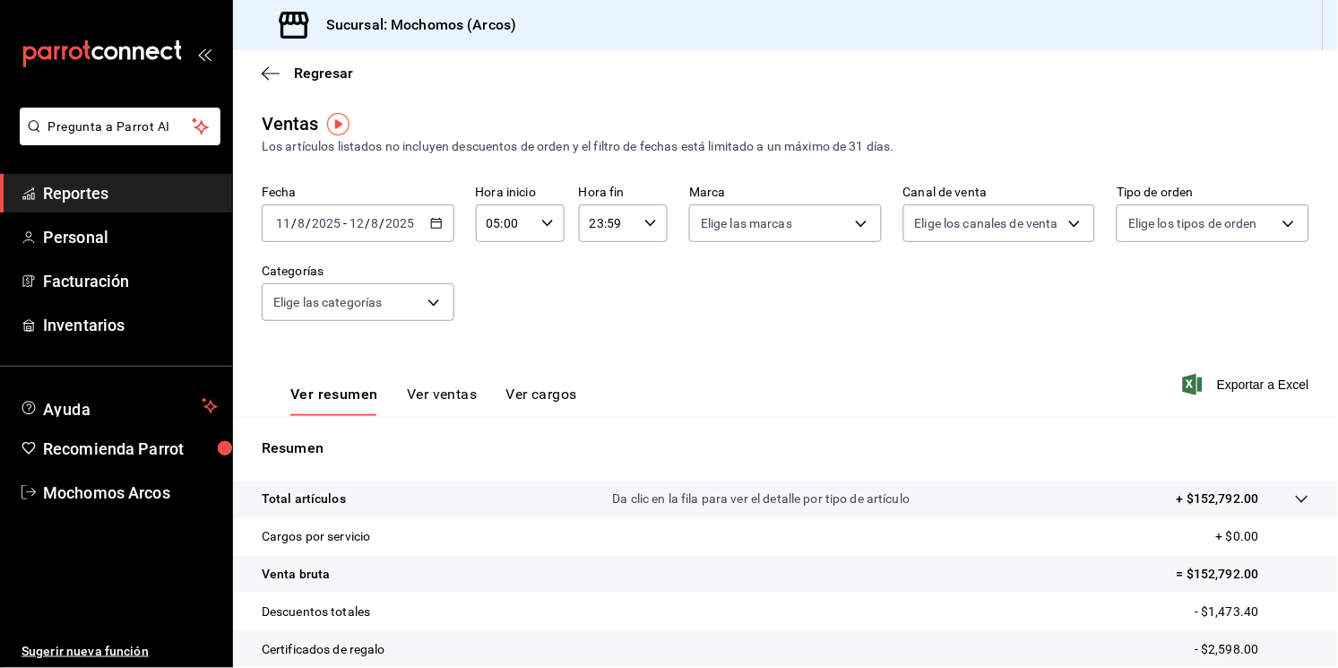
click at [644, 220] on icon "button" at bounding box center [650, 223] width 13 height 13
click at [591, 283] on span "05" at bounding box center [595, 281] width 15 height 14
click at [426, 222] on div at bounding box center [669, 334] width 1338 height 668
click at [439, 224] on div "[DATE] [DATE] - [DATE] [DATE]" at bounding box center [358, 223] width 193 height 38
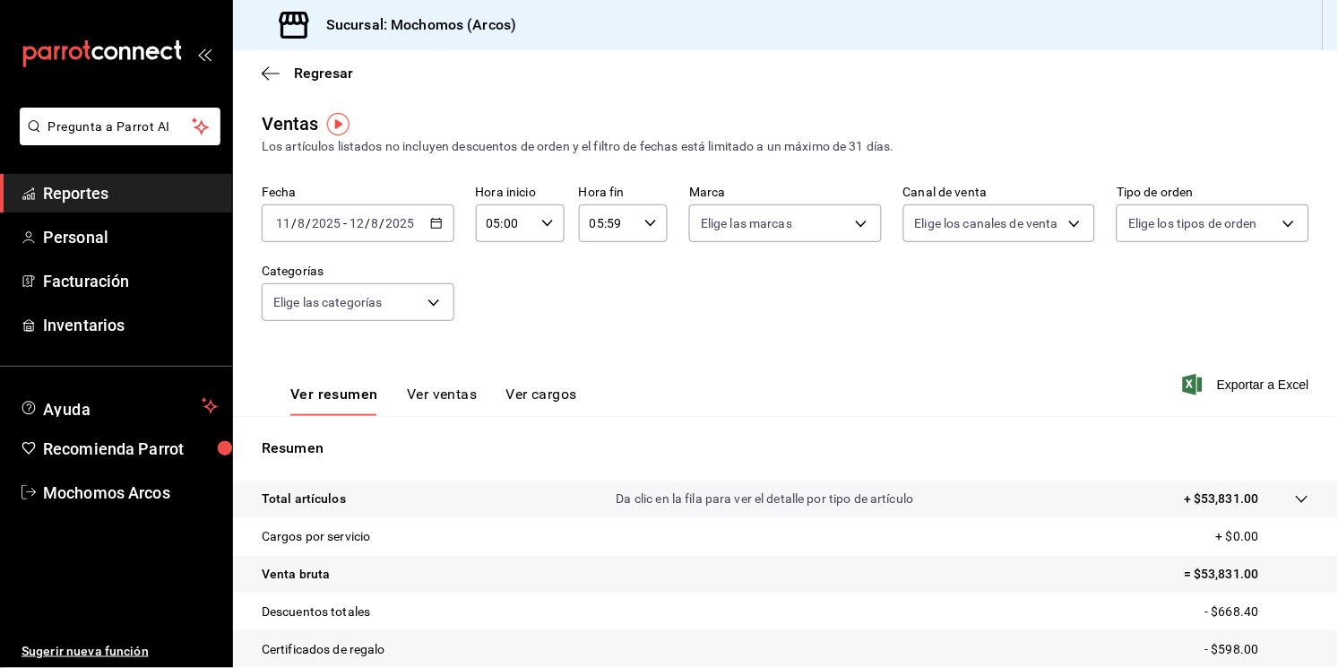
click at [1084, 333] on div "Fecha [DATE] [DATE] - [DATE] [DATE] Hora inicio 05:00 Hora inicio Hora fin 05:5…" at bounding box center [786, 264] width 1048 height 158
click at [1295, 504] on icon at bounding box center [1302, 499] width 14 height 14
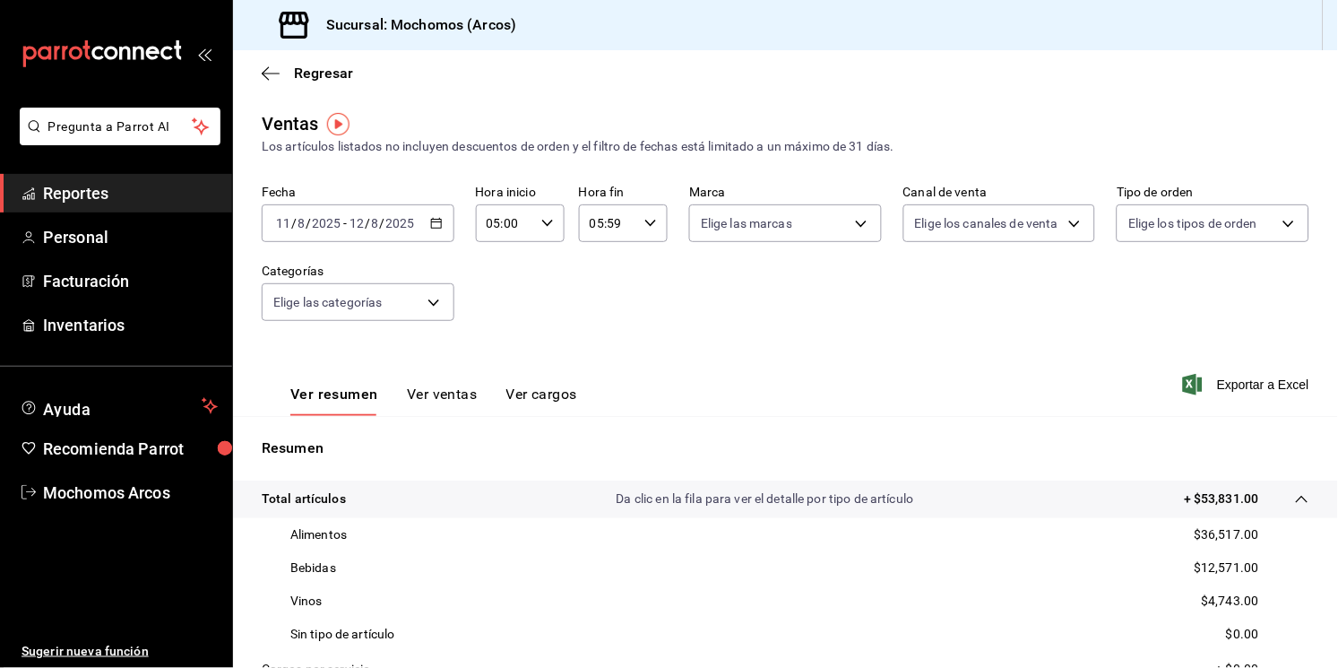
click at [636, 220] on div "05:59 Hora fin" at bounding box center [623, 223] width 89 height 38
click at [592, 350] on button "04" at bounding box center [595, 361] width 37 height 36
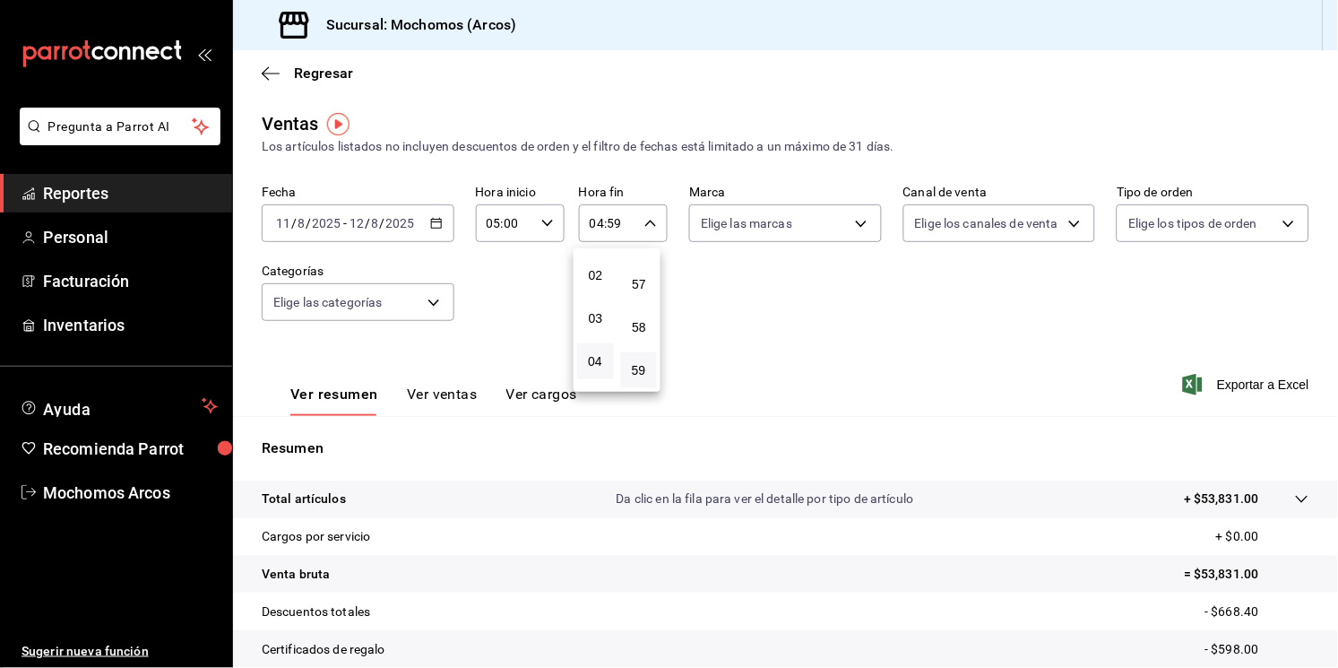
click at [809, 304] on div at bounding box center [669, 334] width 1338 height 668
click at [645, 225] on \(Stroke\) "button" at bounding box center [650, 223] width 11 height 6
click at [641, 256] on button "00" at bounding box center [639, 270] width 37 height 36
click at [644, 225] on div at bounding box center [669, 334] width 1338 height 668
click at [645, 225] on \(Stroke\) "button" at bounding box center [650, 223] width 11 height 6
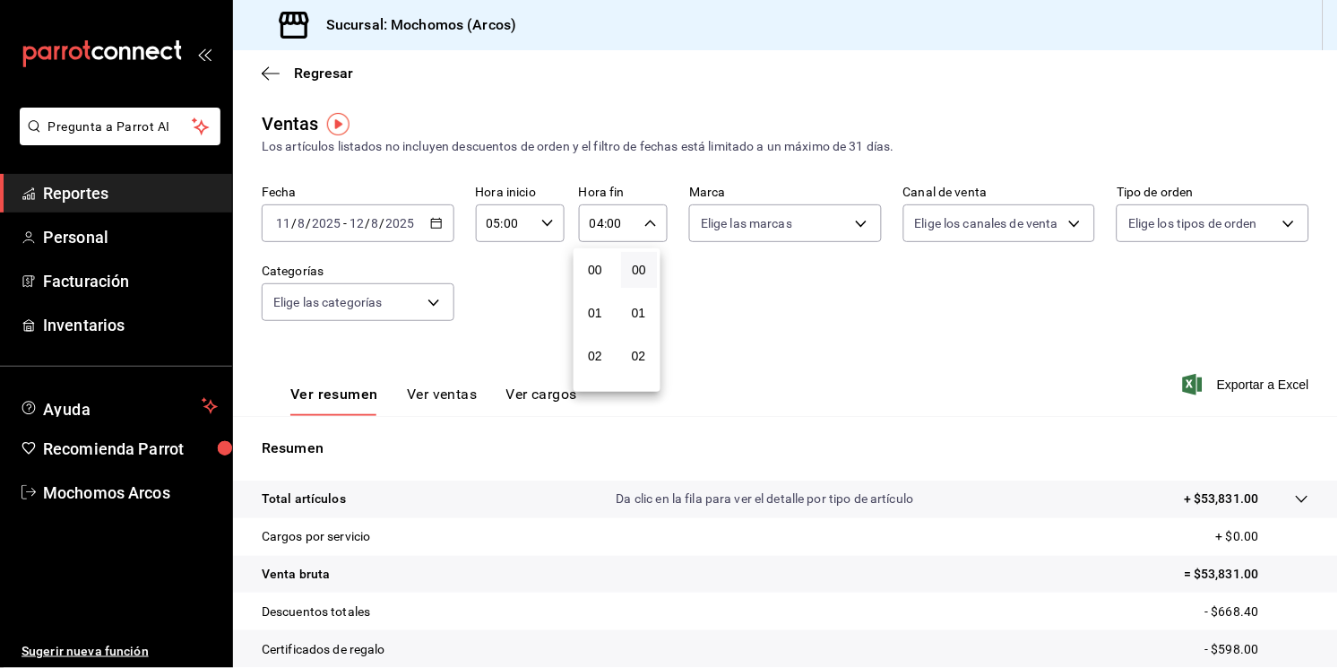
scroll to position [173, 0]
click at [598, 318] on span "05" at bounding box center [595, 312] width 15 height 14
type input "05:00"
click at [434, 229] on div at bounding box center [669, 334] width 1338 height 668
click at [433, 226] on icon "button" at bounding box center [436, 223] width 13 height 13
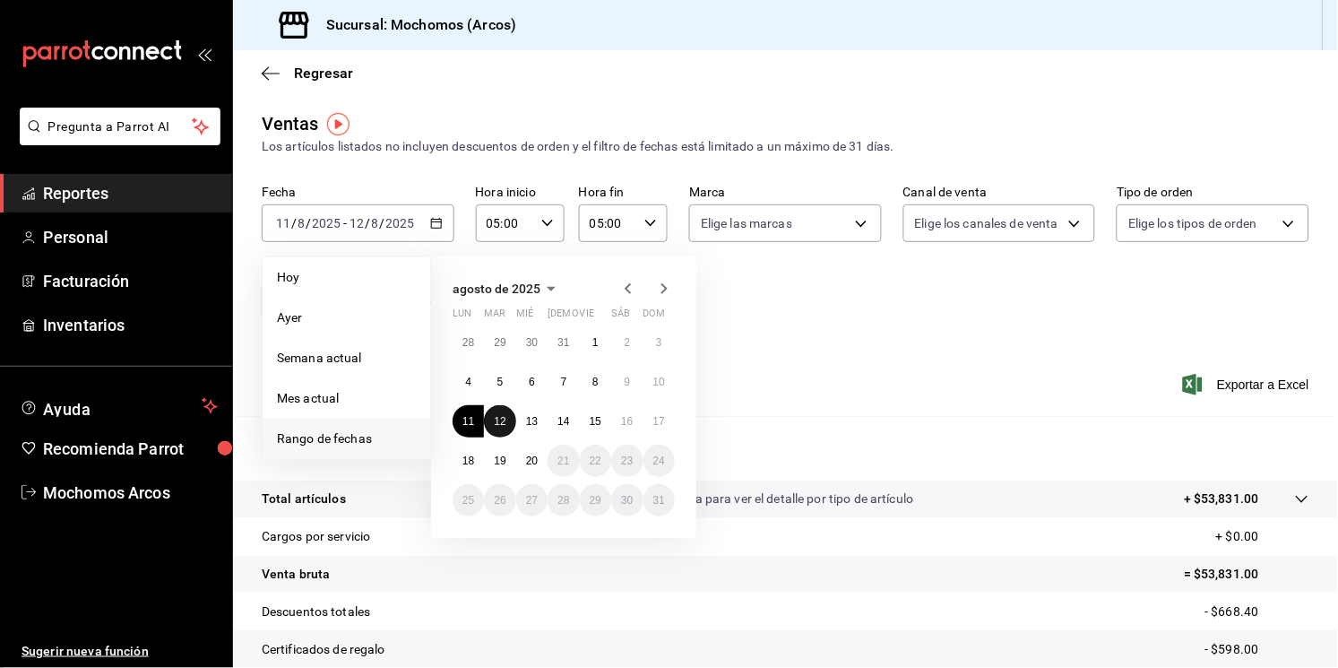
click at [498, 419] on abbr "12" at bounding box center [500, 421] width 12 height 13
click at [526, 424] on abbr "13" at bounding box center [532, 421] width 12 height 13
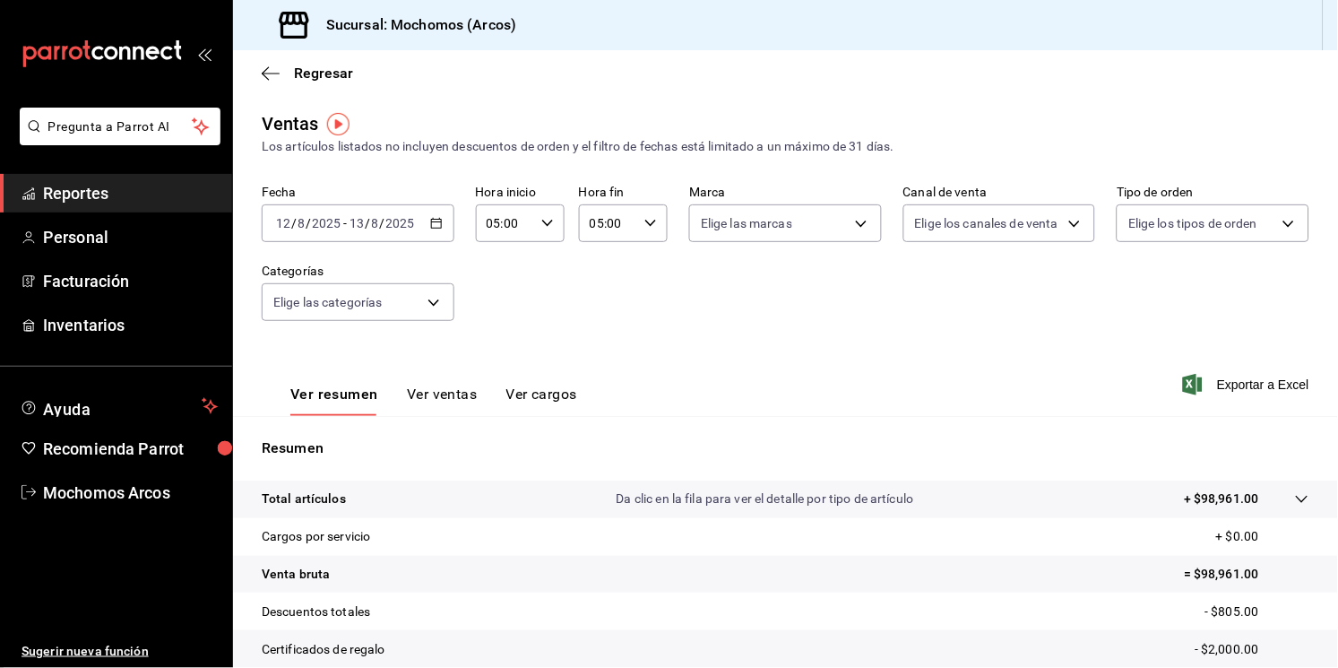
click at [1296, 499] on icon at bounding box center [1302, 499] width 12 height 7
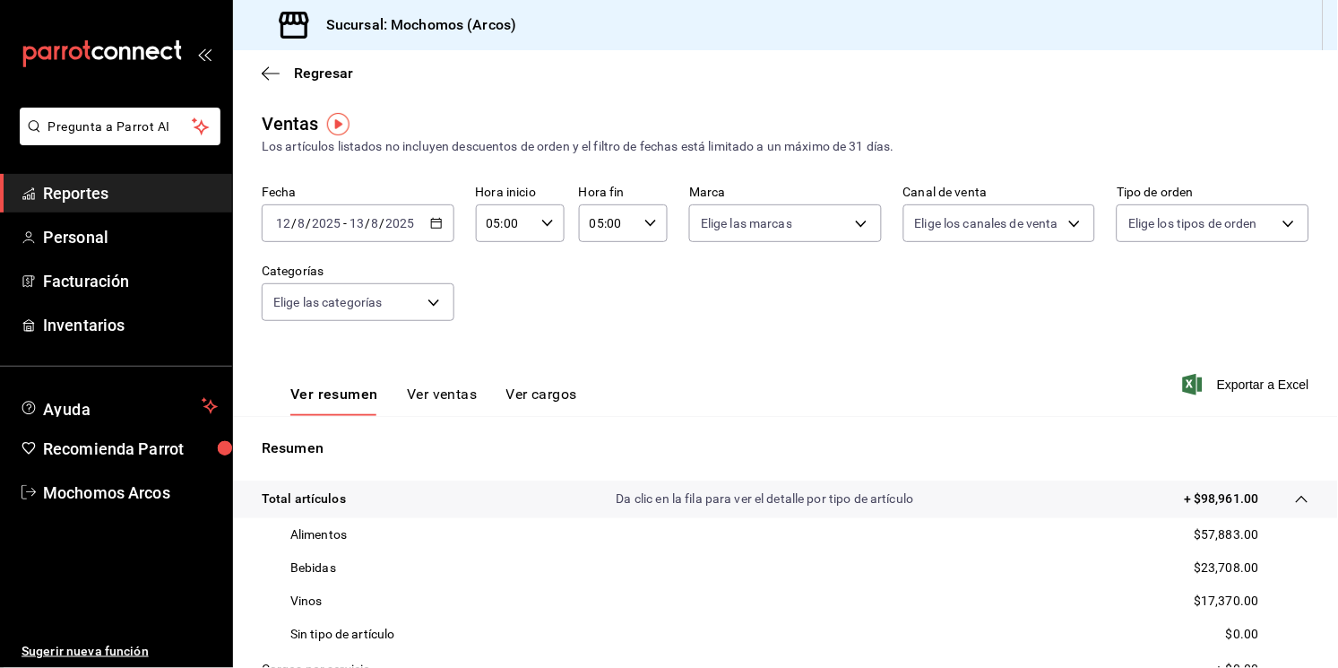
click at [1177, 535] on div "Alimentos $57,883.00" at bounding box center [786, 534] width 1048 height 33
drag, startPoint x: 1182, startPoint y: 534, endPoint x: 1249, endPoint y: 536, distance: 66.4
click at [1249, 536] on div "Alimentos $57,883.00" at bounding box center [786, 534] width 1048 height 33
copy p "$57,883.00"
click at [430, 227] on icon "button" at bounding box center [436, 223] width 13 height 13
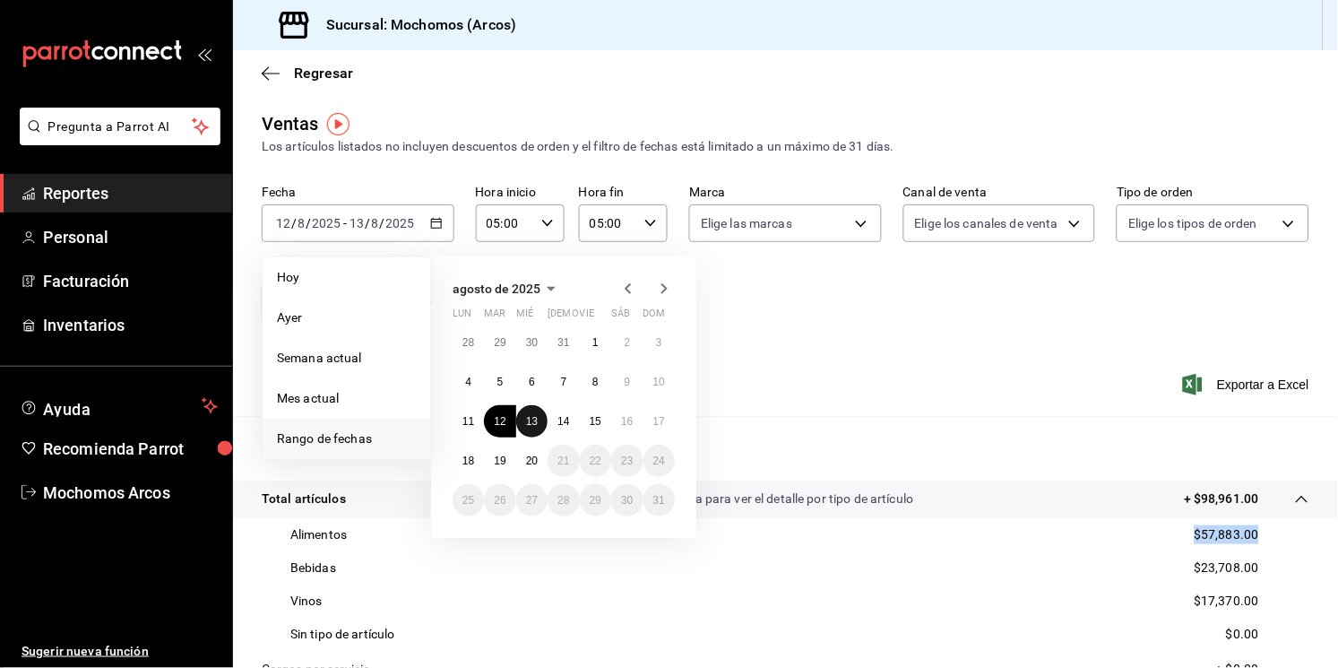
click at [530, 413] on button "13" at bounding box center [531, 421] width 31 height 32
click at [563, 416] on abbr "14" at bounding box center [564, 421] width 12 height 13
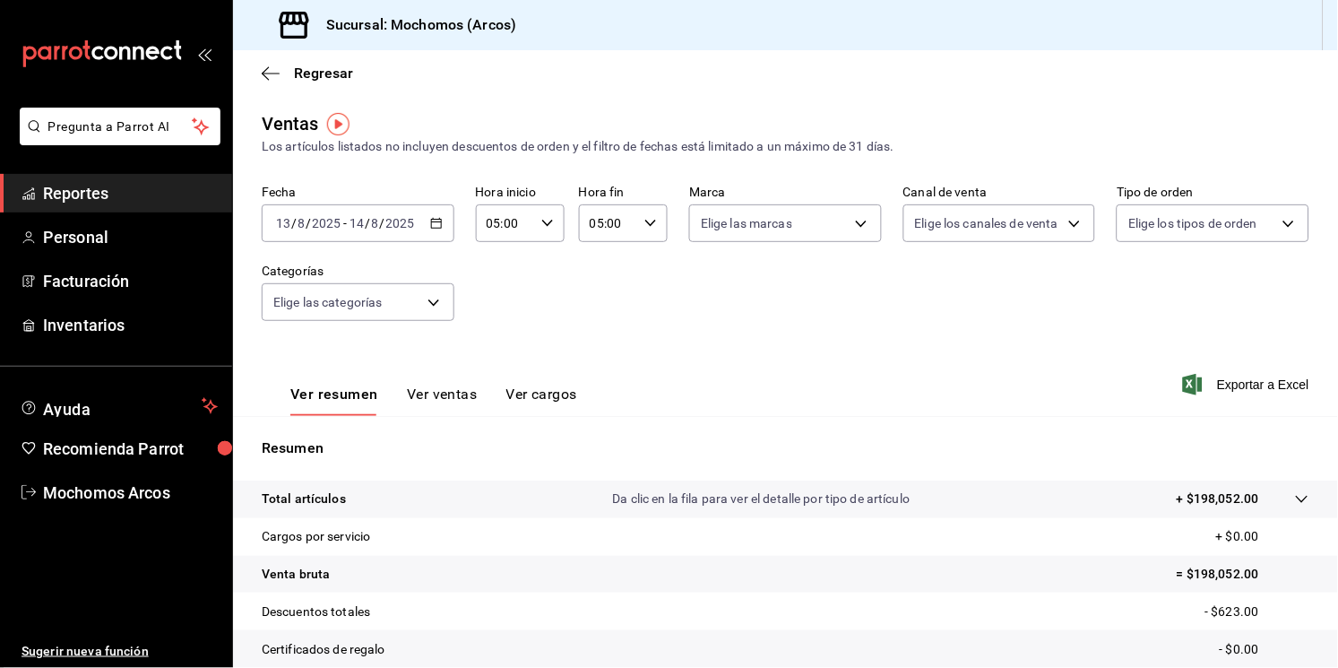
click at [1295, 505] on icon at bounding box center [1302, 499] width 14 height 14
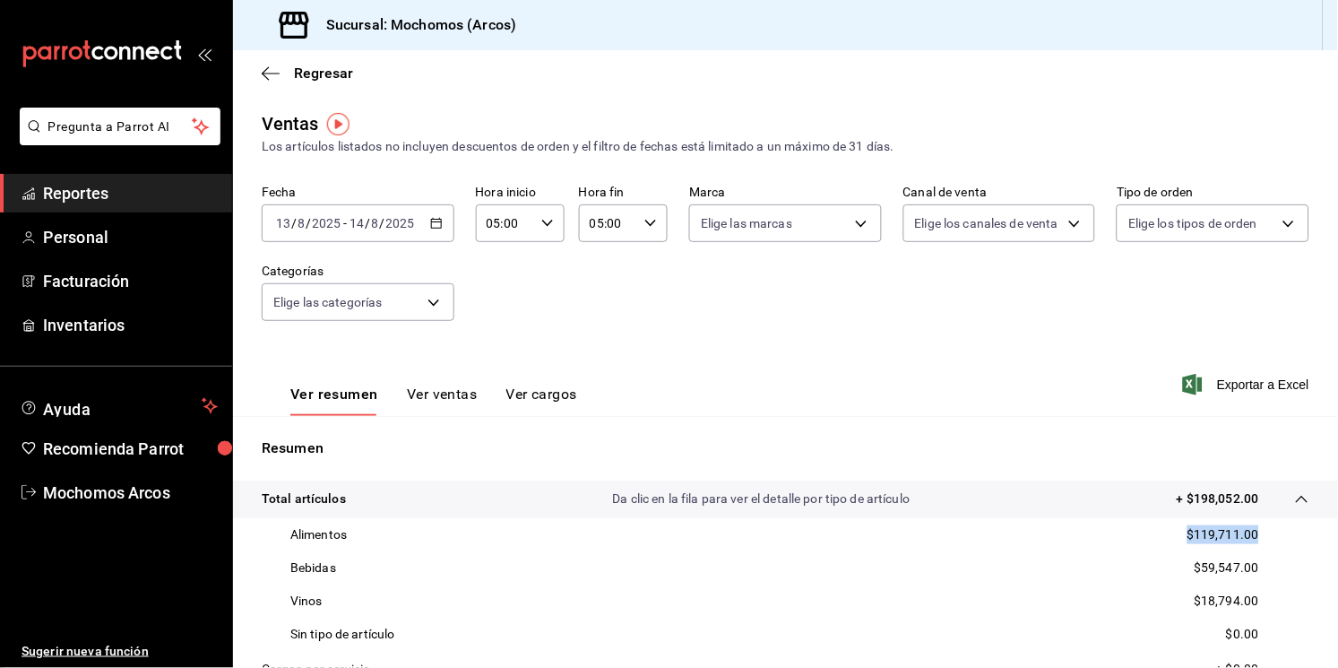
drag, startPoint x: 1175, startPoint y: 535, endPoint x: 1250, endPoint y: 534, distance: 74.4
click at [1250, 534] on div "Alimentos $119,711.00" at bounding box center [786, 534] width 1048 height 33
copy p "$119,711.00"
click at [430, 229] on icon "button" at bounding box center [436, 223] width 13 height 13
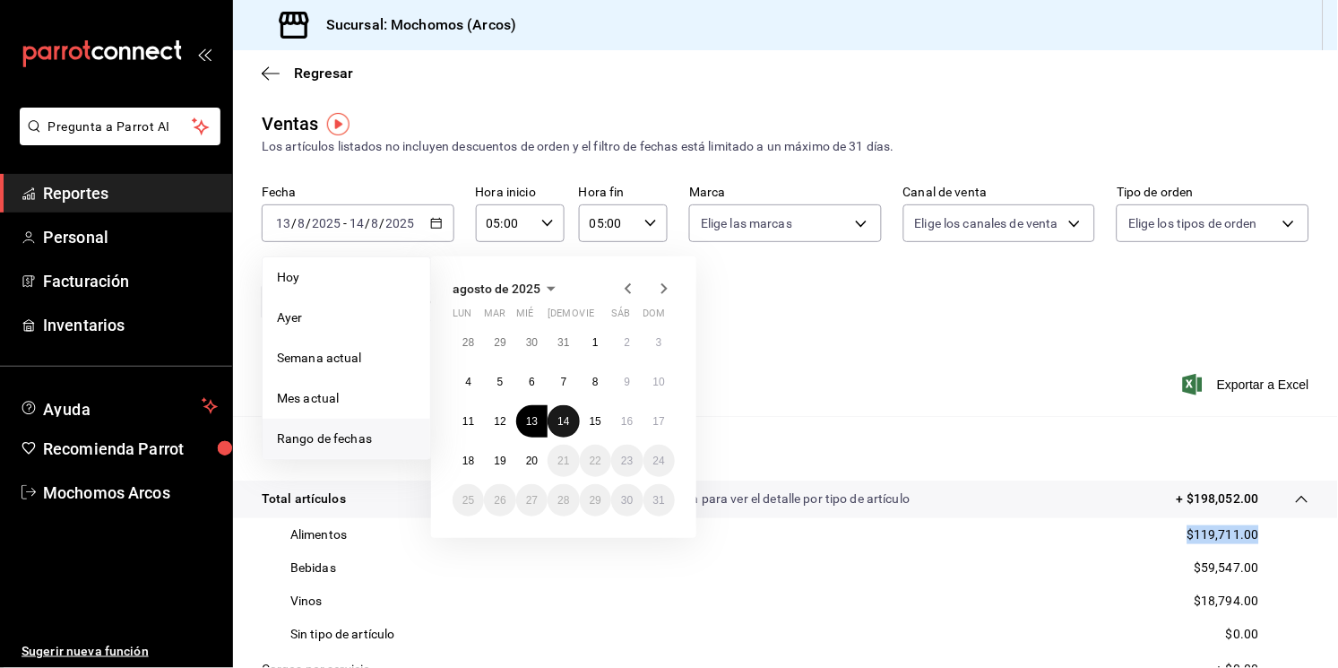
click at [566, 424] on abbr "14" at bounding box center [564, 421] width 12 height 13
click at [587, 423] on button "15" at bounding box center [595, 421] width 31 height 32
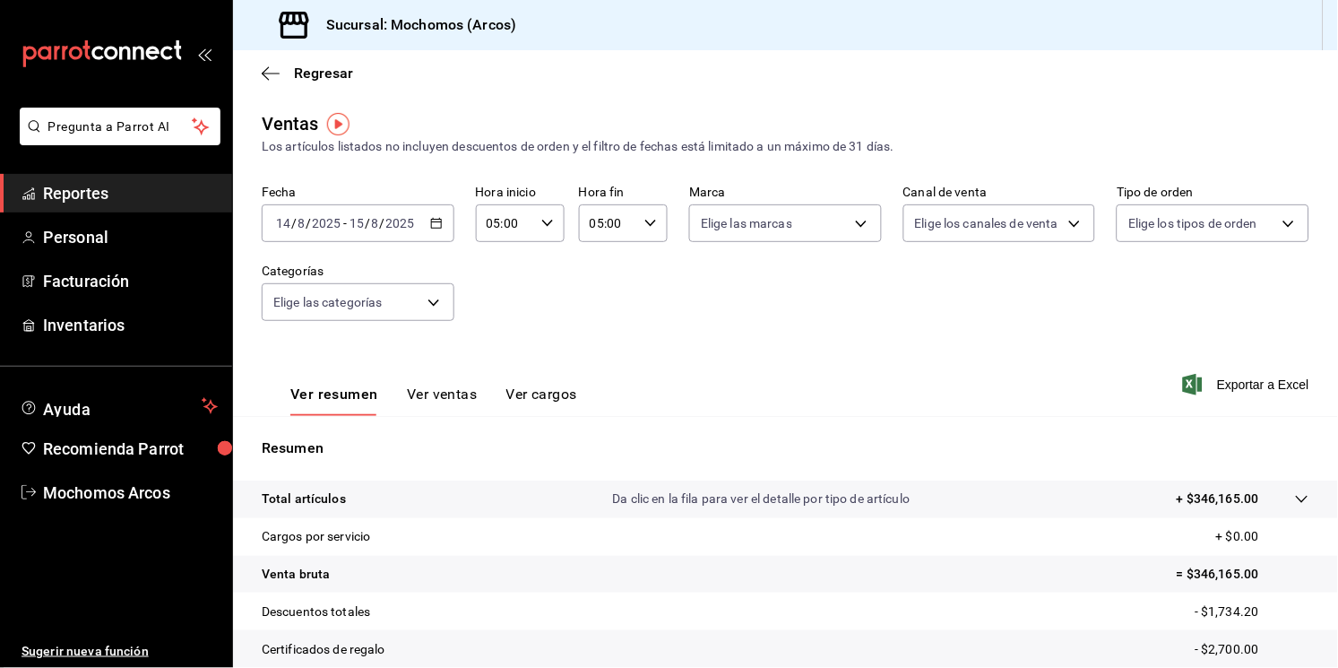
click at [1295, 493] on icon at bounding box center [1302, 499] width 14 height 14
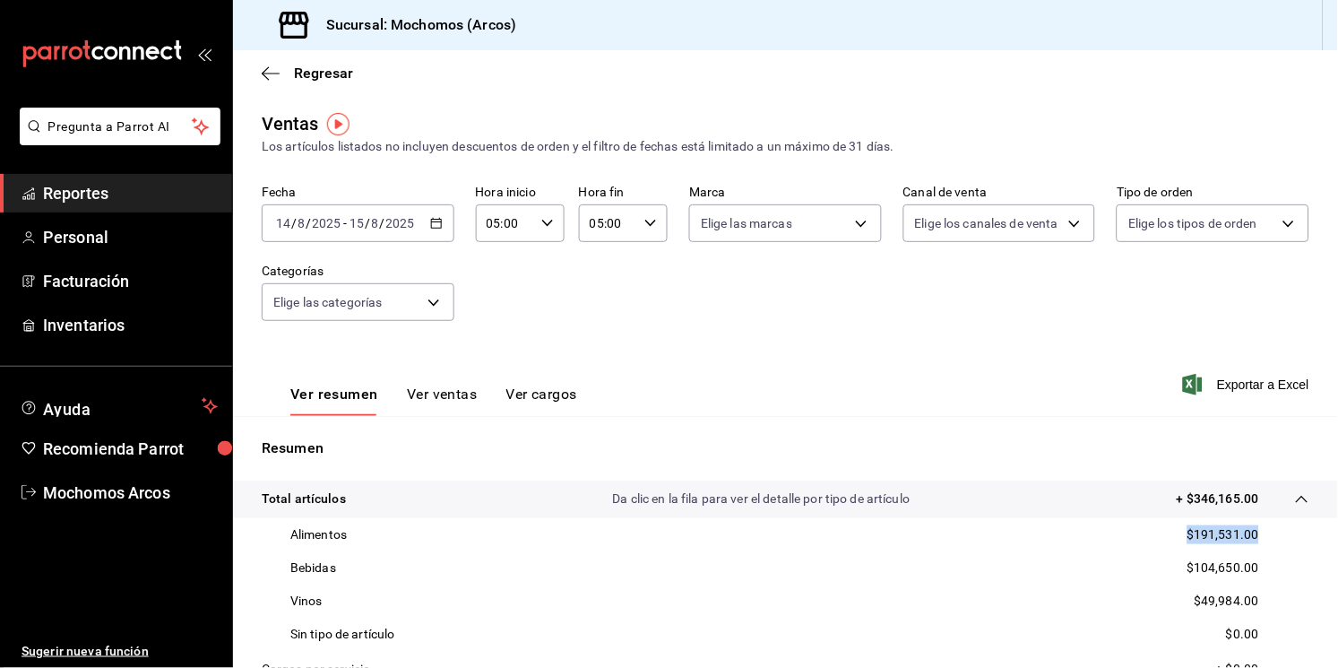
drag, startPoint x: 1167, startPoint y: 535, endPoint x: 1253, endPoint y: 540, distance: 86.2
click at [1253, 540] on div "Alimentos $191,531.00" at bounding box center [786, 534] width 1048 height 33
copy p "$191,531.00"
click at [391, 228] on input "2025" at bounding box center [400, 223] width 30 height 14
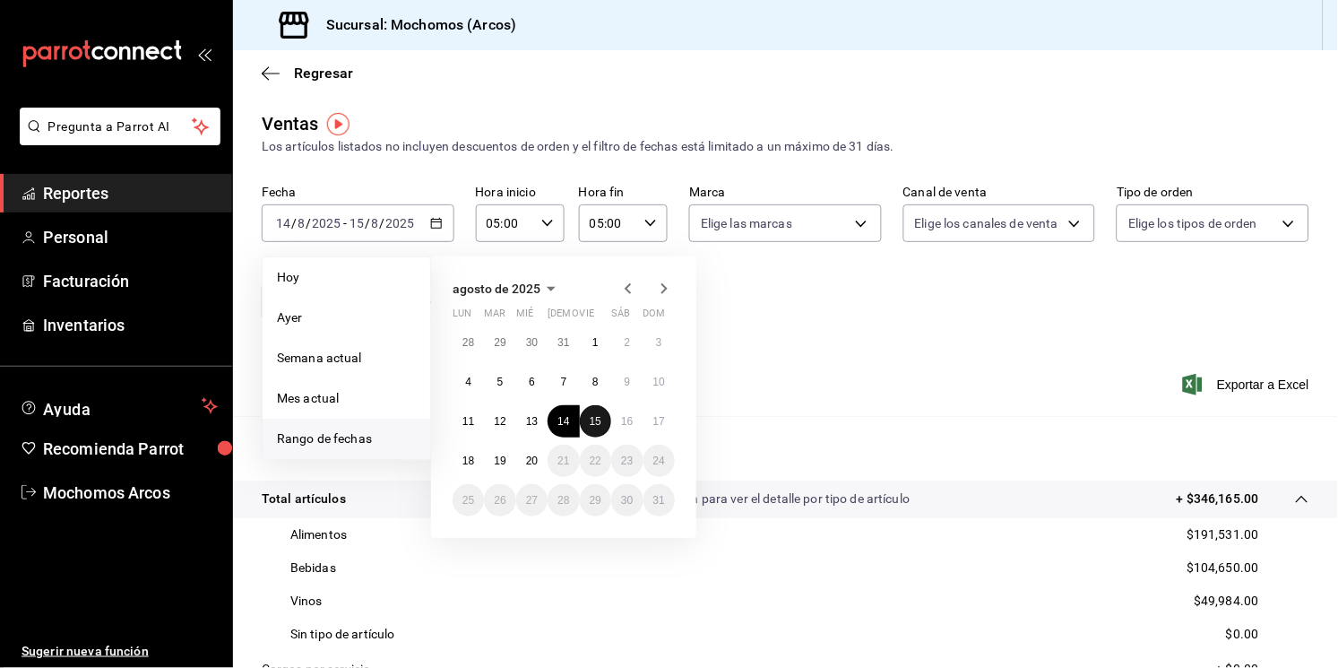
click at [594, 423] on abbr "15" at bounding box center [596, 421] width 12 height 13
click at [625, 419] on abbr "16" at bounding box center [627, 421] width 12 height 13
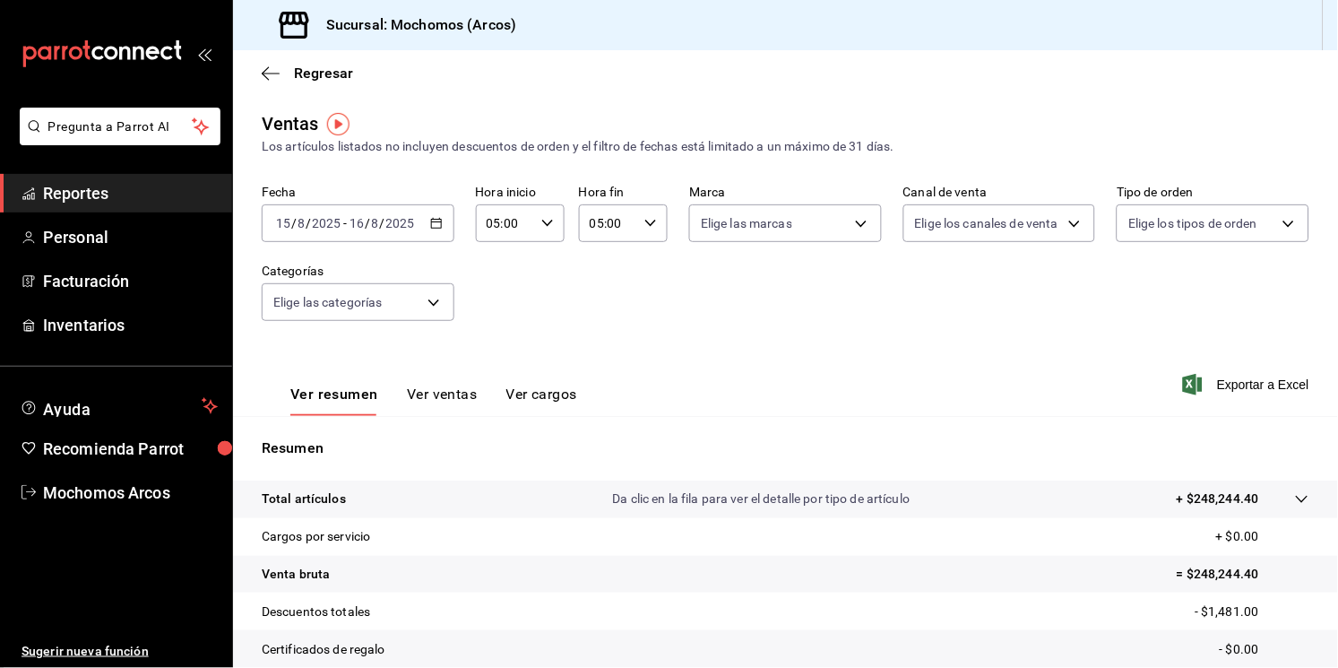
click at [1295, 501] on icon at bounding box center [1302, 499] width 14 height 14
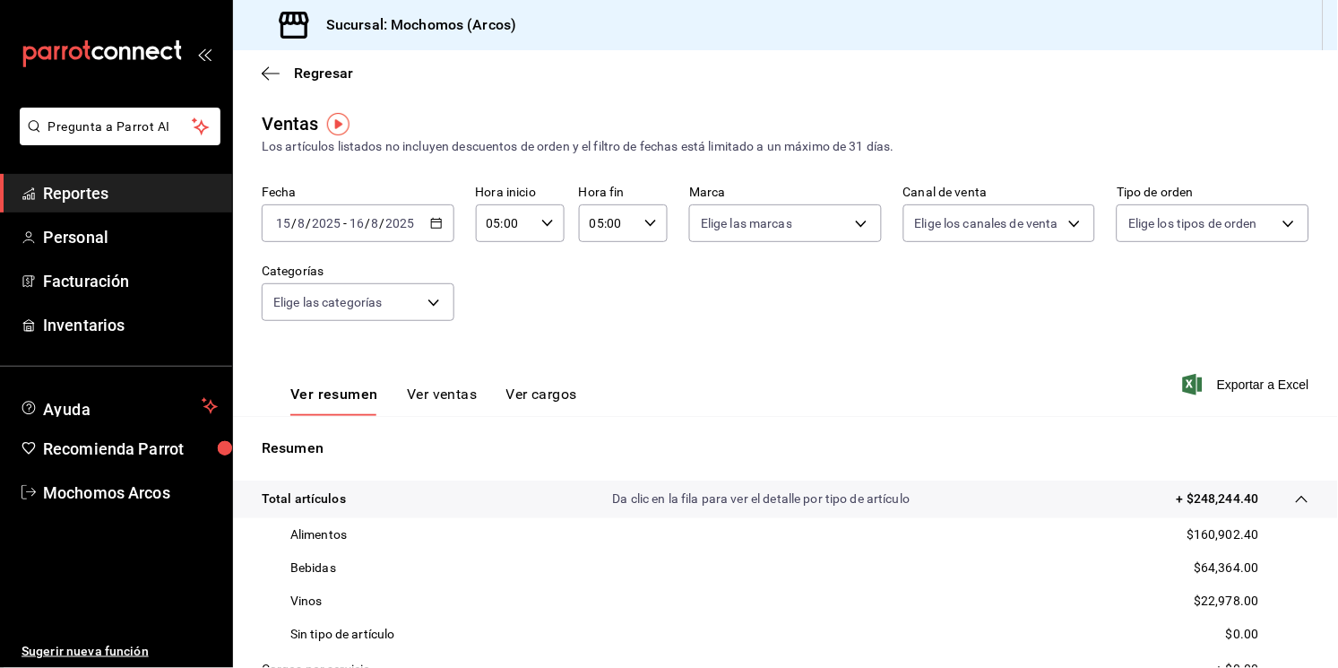
click at [1174, 533] on div "Alimentos $160,902.40" at bounding box center [786, 534] width 1048 height 33
drag, startPoint x: 1174, startPoint y: 533, endPoint x: 1277, endPoint y: 534, distance: 103.1
click at [1277, 534] on div "Alimentos $160,902.40" at bounding box center [786, 534] width 1048 height 33
copy p "$160,902.40"
click at [349, 224] on input "16" at bounding box center [357, 223] width 16 height 14
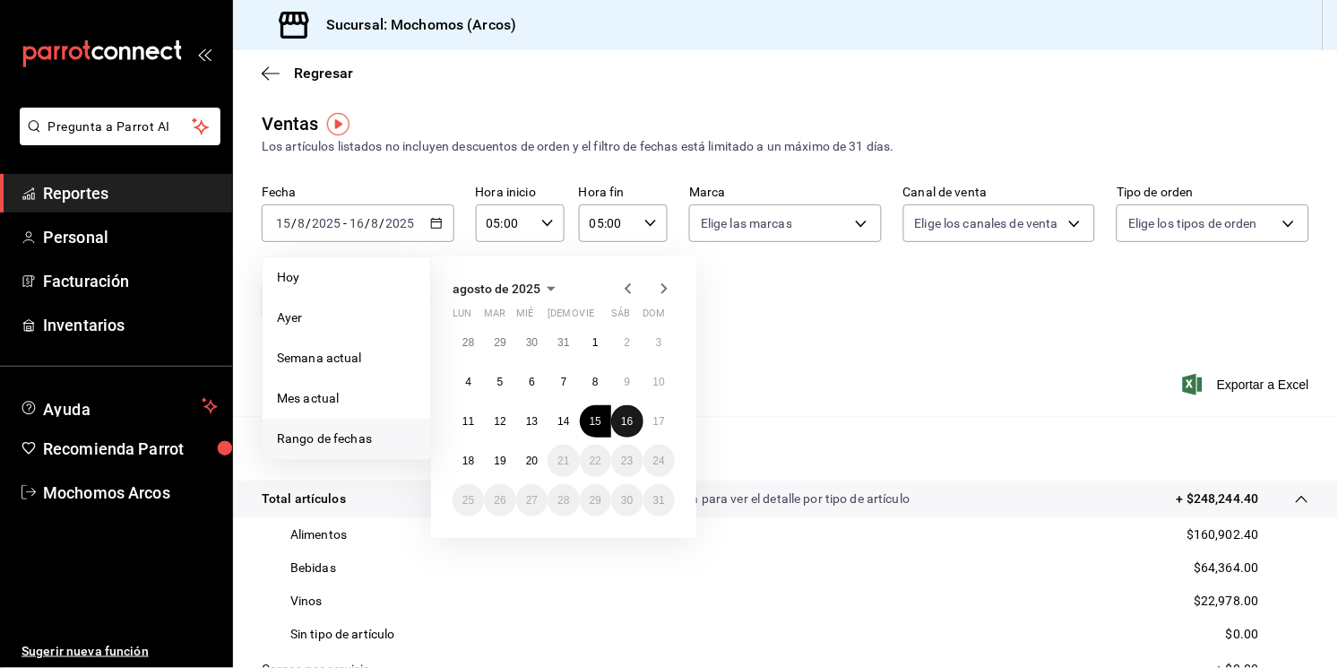
click at [626, 413] on button "16" at bounding box center [626, 421] width 31 height 32
click at [654, 418] on abbr "17" at bounding box center [659, 421] width 12 height 13
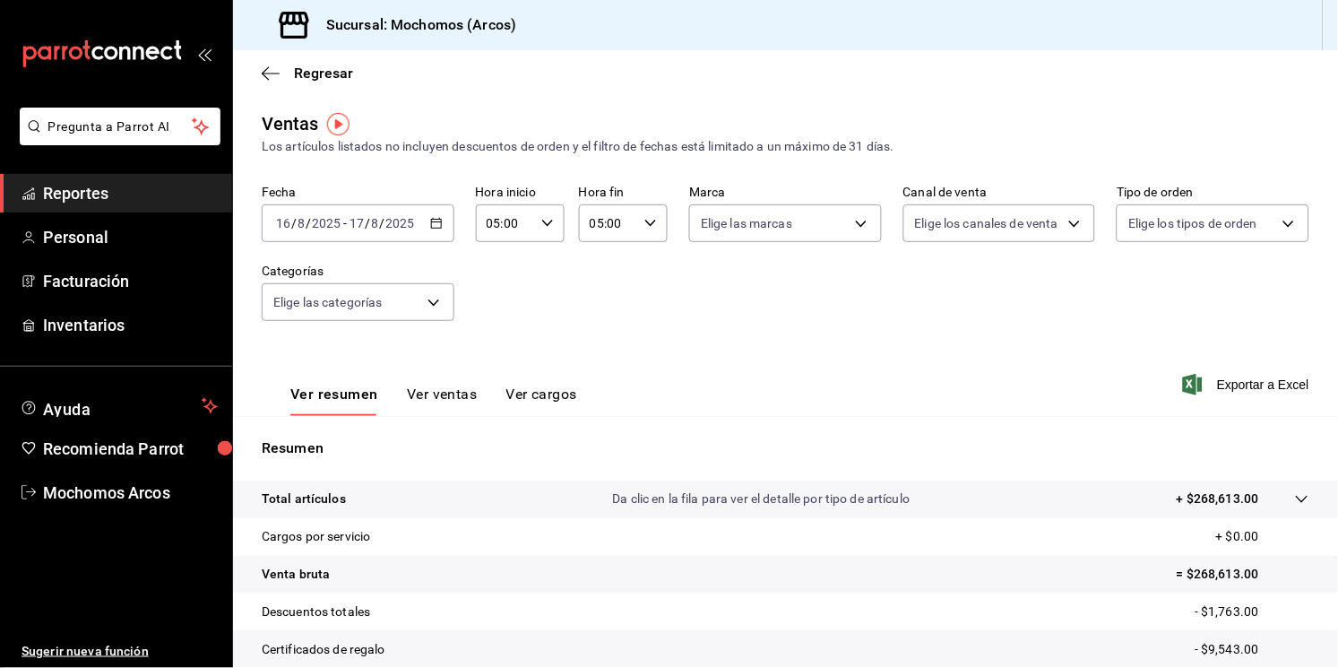
click at [1273, 501] on div at bounding box center [1284, 498] width 50 height 19
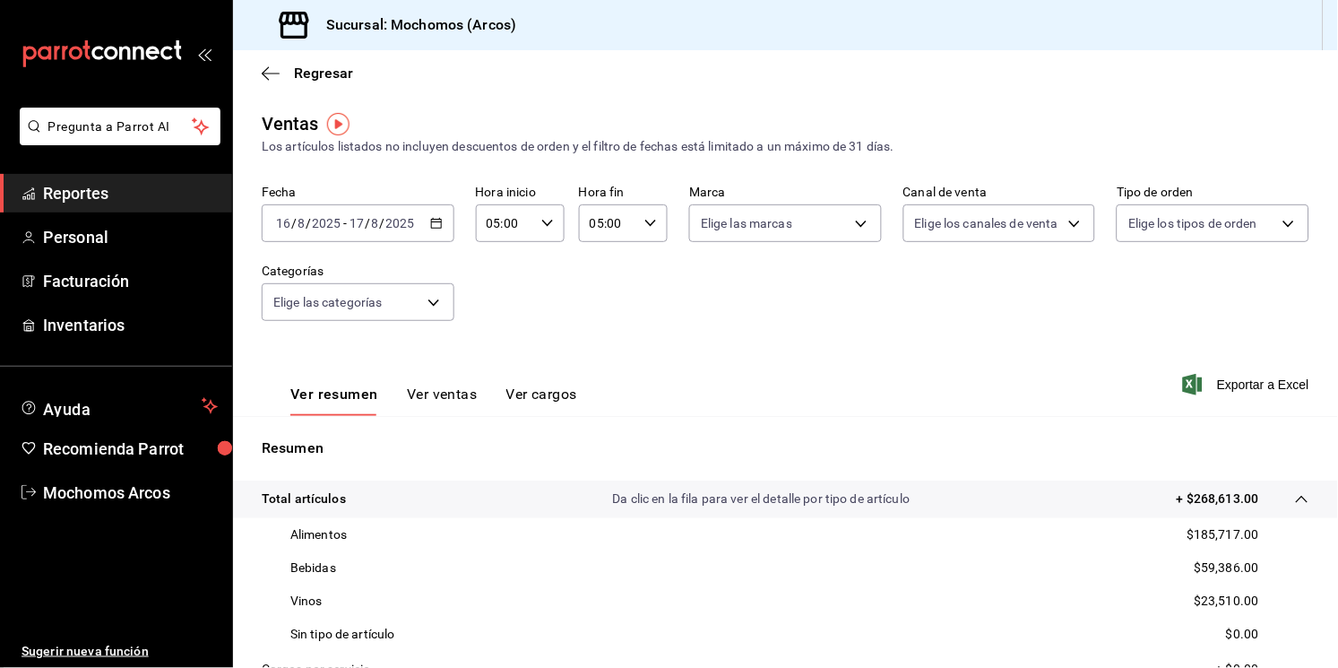
click at [1188, 533] on p "$185,717.00" at bounding box center [1224, 534] width 72 height 19
click at [1188, 532] on p "$185,717.00" at bounding box center [1224, 534] width 72 height 19
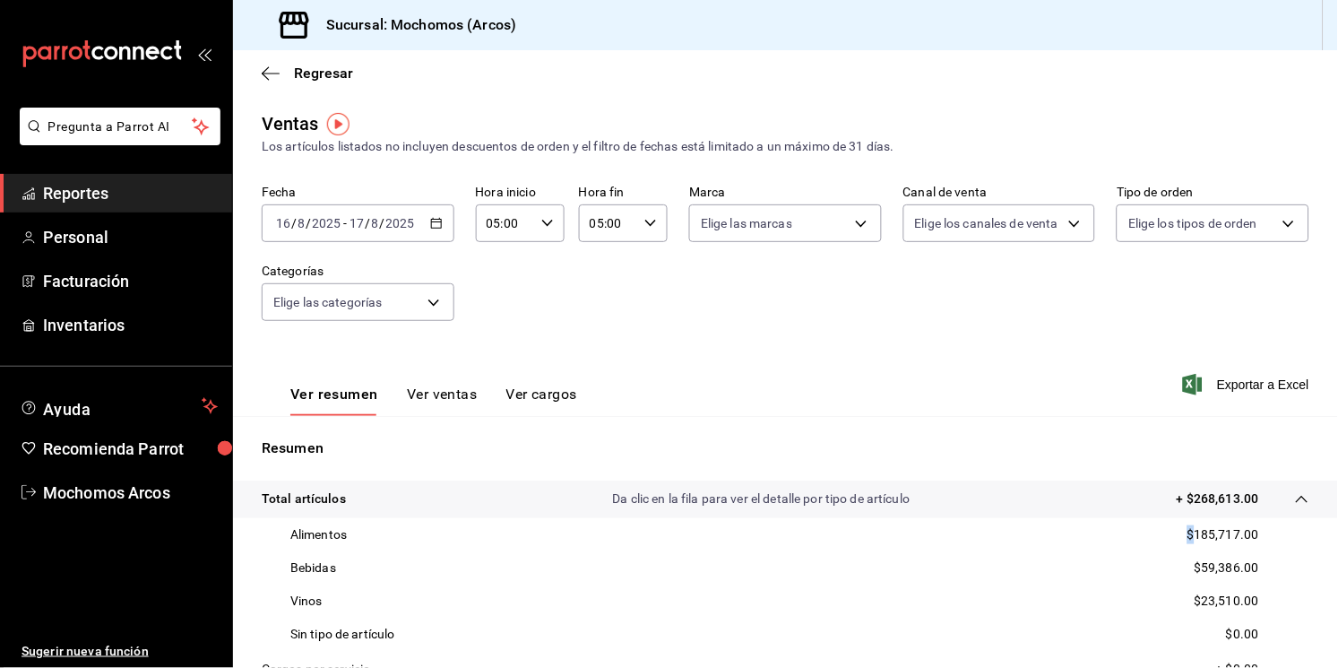
click at [1188, 532] on p "$185,717.00" at bounding box center [1224, 534] width 72 height 19
click at [1188, 537] on p "$185,717.00" at bounding box center [1224, 534] width 72 height 19
click at [1195, 562] on p "$59,386.00" at bounding box center [1227, 567] width 65 height 19
drag, startPoint x: 1176, startPoint y: 534, endPoint x: 1251, endPoint y: 533, distance: 75.3
click at [1251, 533] on div "Alimentos $185,717.00" at bounding box center [786, 534] width 1048 height 33
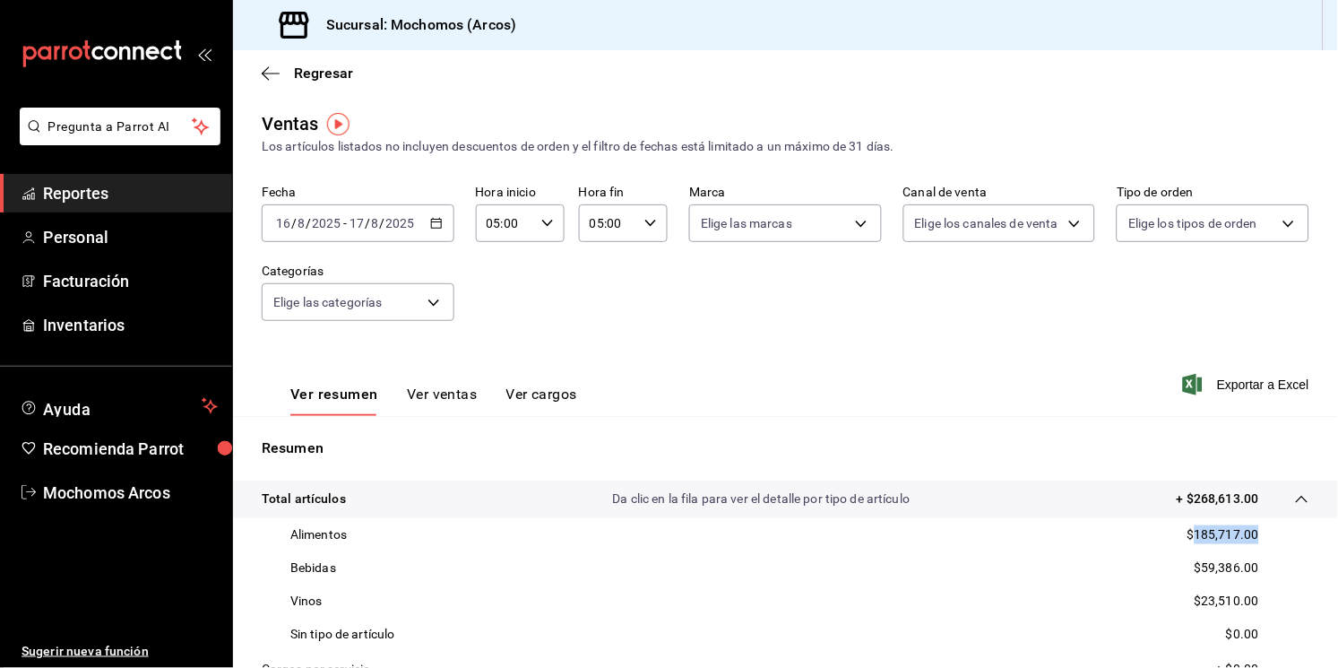
copy p "185,717.00"
click at [393, 218] on input "2025" at bounding box center [400, 223] width 30 height 14
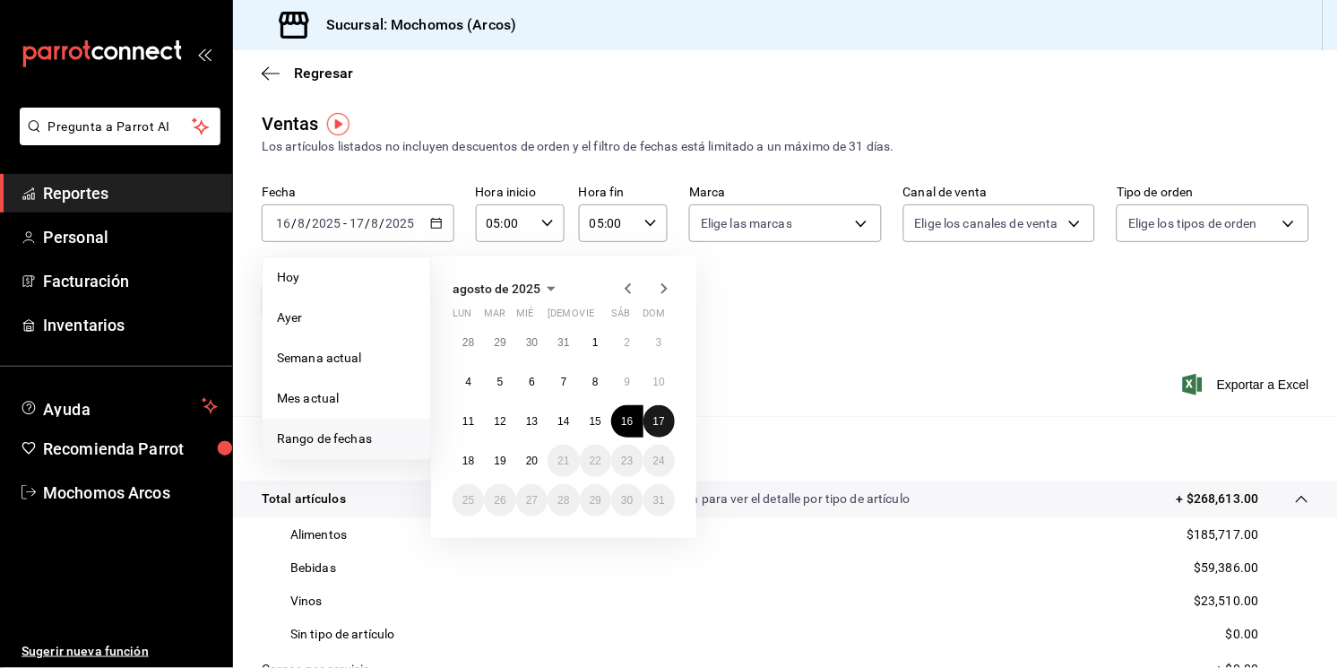
click at [661, 419] on abbr "17" at bounding box center [659, 421] width 12 height 13
click at [463, 456] on abbr "18" at bounding box center [469, 460] width 12 height 13
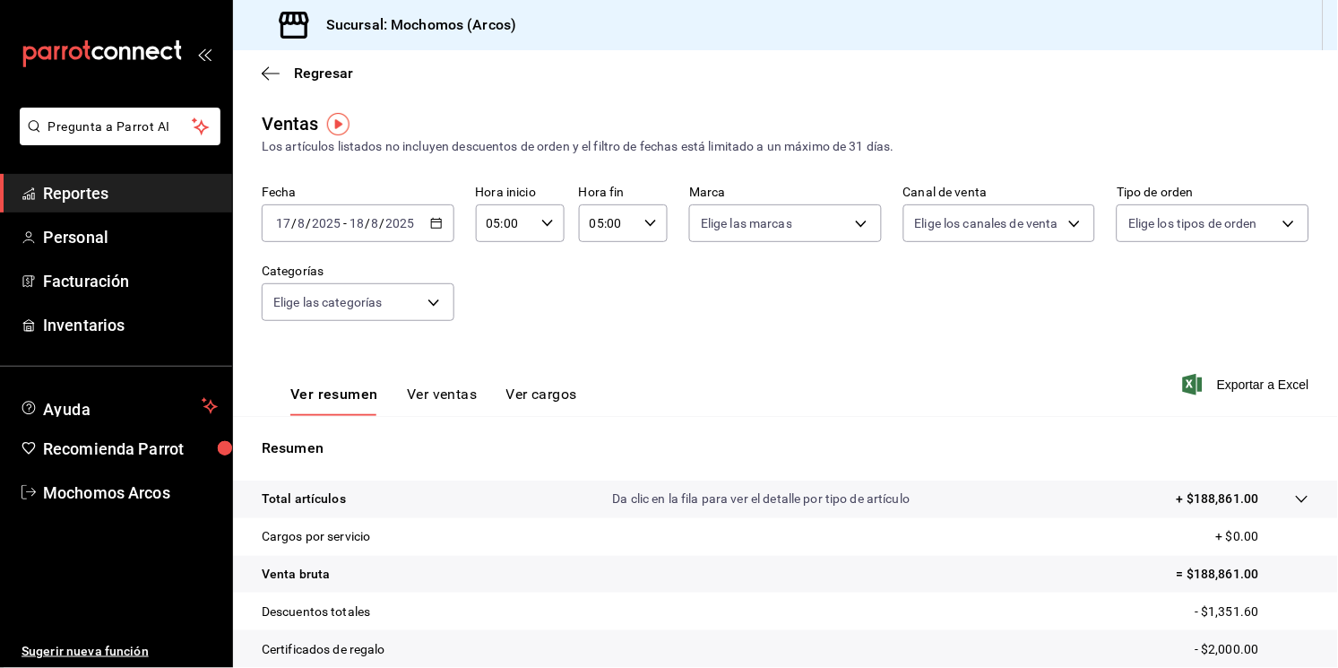
click at [1295, 499] on icon at bounding box center [1302, 499] width 14 height 14
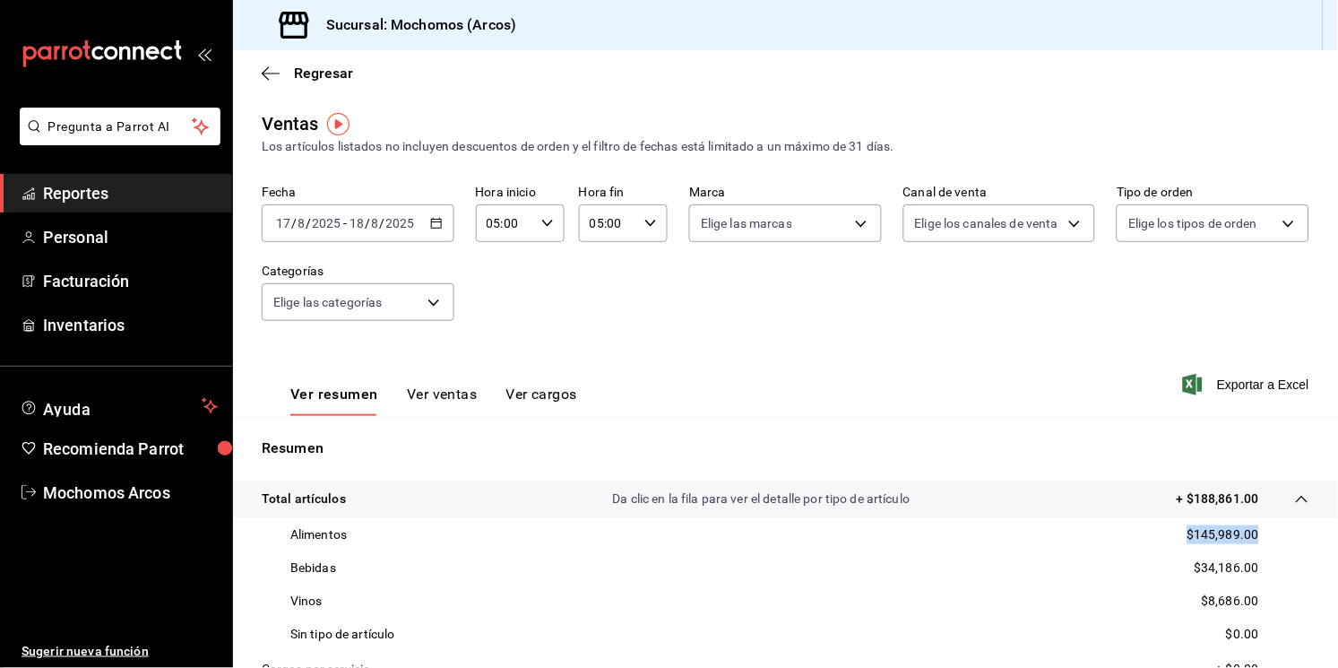
drag, startPoint x: 1173, startPoint y: 533, endPoint x: 1267, endPoint y: 539, distance: 93.4
click at [1267, 539] on div "Alimentos $145,989.00" at bounding box center [786, 534] width 1048 height 33
copy p "$145,989.00"
